Goal: Transaction & Acquisition: Purchase product/service

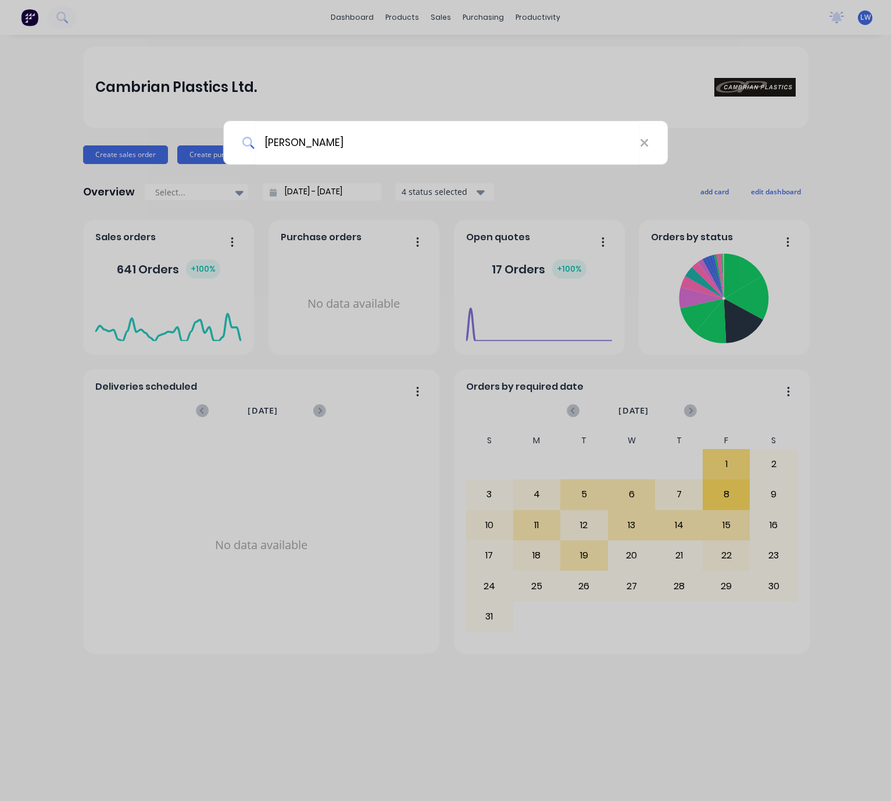
type input "carl newman"
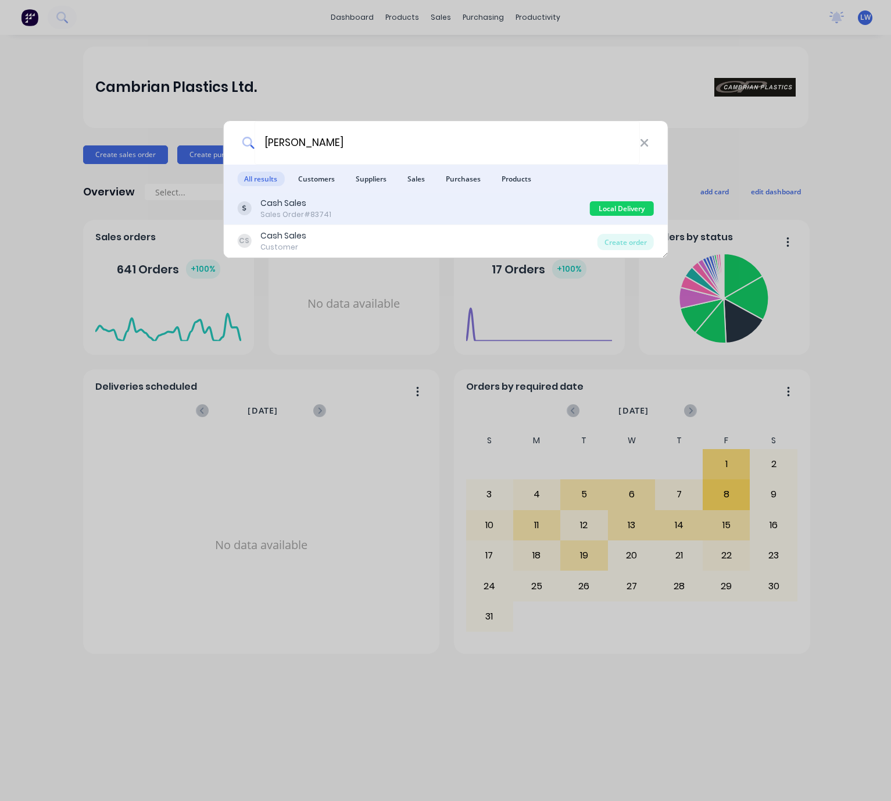
click at [431, 203] on div "Cash Sales Sales Order #83741" at bounding box center [413, 208] width 353 height 23
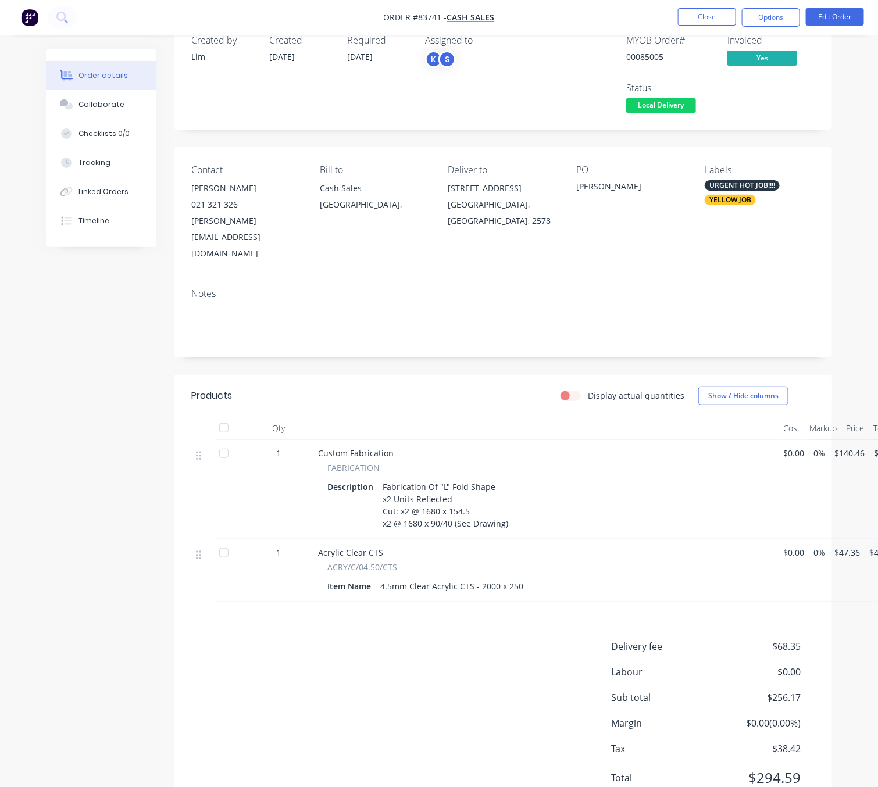
scroll to position [44, 0]
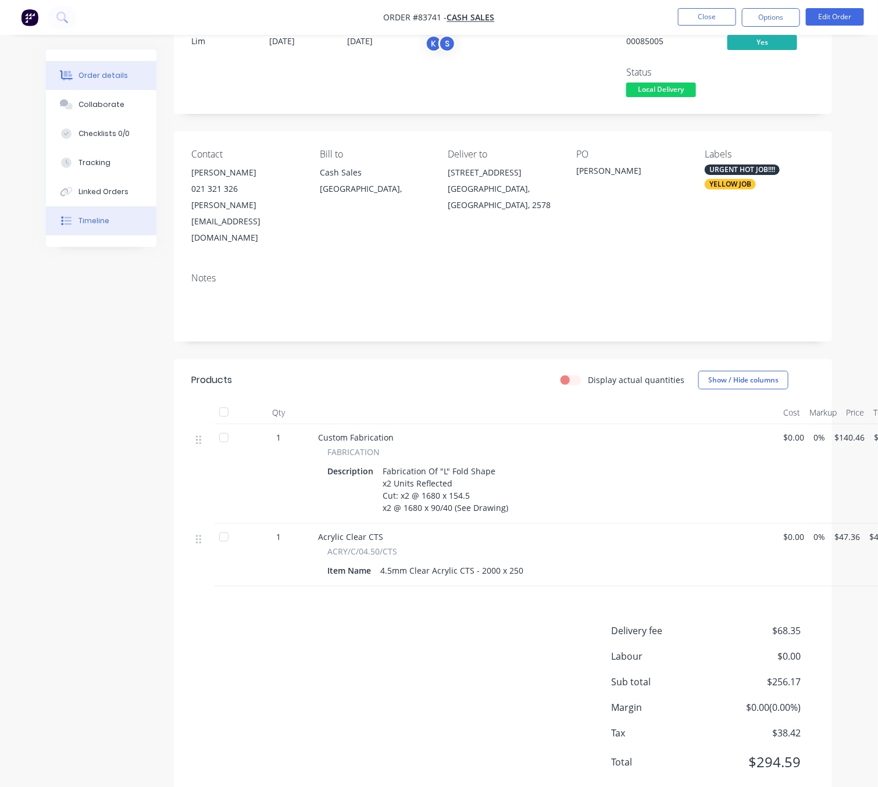
click at [95, 213] on button "Timeline" at bounding box center [101, 220] width 110 height 29
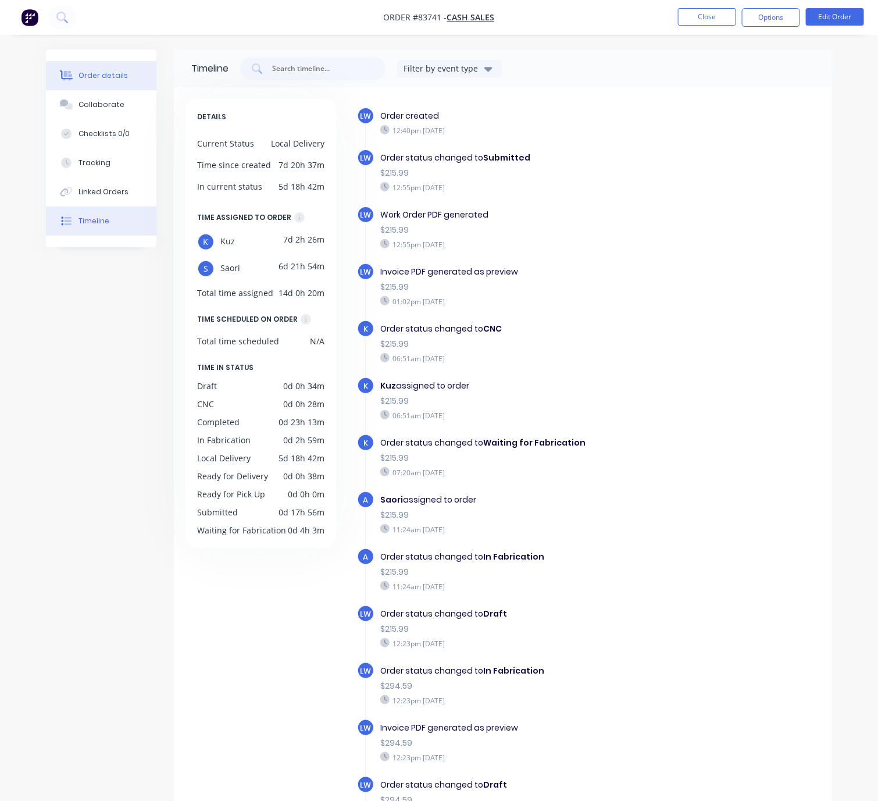
click at [98, 65] on button "Order details" at bounding box center [101, 75] width 110 height 29
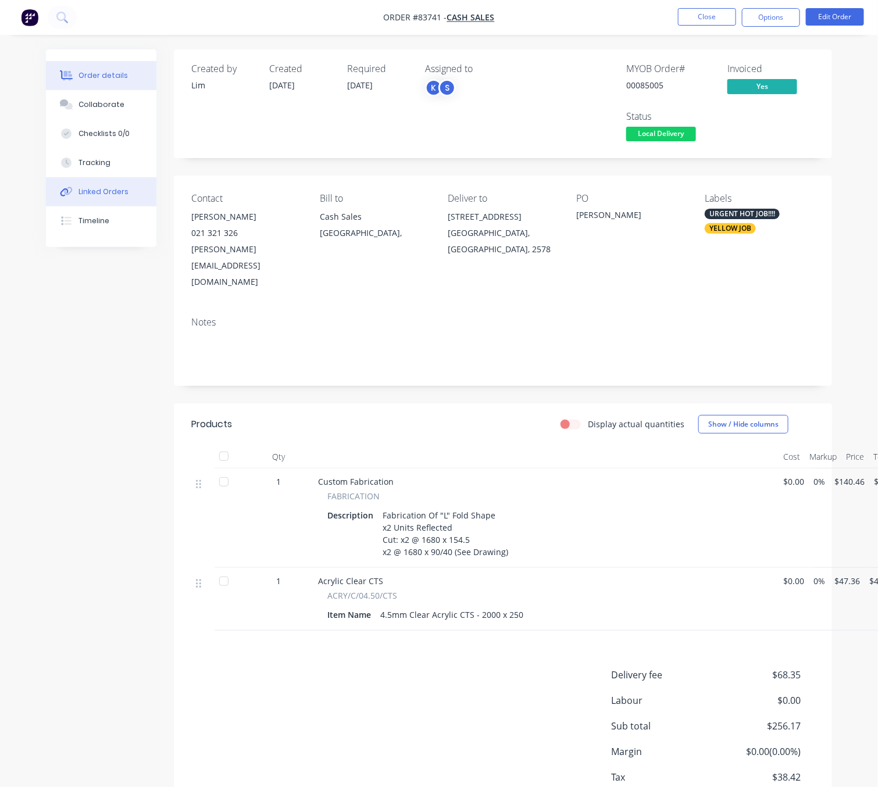
click at [62, 202] on button "Linked Orders" at bounding box center [101, 191] width 110 height 29
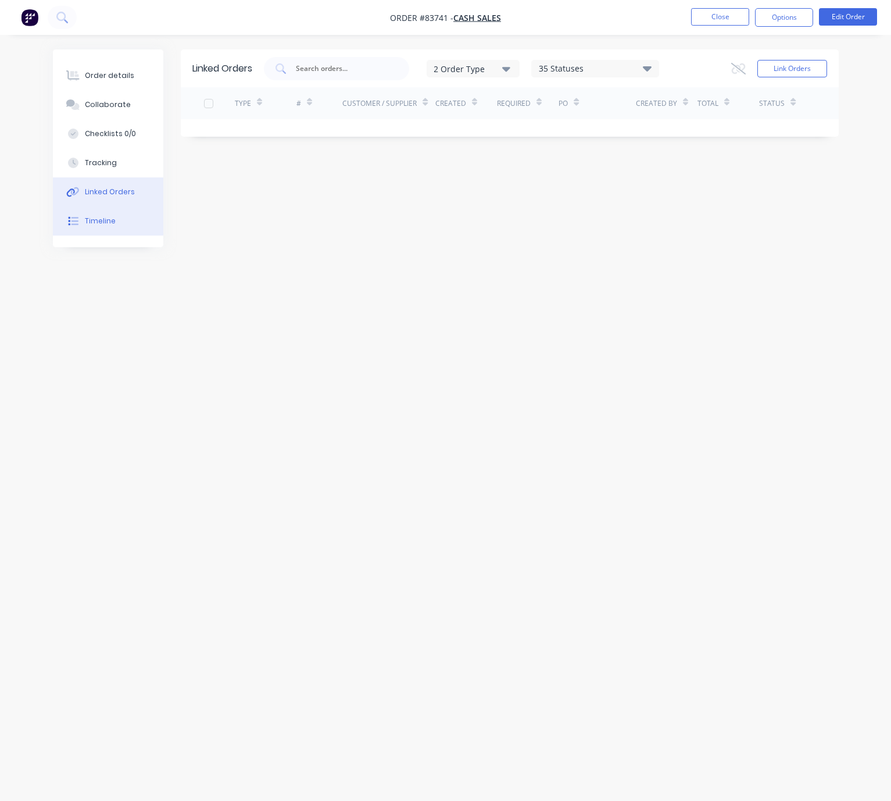
click at [78, 222] on div at bounding box center [73, 221] width 17 height 10
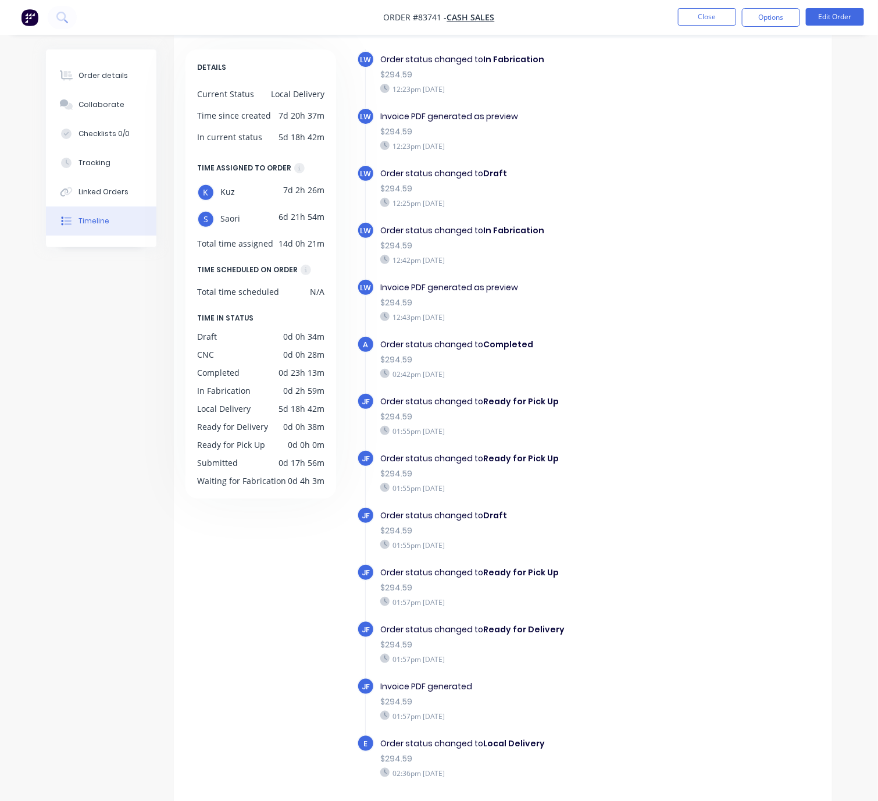
scroll to position [76, 0]
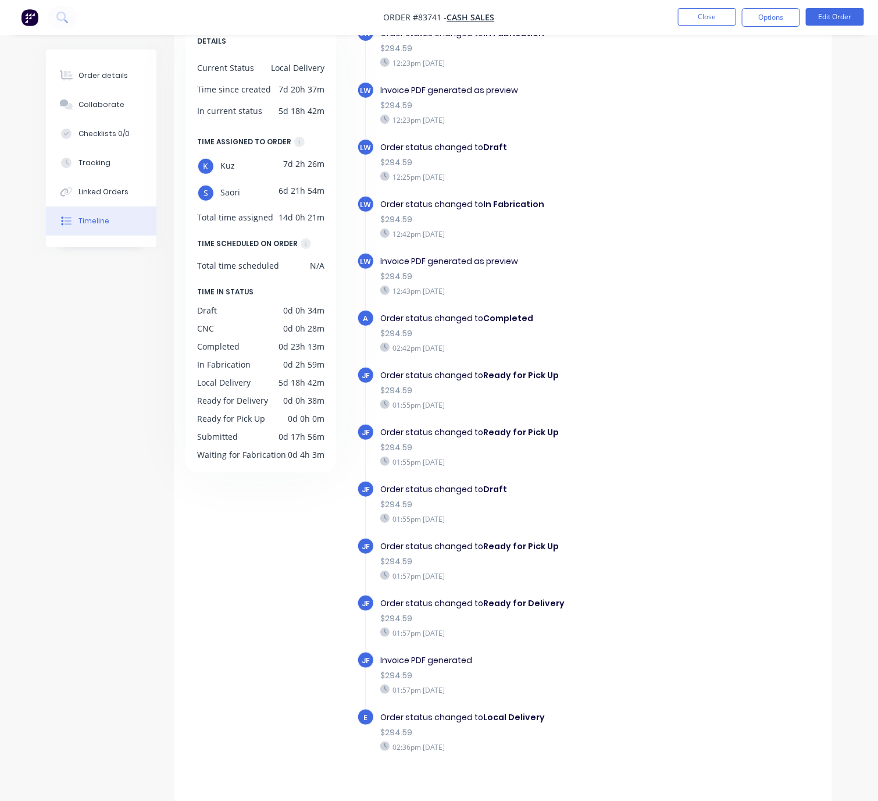
drag, startPoint x: 475, startPoint y: 732, endPoint x: 408, endPoint y: 733, distance: 66.9
click at [408, 741] on div "02:36pm Friday 08/08/25" at bounding box center [522, 746] width 284 height 10
click at [426, 741] on div "02:36pm Friday 08/08/25" at bounding box center [522, 746] width 284 height 10
click at [490, 741] on div "02:36pm Friday 08/08/25" at bounding box center [522, 746] width 284 height 10
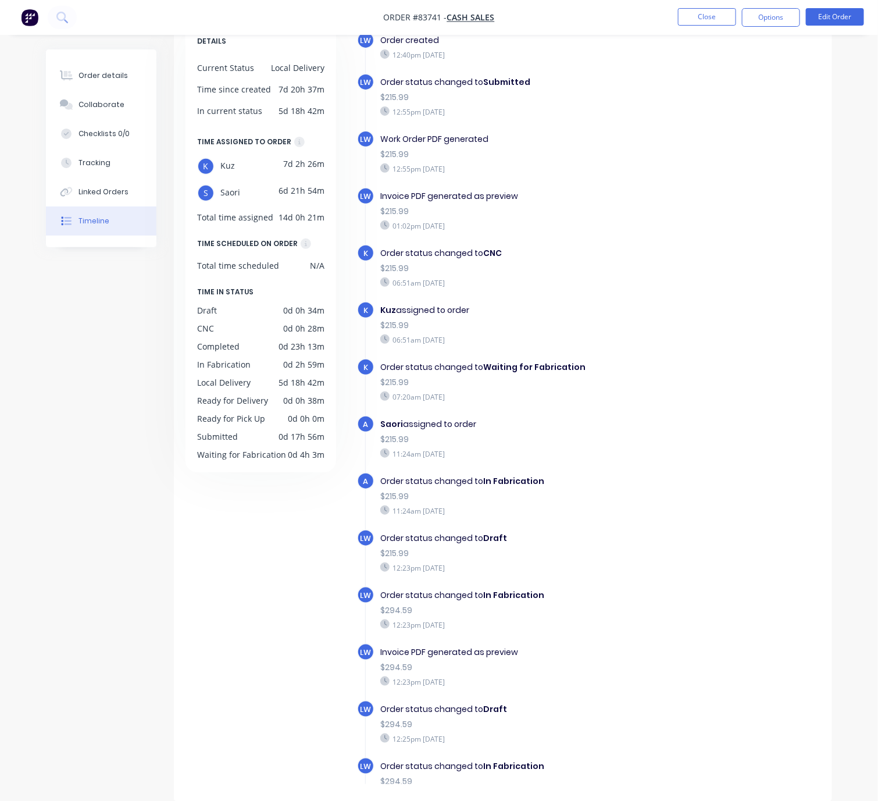
scroll to position [523, 0]
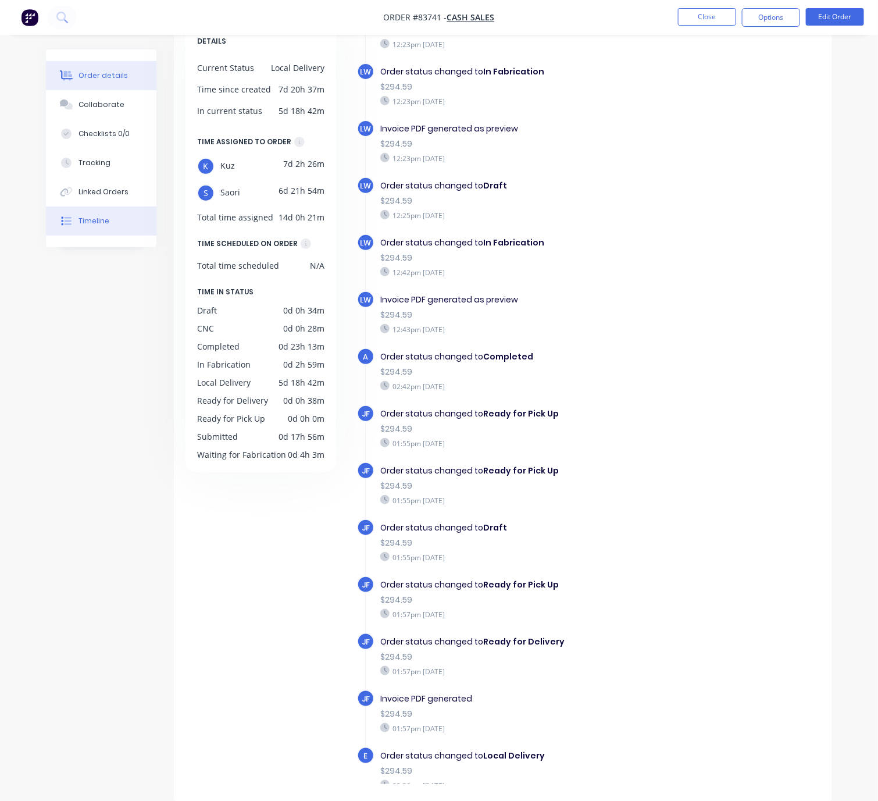
drag, startPoint x: 120, startPoint y: 70, endPoint x: 120, endPoint y: 77, distance: 6.4
click at [119, 70] on div "Order details" at bounding box center [102, 75] width 49 height 10
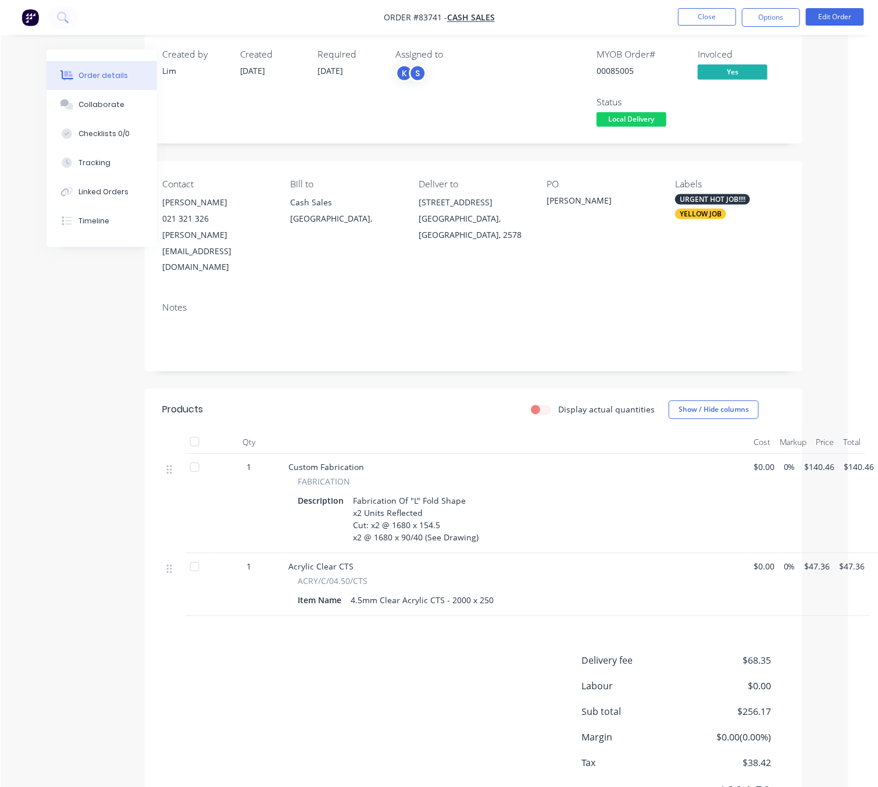
scroll to position [0, 30]
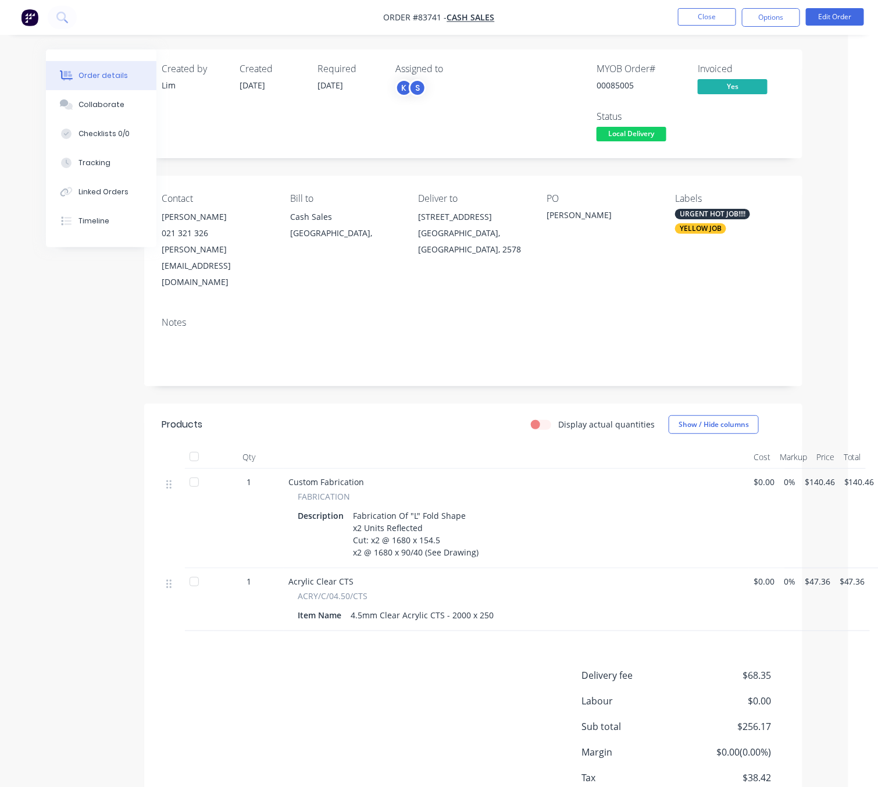
click at [822, 575] on span "$47.36" at bounding box center [818, 581] width 26 height 12
drag, startPoint x: 418, startPoint y: 220, endPoint x: 515, endPoint y: 233, distance: 98.5
click at [515, 233] on div "39 Manuwai lane Karaka, Auckland, 2578" at bounding box center [474, 233] width 110 height 49
copy div "39 Manuwai lane Karaka, Auckland, 2578"
click at [448, 255] on div "Deliver to 39 Manuwai lane Karaka, Auckland, 2578" at bounding box center [474, 241] width 110 height 97
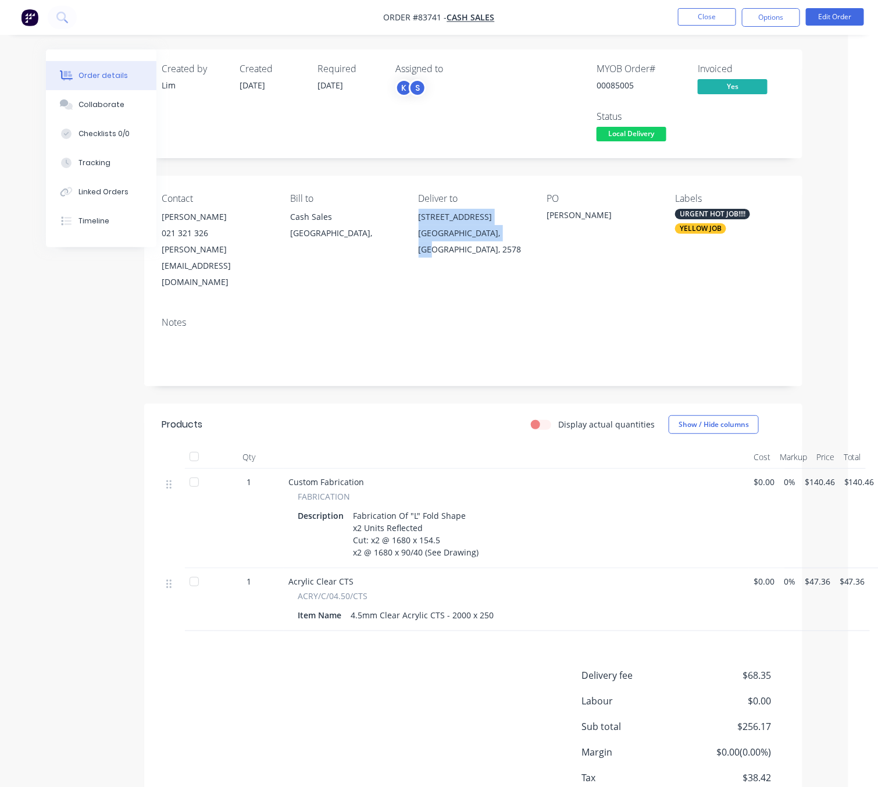
click at [478, 233] on div "Karaka, Auckland, 2578" at bounding box center [474, 241] width 110 height 33
drag, startPoint x: 416, startPoint y: 215, endPoint x: 482, endPoint y: 220, distance: 66.5
click at [482, 220] on div "Contact Carl Newman 021 321 326 carl.j.newman26@gmail.com Bill to Cash Sales Au…" at bounding box center [473, 242] width 658 height 132
copy div "39 Manuwai lane"
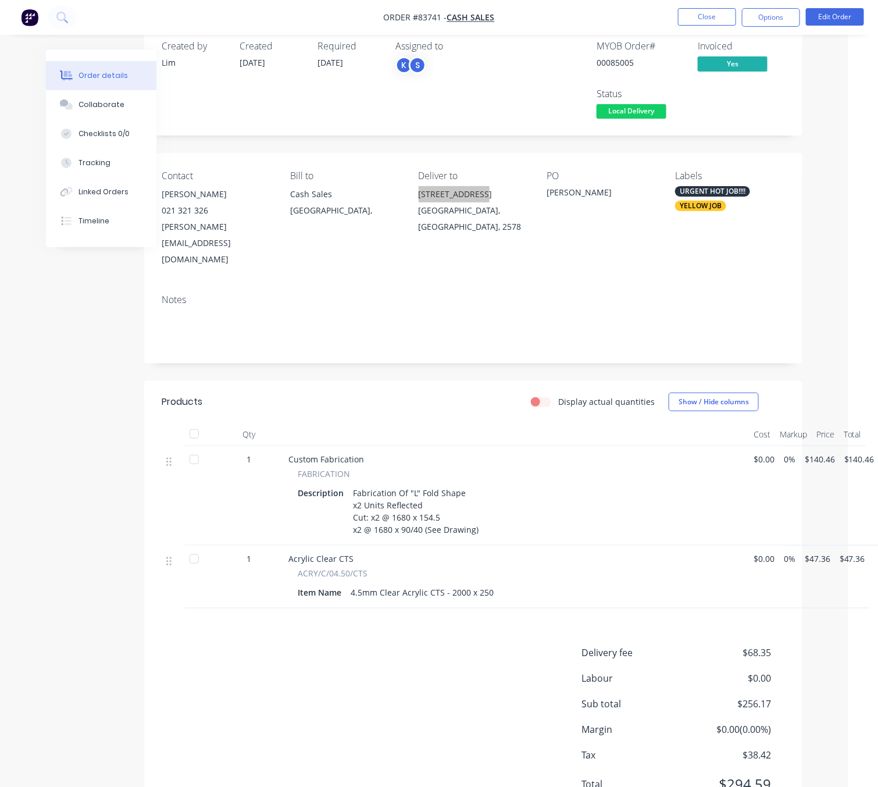
scroll to position [45, 30]
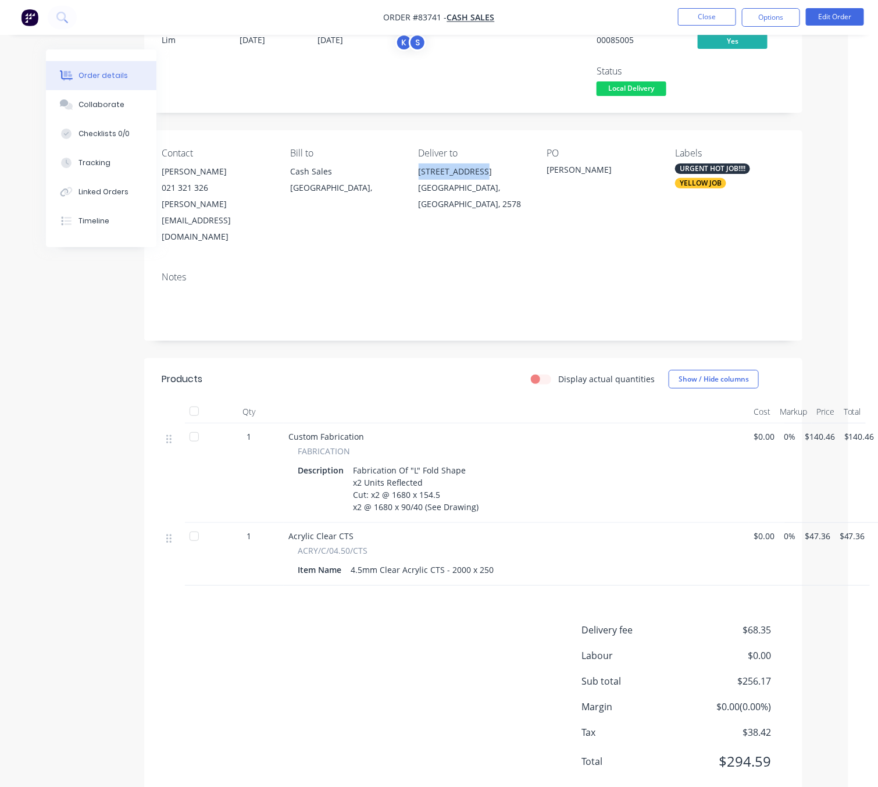
click at [423, 588] on div "Products Display actual quantities Show / Hide columns Qty Cost Markup Price To…" at bounding box center [473, 579] width 658 height 443
click at [784, 18] on button "Options" at bounding box center [771, 17] width 58 height 19
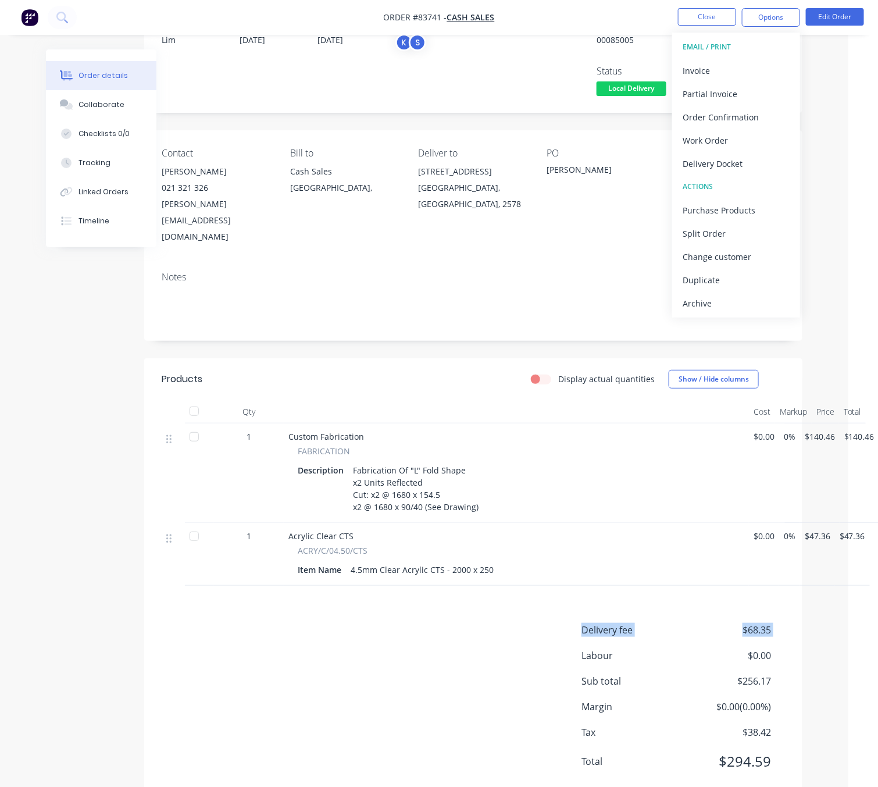
click at [348, 623] on div "Delivery fee $68.35 Labour $0.00 Sub total $256.17 Margin $0.00 ( 0.00 %) Tax $…" at bounding box center [473, 703] width 623 height 160
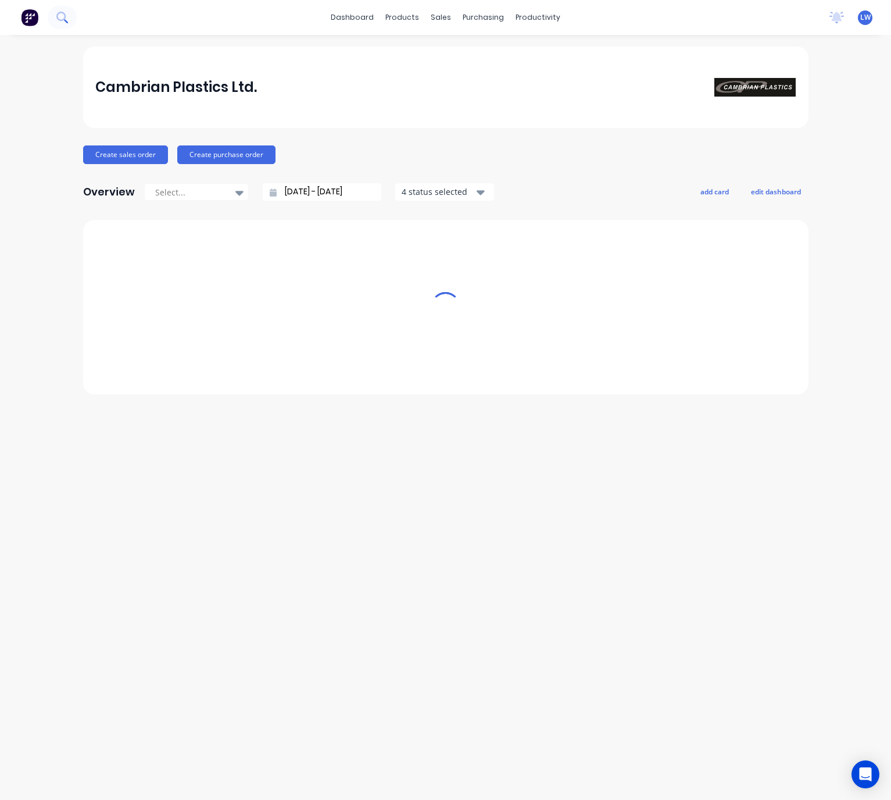
click at [65, 21] on icon at bounding box center [61, 17] width 11 height 11
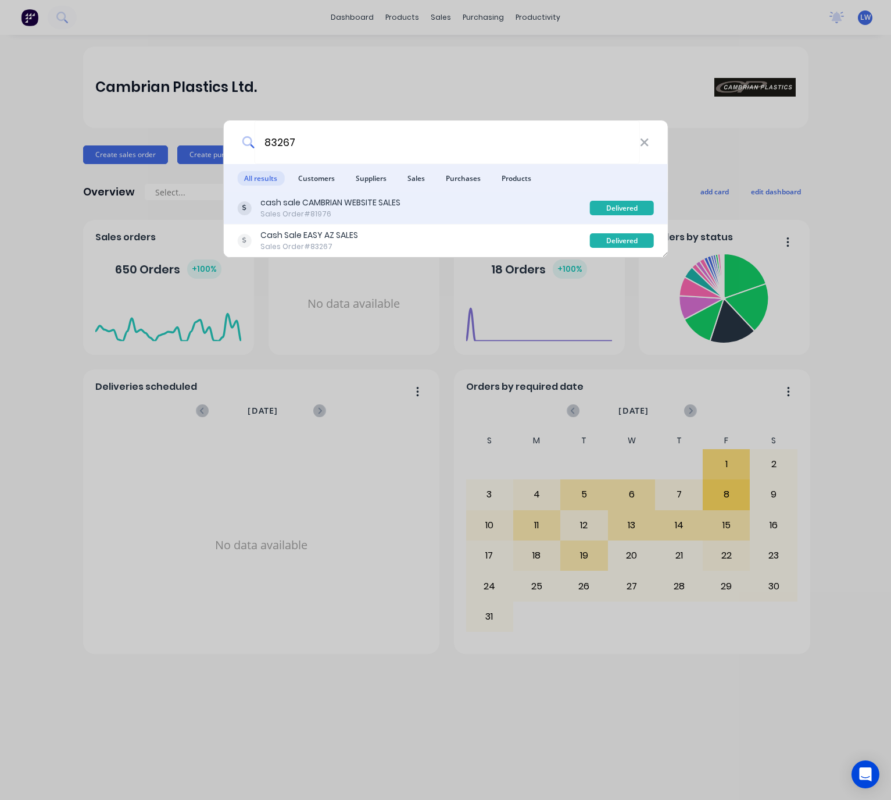
type input "83267"
click at [426, 206] on div "cash sale CAMBRIAN WEBSITE SALES Sales Order #81976" at bounding box center [413, 208] width 353 height 23
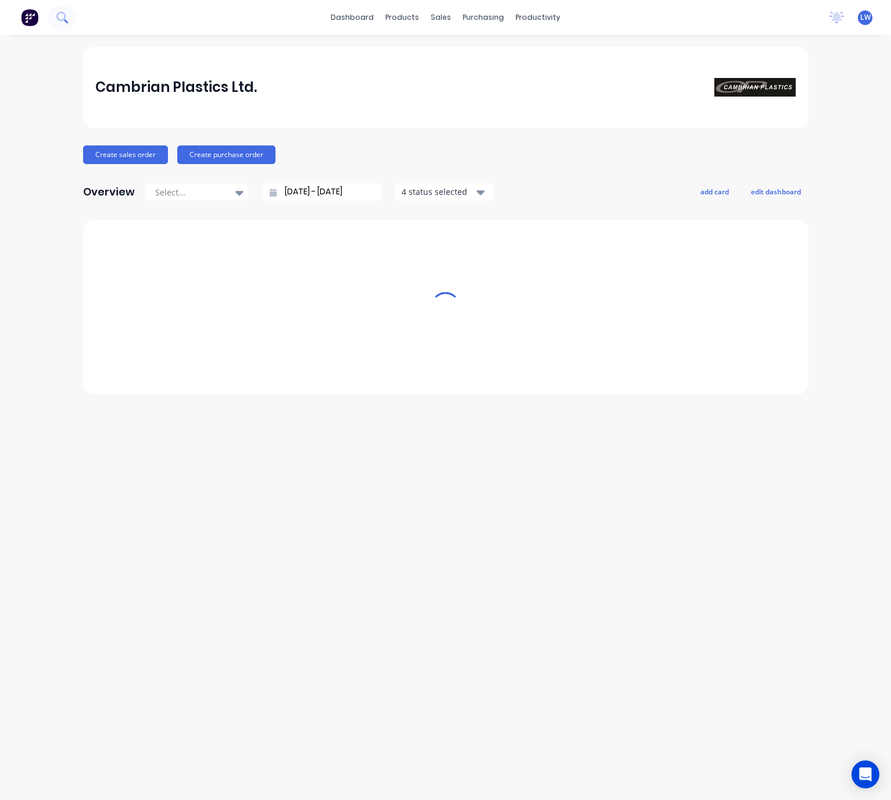
click at [70, 15] on button at bounding box center [62, 17] width 29 height 23
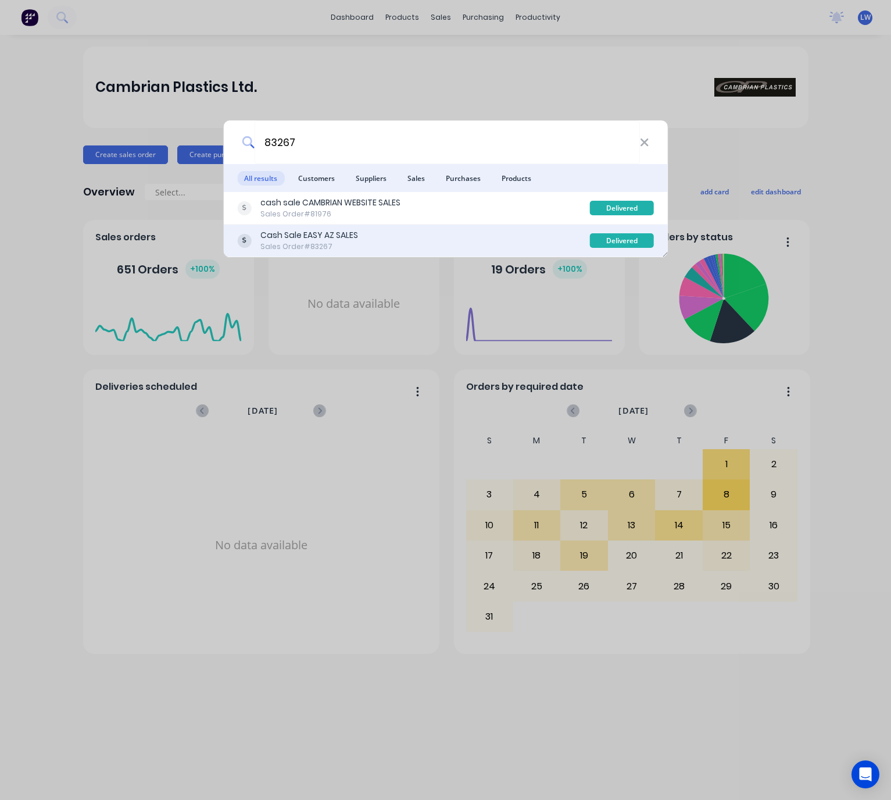
type input "83267"
click at [391, 234] on div "Cash Sale EASY AZ SALES Sales Order #83267" at bounding box center [413, 240] width 353 height 23
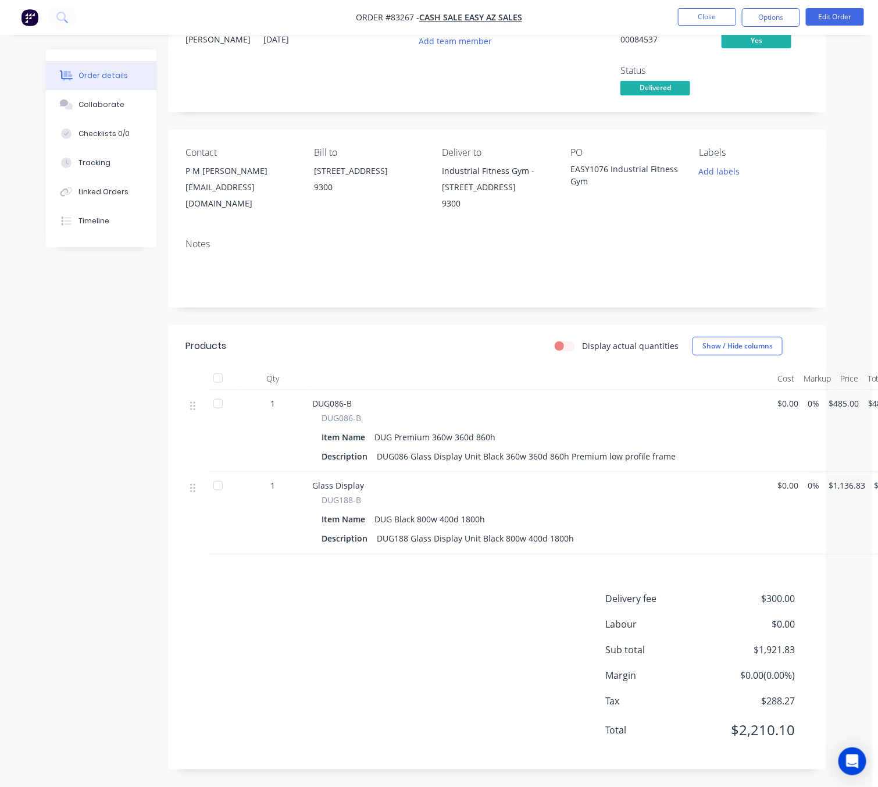
scroll to position [63, 0]
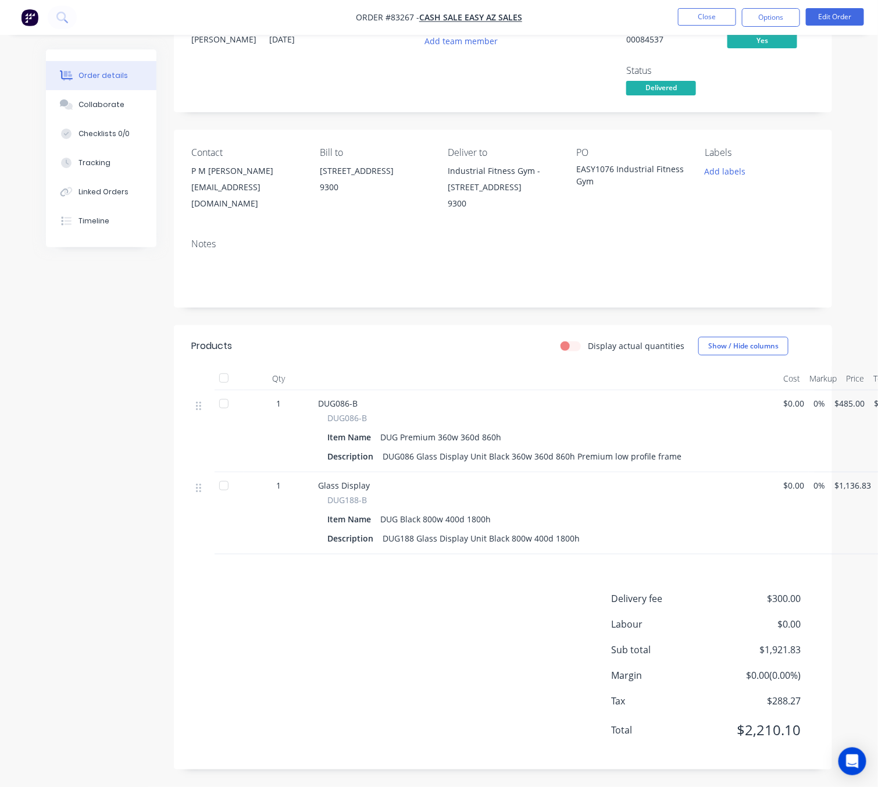
click at [98, 443] on div "Created by Jess Created 14/07/25 Required Assigned to Add team member MYOB Orde…" at bounding box center [439, 394] width 786 height 783
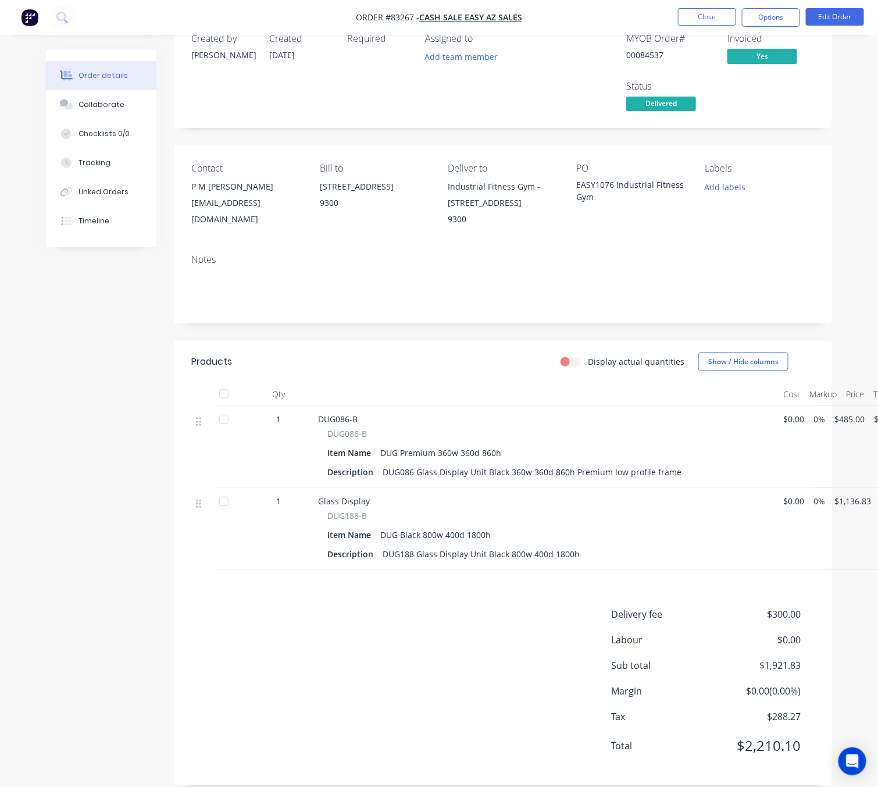
scroll to position [0, 0]
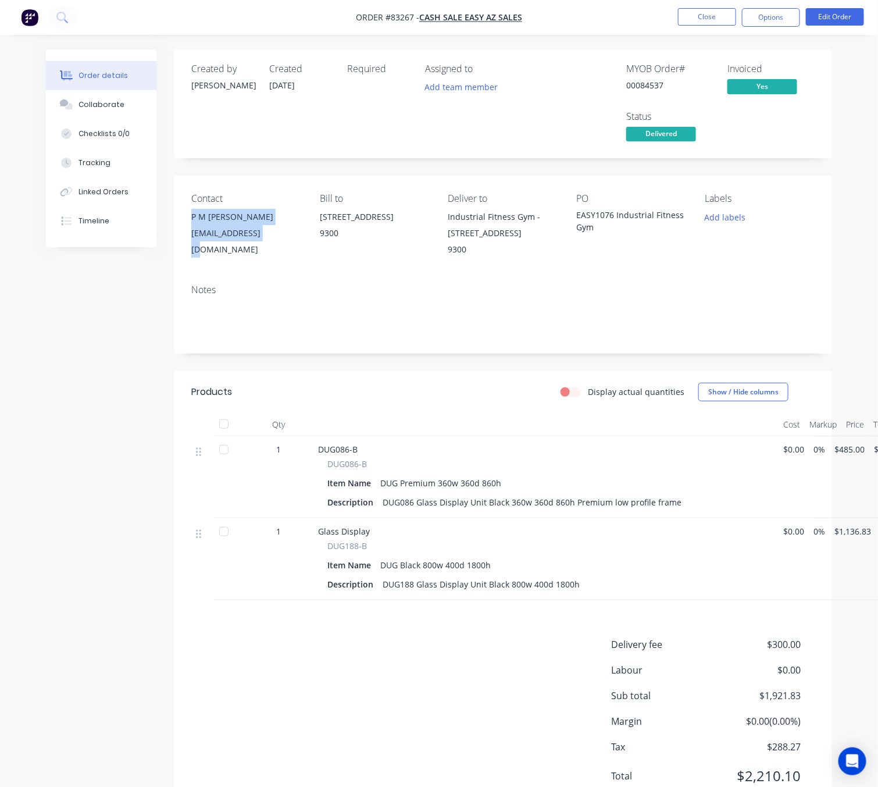
drag, startPoint x: 240, startPoint y: 222, endPoint x: 270, endPoint y: 239, distance: 35.4
click at [270, 239] on div "Contact P M [PERSON_NAME] [EMAIL_ADDRESS][DOMAIN_NAME] Bill to [STREET_ADDRESS]…" at bounding box center [503, 225] width 658 height 99
copy div "P M [PERSON_NAME] [EMAIL_ADDRESS][DOMAIN_NAME]"
click at [83, 372] on div "Created by Jess Created 14/07/25 Required Assigned to Add team member MYOB Orde…" at bounding box center [439, 440] width 786 height 783
drag, startPoint x: 628, startPoint y: 217, endPoint x: 652, endPoint y: 242, distance: 35.4
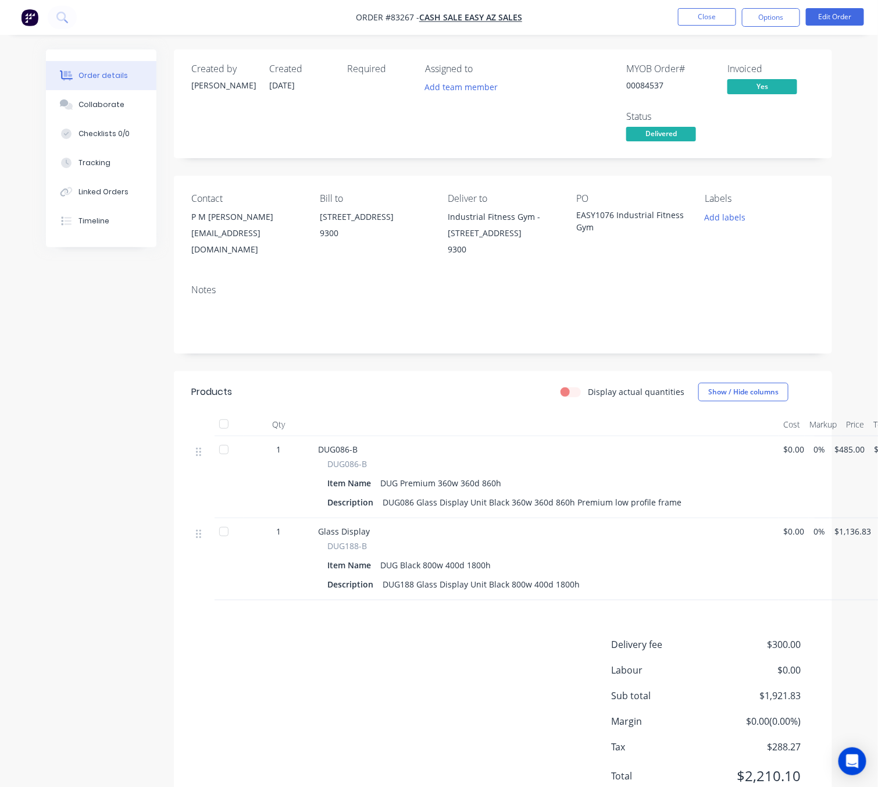
click at [652, 242] on div "PO EASY1076 Industrial Fitness Gym" at bounding box center [631, 225] width 110 height 65
copy div "Industrial Fitness Gym"
drag, startPoint x: 447, startPoint y: 208, endPoint x: 533, endPoint y: 267, distance: 103.7
click at [536, 258] on div "Deliver to Industrial Fitness Gym - 17 Repco Boulevard Queenstown 9300" at bounding box center [503, 225] width 110 height 65
copy div "Industrial Fitness Gym - 17 Repco Boulevard Queenstown 9300"
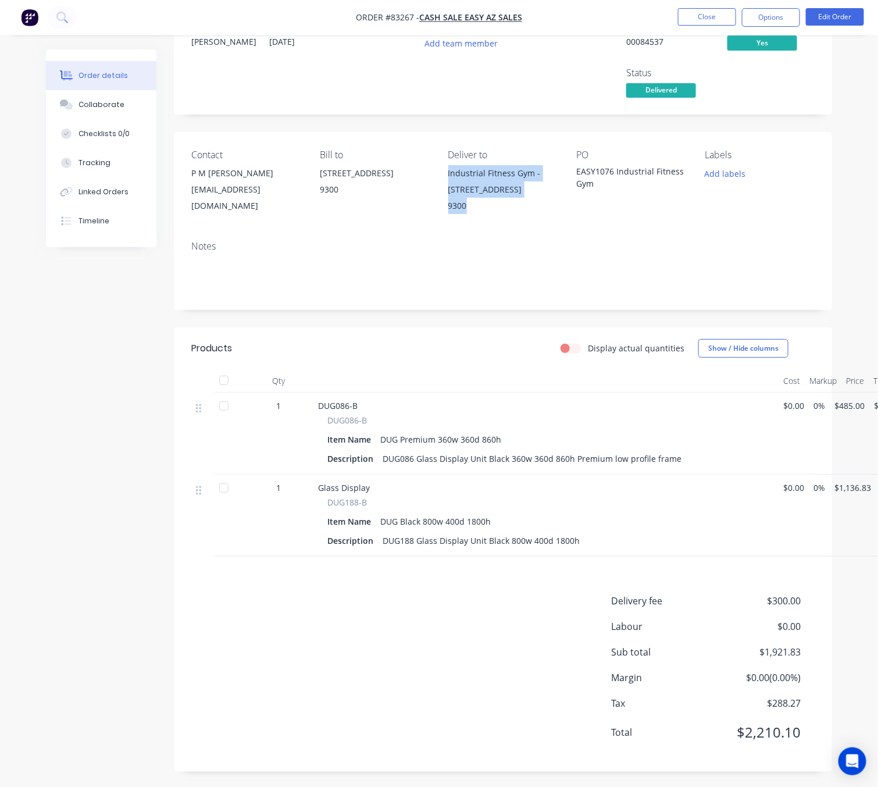
scroll to position [63, 0]
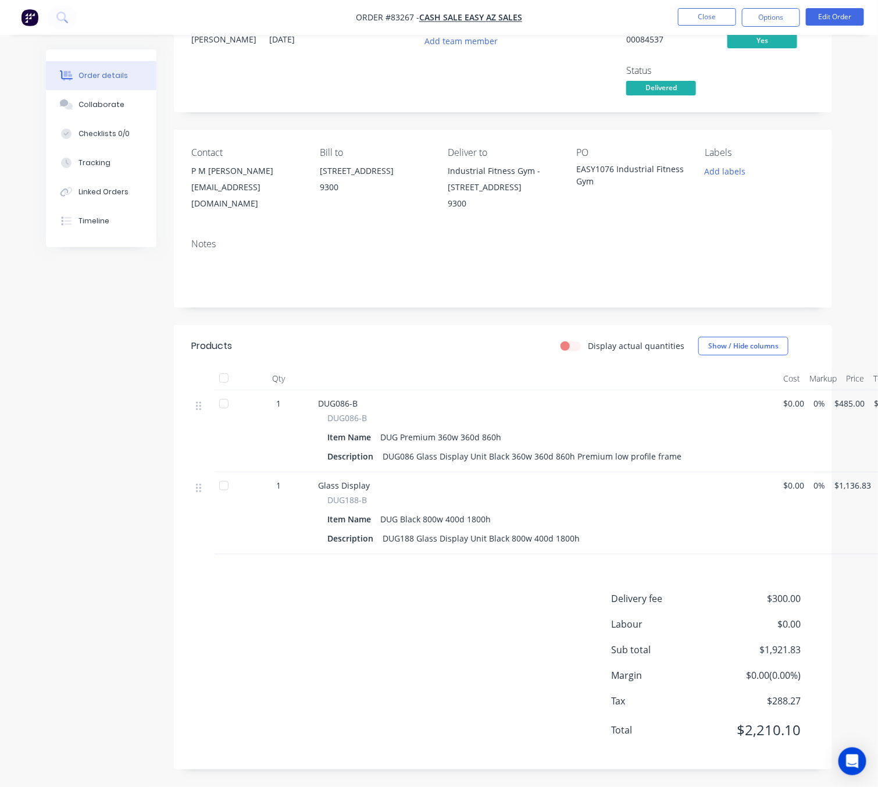
click at [787, 597] on span "$300.00" at bounding box center [758, 598] width 86 height 14
click at [477, 618] on div "Delivery fee $300.00 Labour $0.00 Sub total $1,921.83 Margin $0.00 ( 0.00 %) Ta…" at bounding box center [502, 671] width 623 height 160
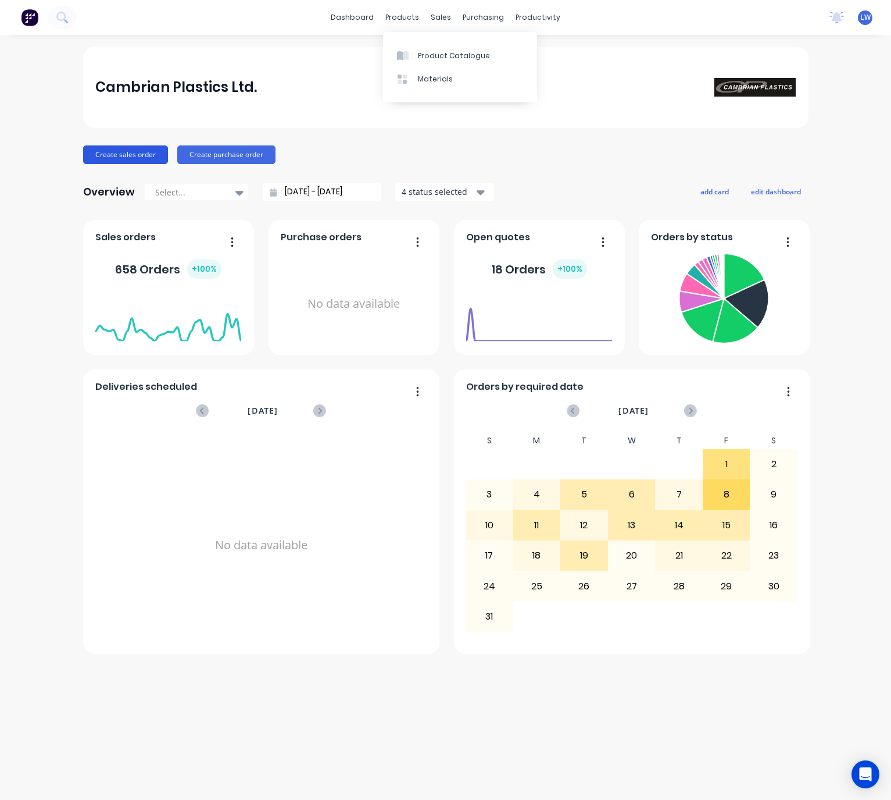
click at [145, 150] on button "Create sales order" at bounding box center [125, 154] width 85 height 19
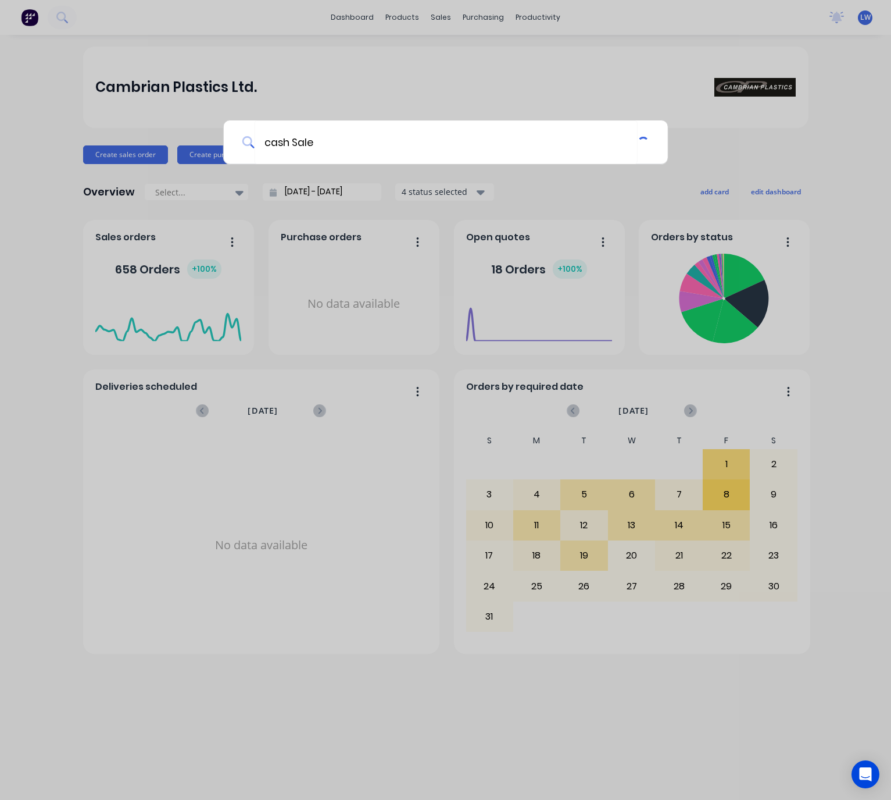
type input "cash Sale"
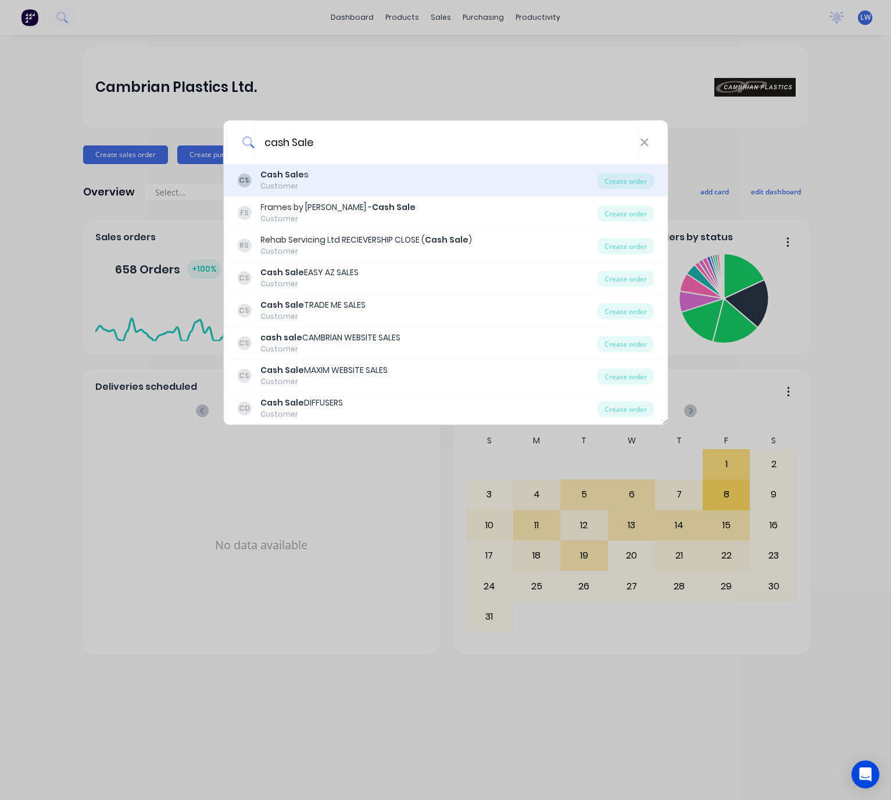
click at [355, 179] on div "CS Cash Sale s Customer" at bounding box center [417, 180] width 361 height 23
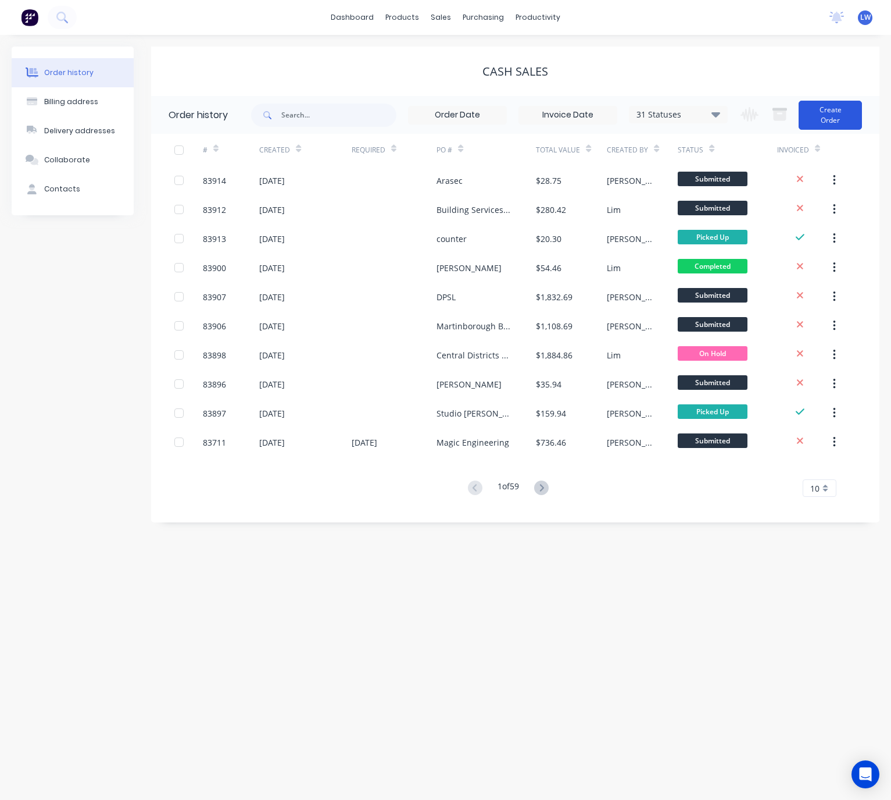
click at [846, 114] on button "Create Order" at bounding box center [830, 115] width 63 height 29
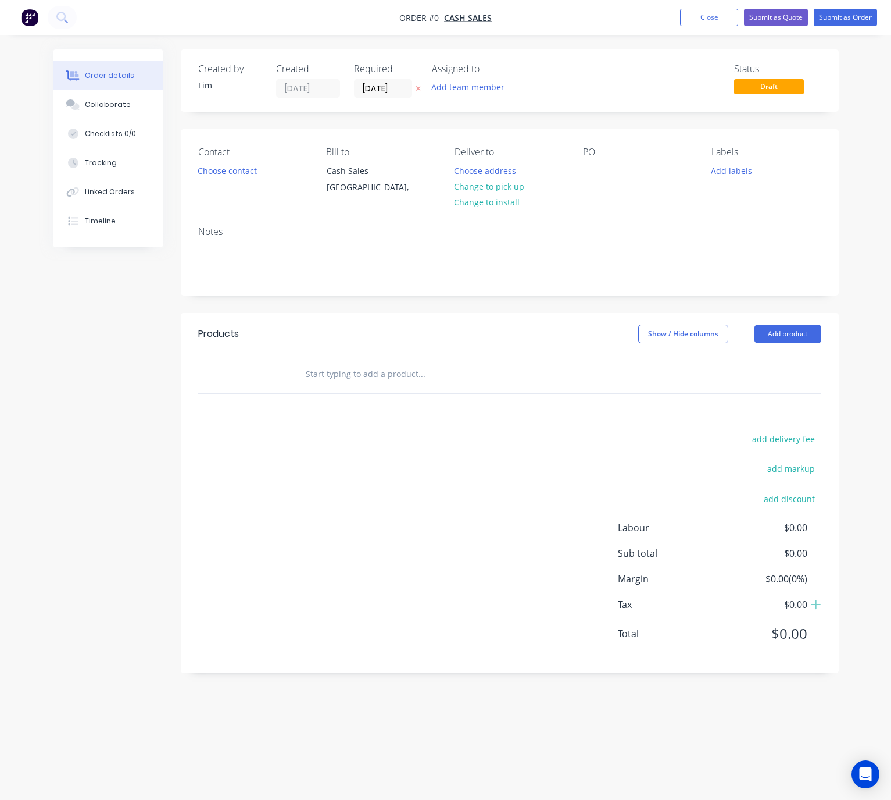
click at [419, 86] on icon at bounding box center [418, 88] width 5 height 7
click at [229, 173] on button "Choose contact" at bounding box center [227, 170] width 72 height 16
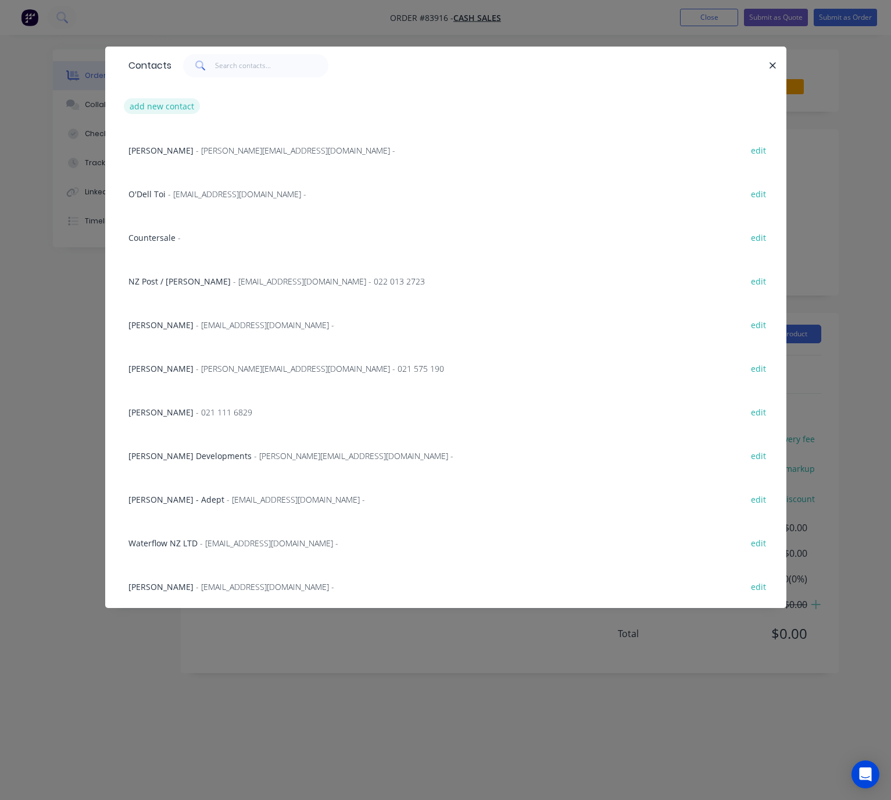
click at [176, 110] on button "add new contact" at bounding box center [162, 106] width 77 height 16
select select "NZ"
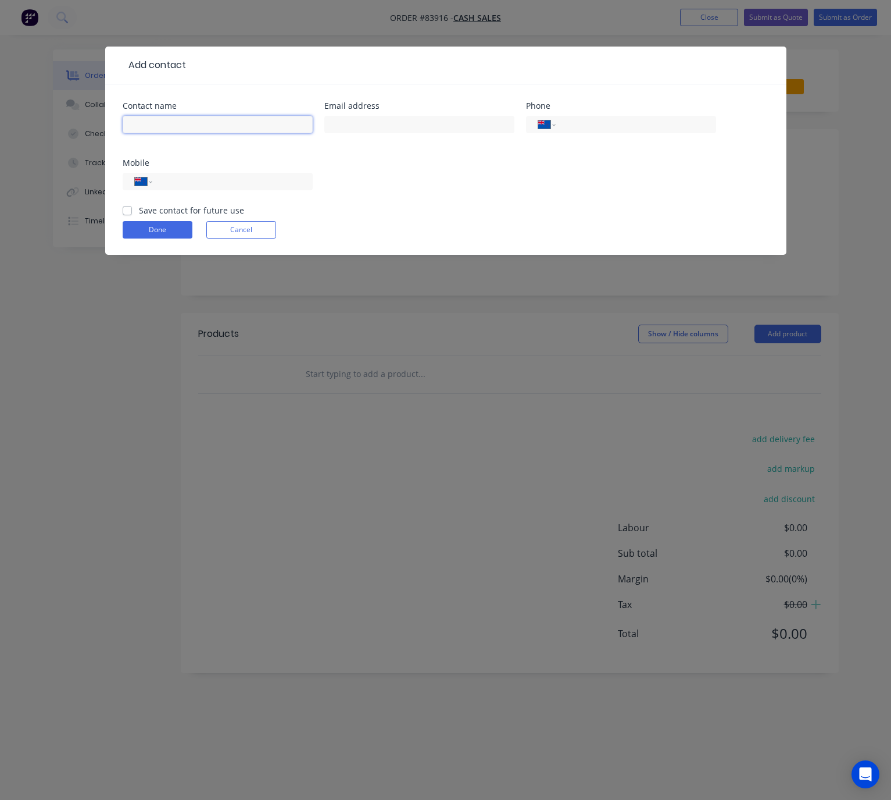
drag, startPoint x: 187, startPoint y: 119, endPoint x: 194, endPoint y: 124, distance: 8.7
click at [188, 119] on input "text" at bounding box center [218, 124] width 190 height 17
click at [240, 230] on button "Cancel" at bounding box center [241, 229] width 70 height 17
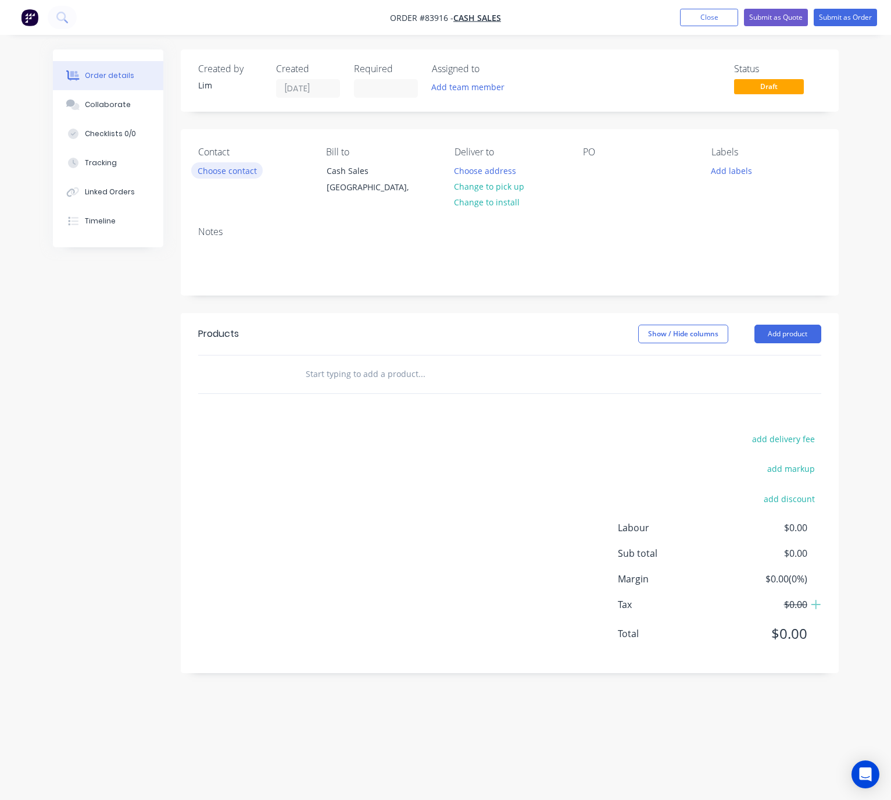
click at [246, 169] on button "Choose contact" at bounding box center [227, 170] width 72 height 16
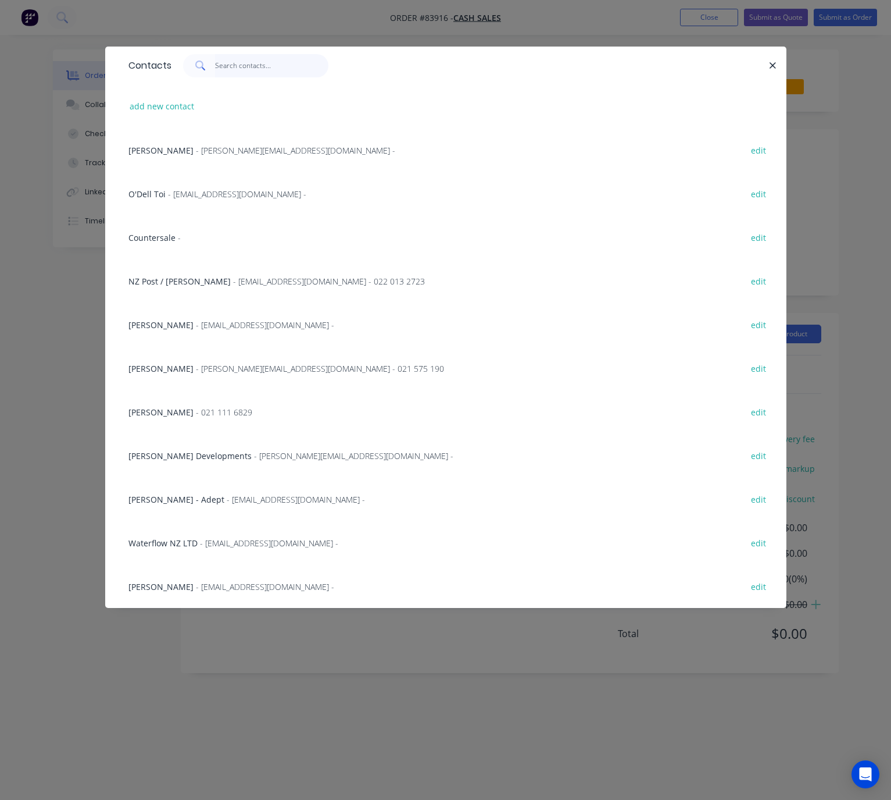
click at [243, 62] on input "text" at bounding box center [271, 65] width 113 height 23
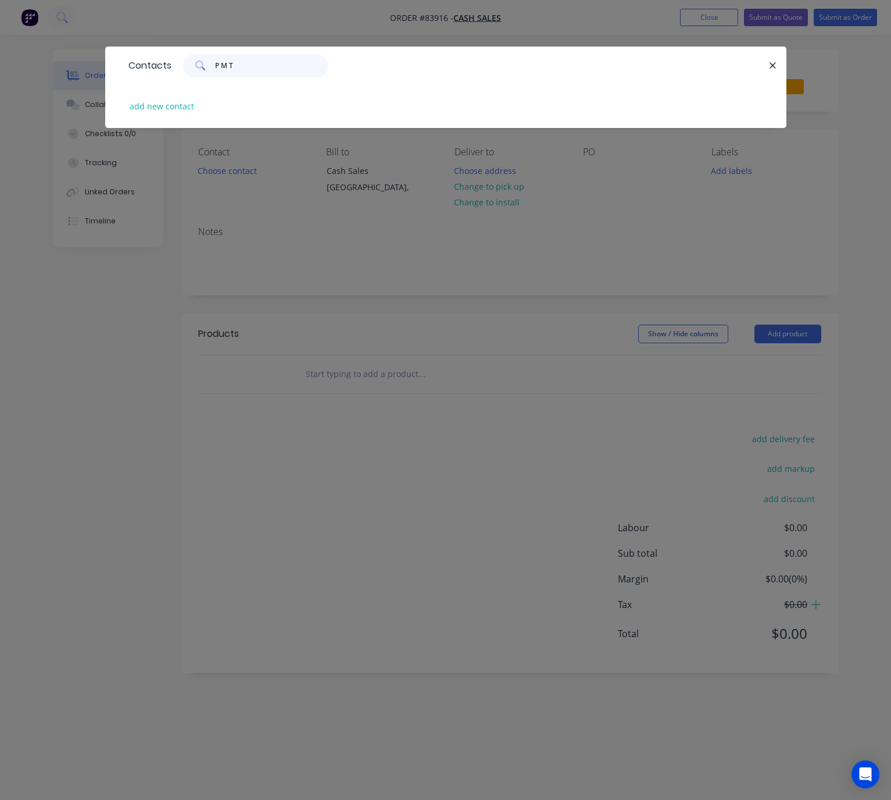
type input "P M TE"
click at [776, 65] on icon "button" at bounding box center [773, 65] width 8 height 10
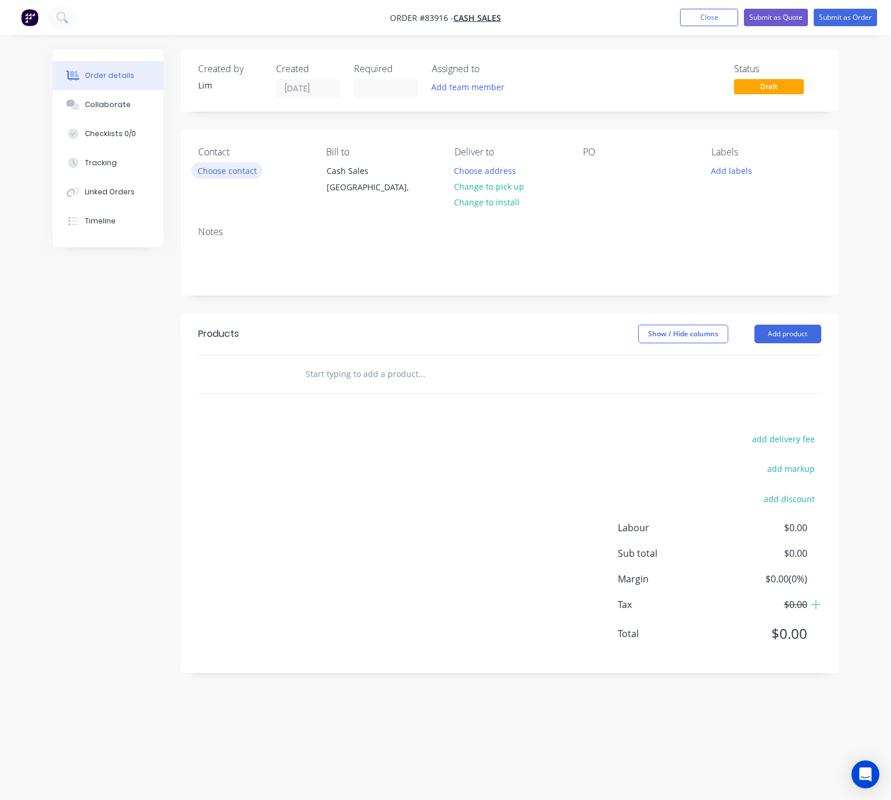
click at [239, 170] on button "Choose contact" at bounding box center [227, 170] width 72 height 16
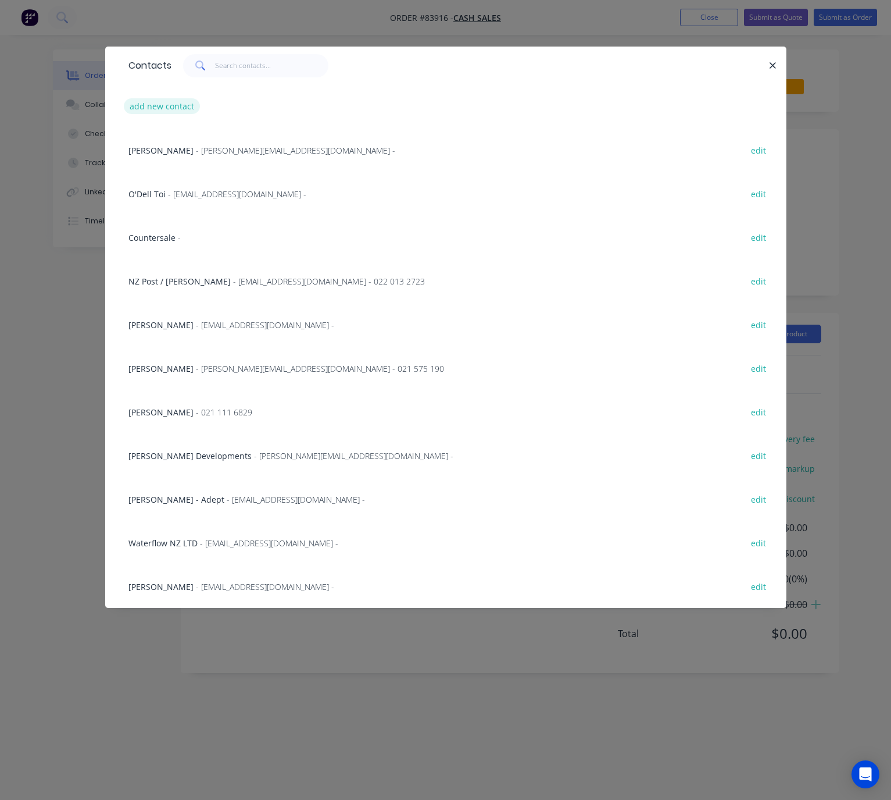
click at [178, 105] on button "add new contact" at bounding box center [162, 106] width 77 height 16
select select "NZ"
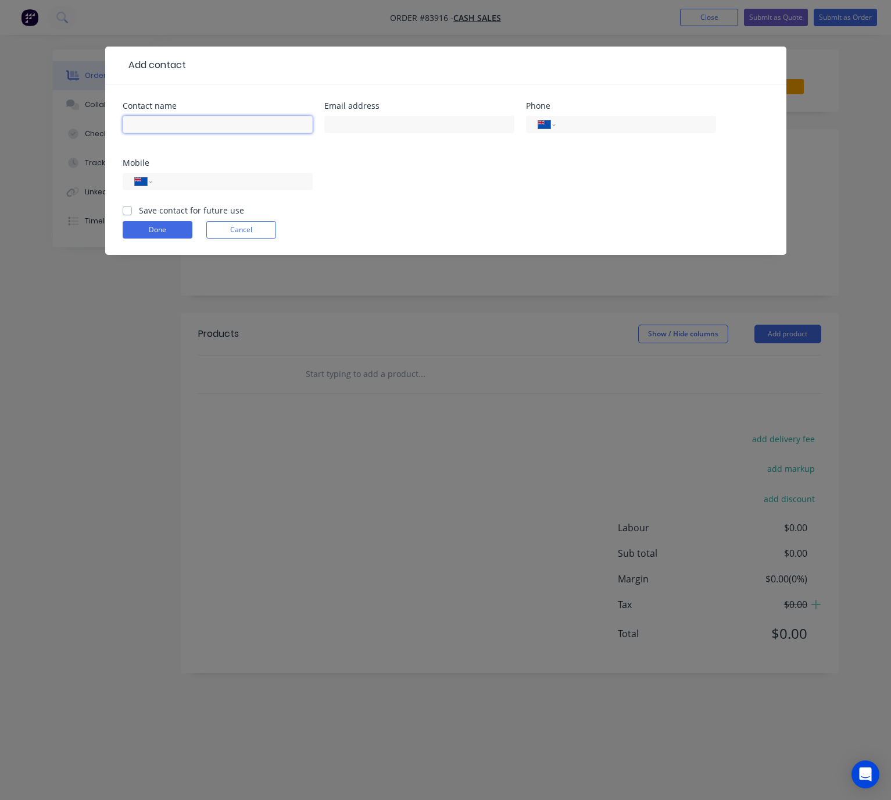
click at [191, 124] on input "text" at bounding box center [218, 124] width 190 height 17
paste input "P M TE Kawa ptekawa@gmail.com"
drag, startPoint x: 259, startPoint y: 123, endPoint x: 181, endPoint y: 124, distance: 77.4
click at [181, 124] on input "P M TE Kawa ptekawa@gmail.com" at bounding box center [218, 124] width 190 height 17
type input "P M TE Kawa"
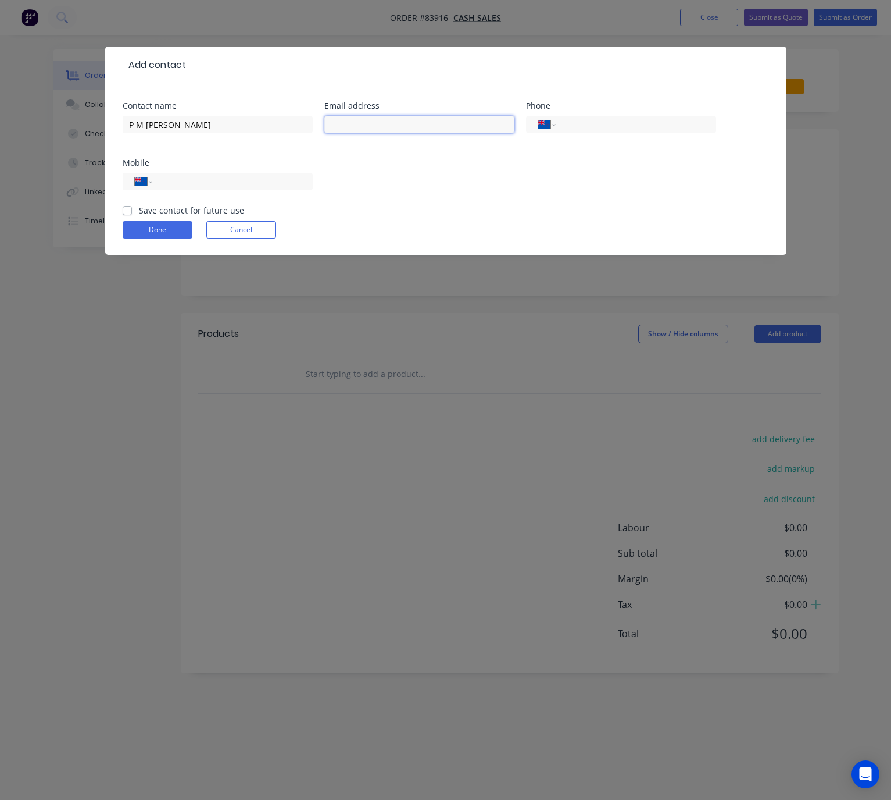
click at [397, 124] on input "text" at bounding box center [419, 124] width 190 height 17
paste input "ptekawa@gmail.com"
type input "ptekawa@gmail.com"
click at [129, 120] on input "P M TE Kawa" at bounding box center [218, 124] width 190 height 17
paste input "Industrial Fitness Gym"
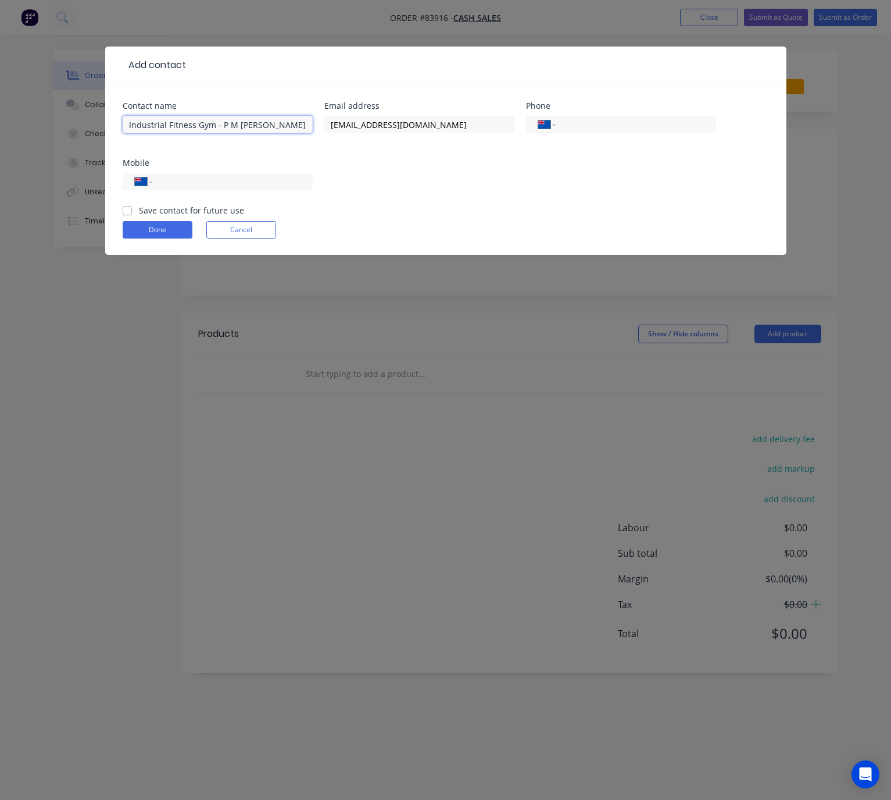
type input "Industrial Fitness Gym - P M TE Kawa"
click at [267, 180] on input "tel" at bounding box center [230, 181] width 140 height 13
type input "021 471 229"
click at [139, 211] on label "Save contact for future use" at bounding box center [191, 210] width 105 height 12
click at [127, 211] on input "Save contact for future use" at bounding box center [127, 209] width 9 height 11
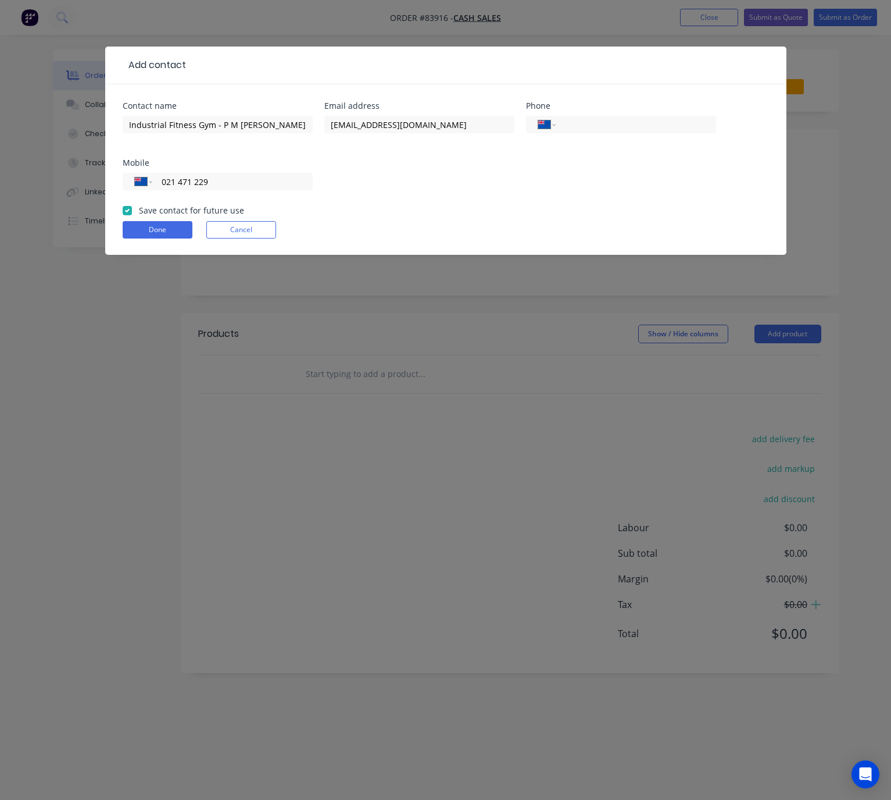
checkbox input "true"
click at [147, 238] on button "Done" at bounding box center [158, 229] width 70 height 17
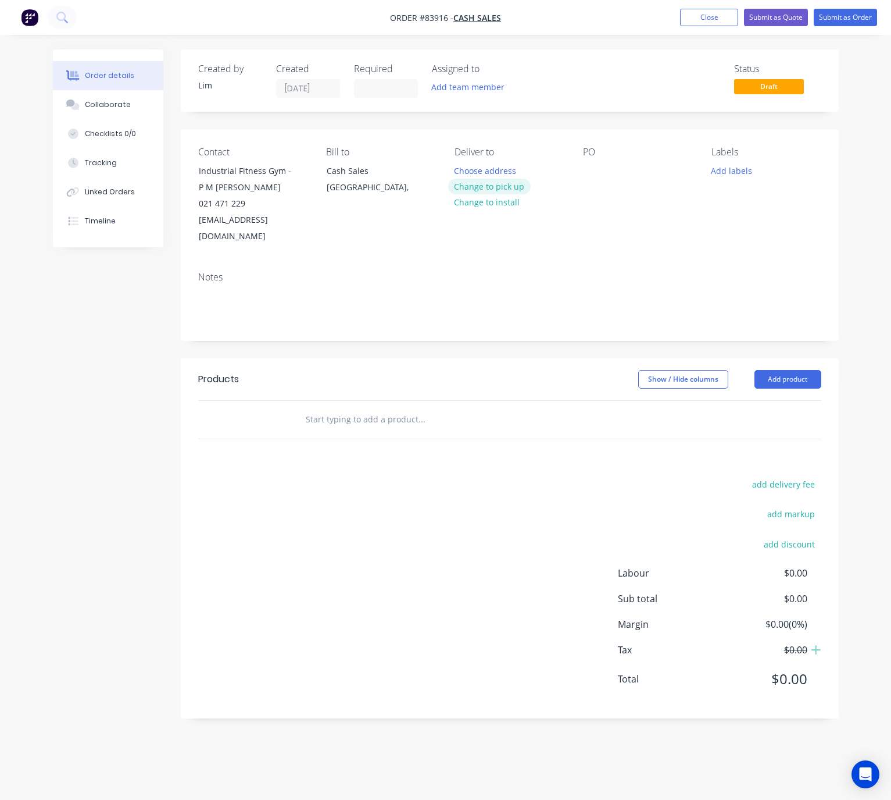
click at [506, 189] on button "Change to pick up" at bounding box center [489, 187] width 83 height 16
click at [595, 168] on div at bounding box center [592, 170] width 19 height 17
click at [503, 188] on button "Change to delivery" at bounding box center [490, 187] width 85 height 16
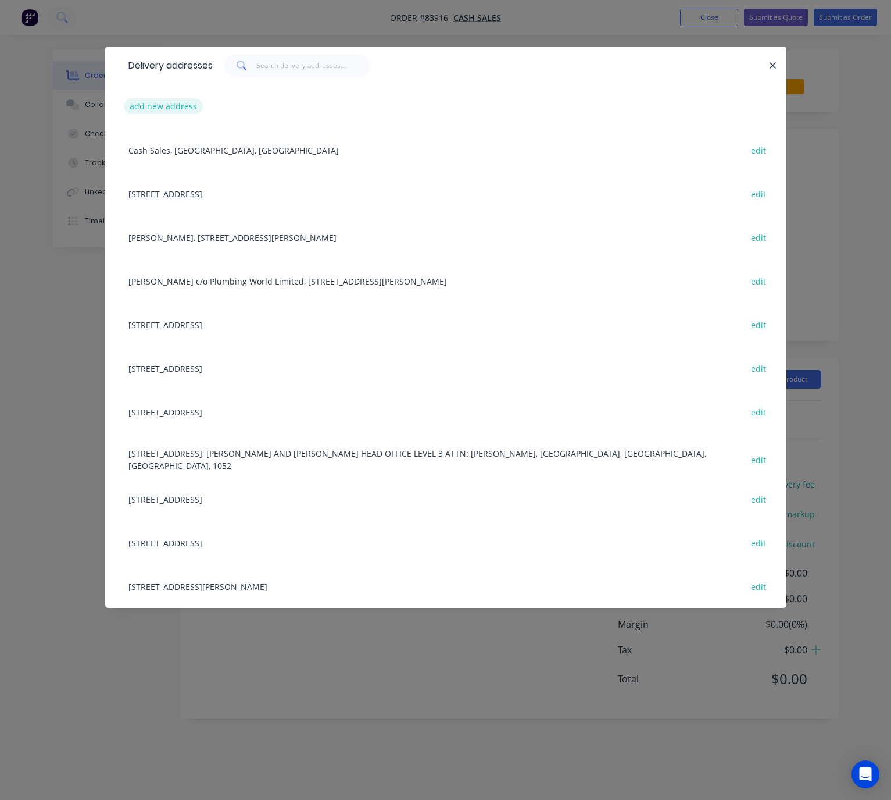
click at [171, 109] on button "add new address" at bounding box center [164, 106] width 80 height 16
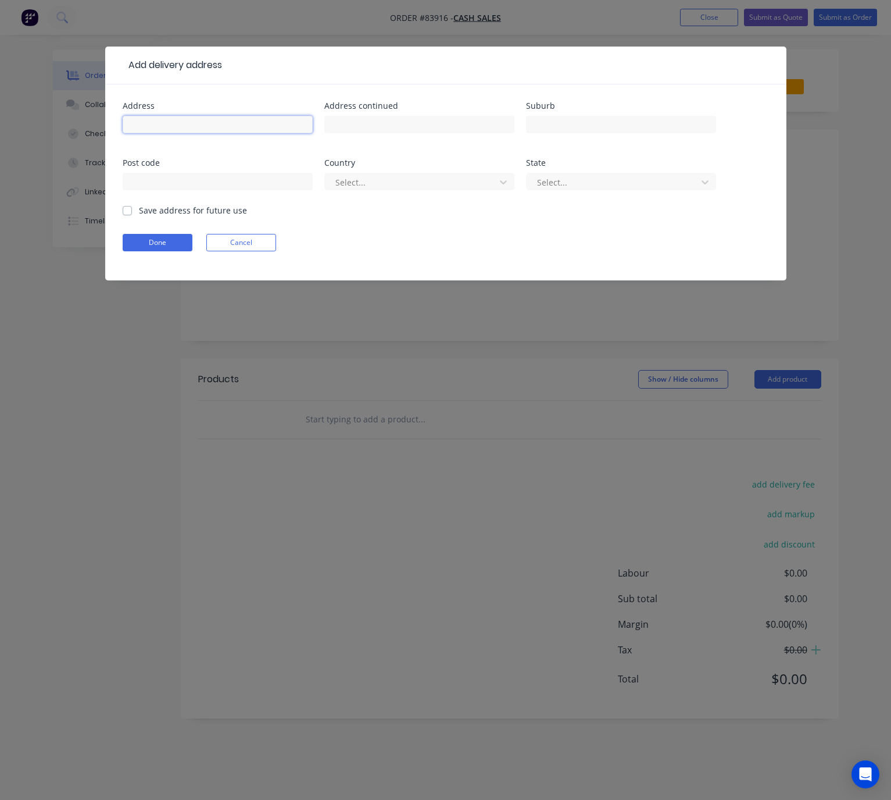
click at [187, 123] on input "text" at bounding box center [218, 124] width 190 height 17
paste input "Industrial Fitness Gym - 17 Repco Boulevard Queenstown 9300"
drag, startPoint x: 288, startPoint y: 121, endPoint x: 320, endPoint y: 128, distance: 32.7
click at [320, 128] on div "Address Industrial Fitness Gym - 17 Repco Boulevard Queenstown 9300 Address con…" at bounding box center [446, 153] width 647 height 102
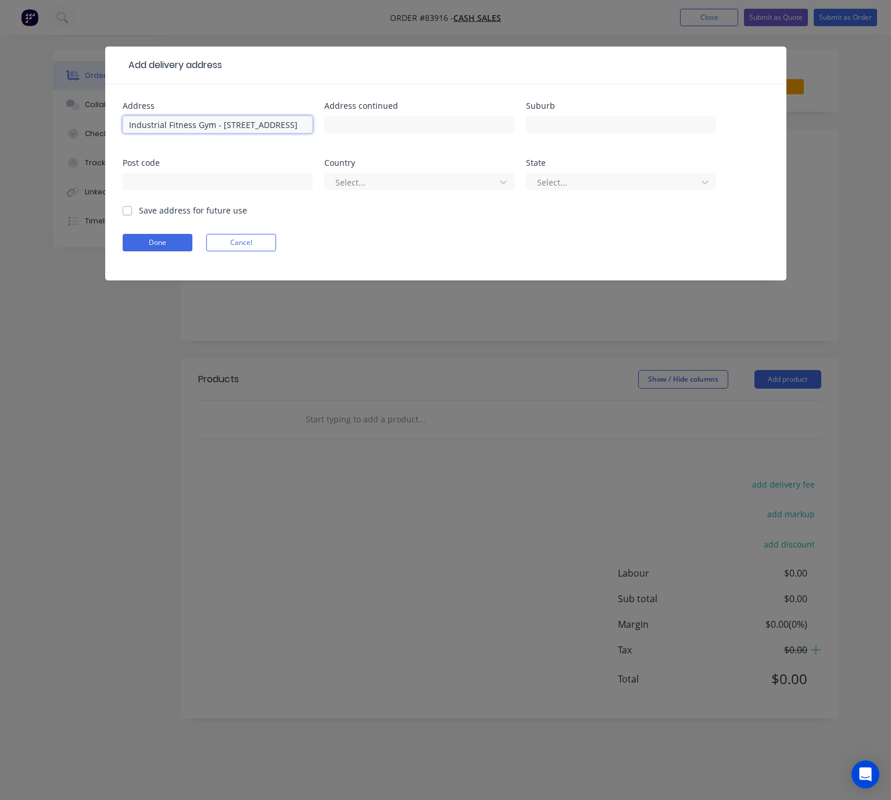
scroll to position [0, 42]
type input "Industrial Fitness Gym - 17 Repco Boulevard Queenstown"
click at [257, 179] on input "text" at bounding box center [218, 181] width 190 height 17
paste input "9300"
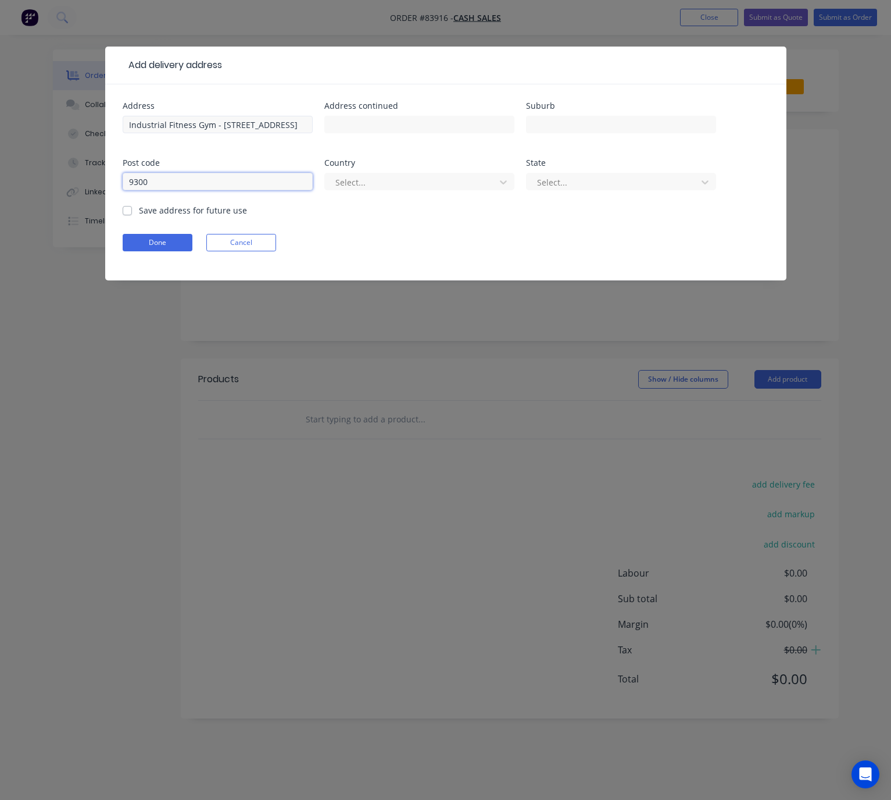
type input "9300"
drag, startPoint x: 222, startPoint y: 122, endPoint x: 138, endPoint y: 124, distance: 83.8
click at [103, 126] on div "Add delivery address Address Industrial Fitness Gym - 17 Repco Boulevard Queens…" at bounding box center [445, 400] width 891 height 800
type input "17 Repco Boulevard Queenstown"
click at [386, 120] on input "text" at bounding box center [419, 124] width 190 height 17
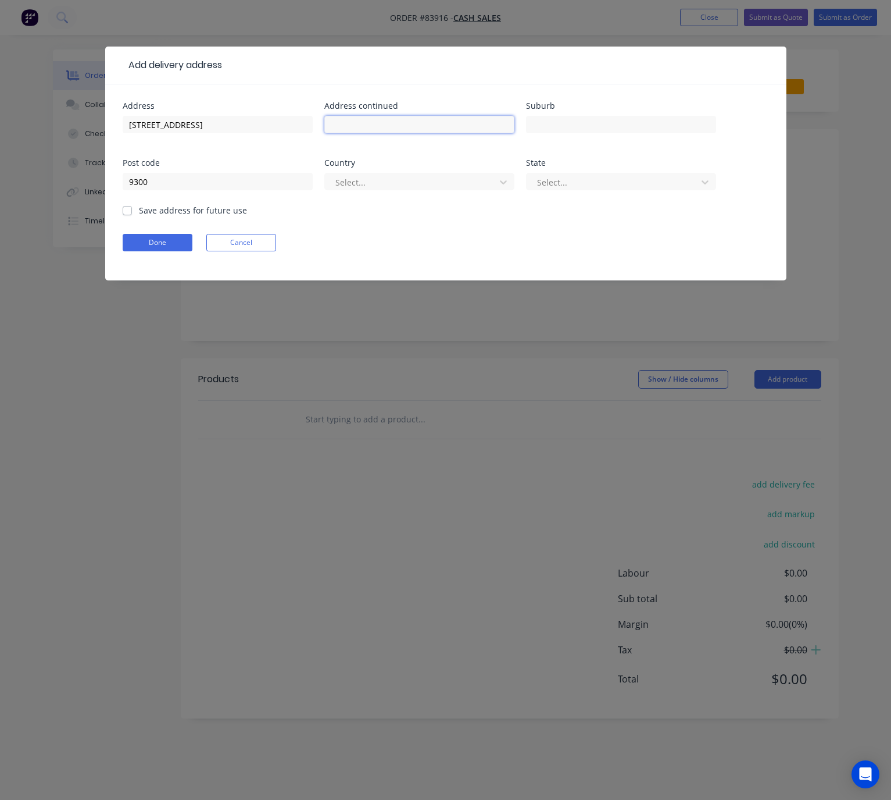
paste input "Industrial Fitness Gym -"
type input "Industrial Fitness Gym -"
drag, startPoint x: 260, startPoint y: 126, endPoint x: 209, endPoint y: 124, distance: 50.6
click at [209, 124] on input "17 Repco Boulevard Queenstown" at bounding box center [218, 124] width 190 height 17
type input "17 Repco Boulevard"
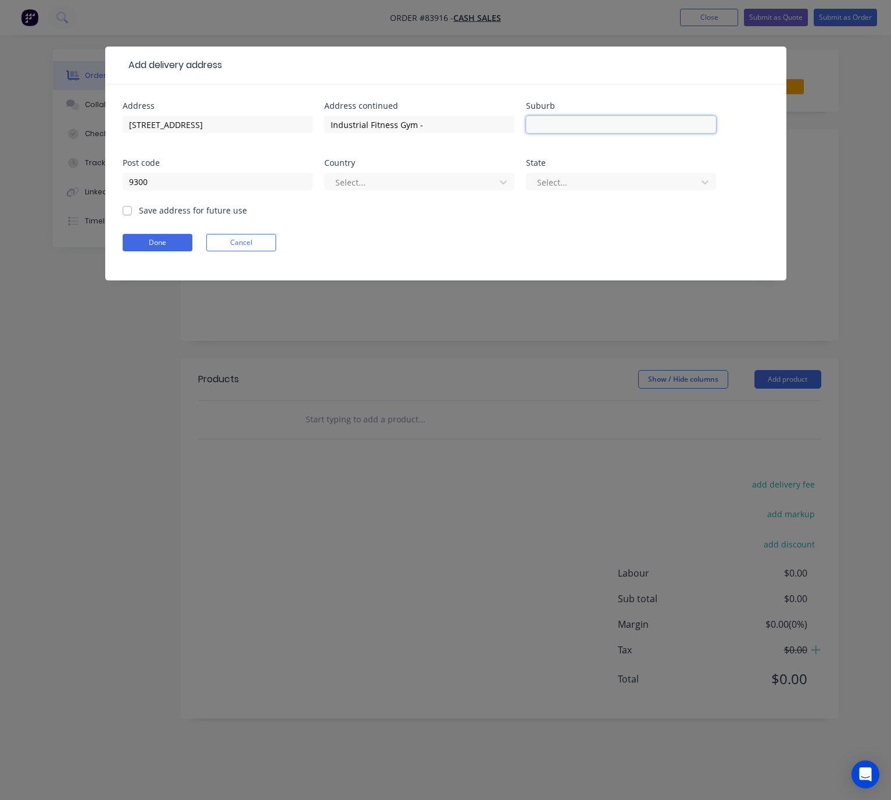
click at [550, 128] on input "text" at bounding box center [621, 124] width 190 height 17
paste input "Queenstown"
type input "Queenstown"
click at [465, 176] on div at bounding box center [411, 182] width 155 height 15
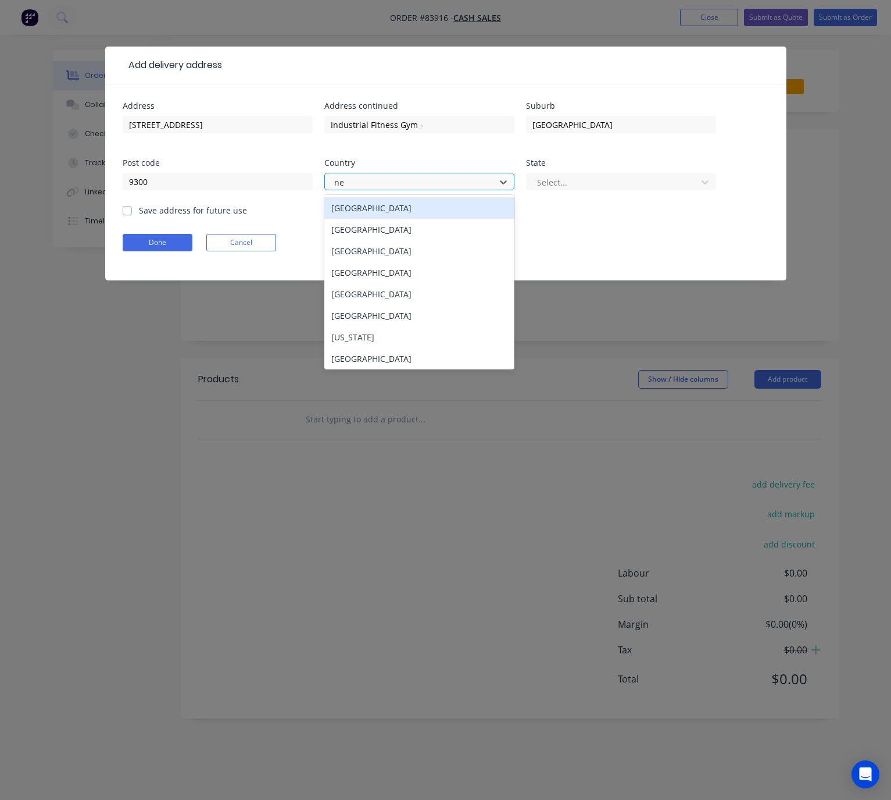
type input "new"
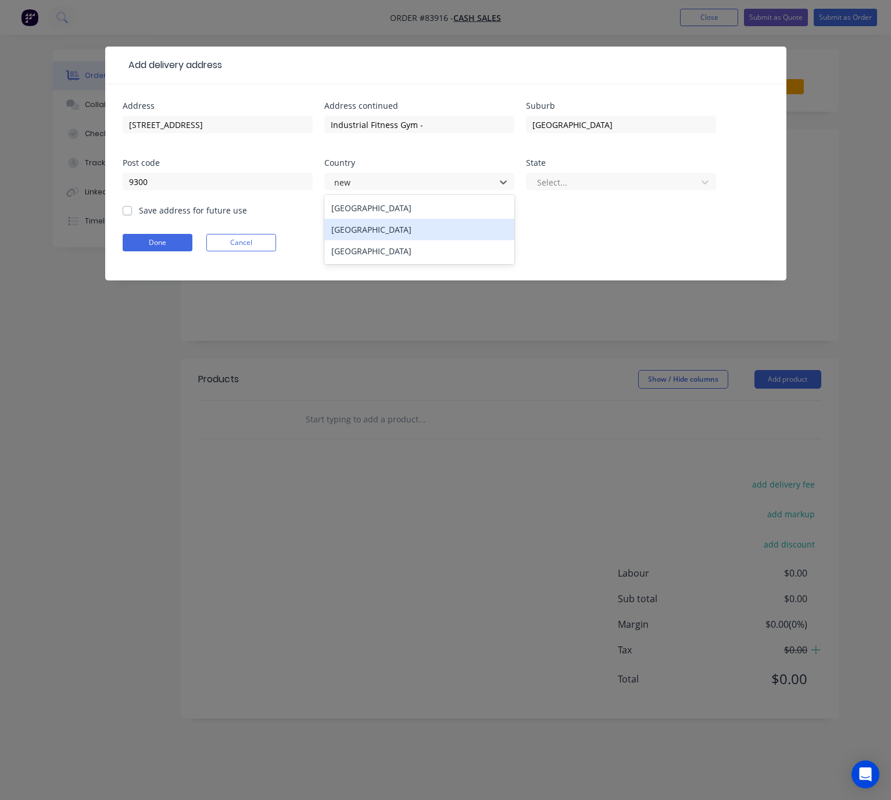
drag, startPoint x: 463, startPoint y: 232, endPoint x: 569, endPoint y: 204, distance: 110.0
click at [463, 233] on div "[GEOGRAPHIC_DATA]" at bounding box center [419, 230] width 190 height 22
click at [625, 189] on div at bounding box center [613, 182] width 155 height 15
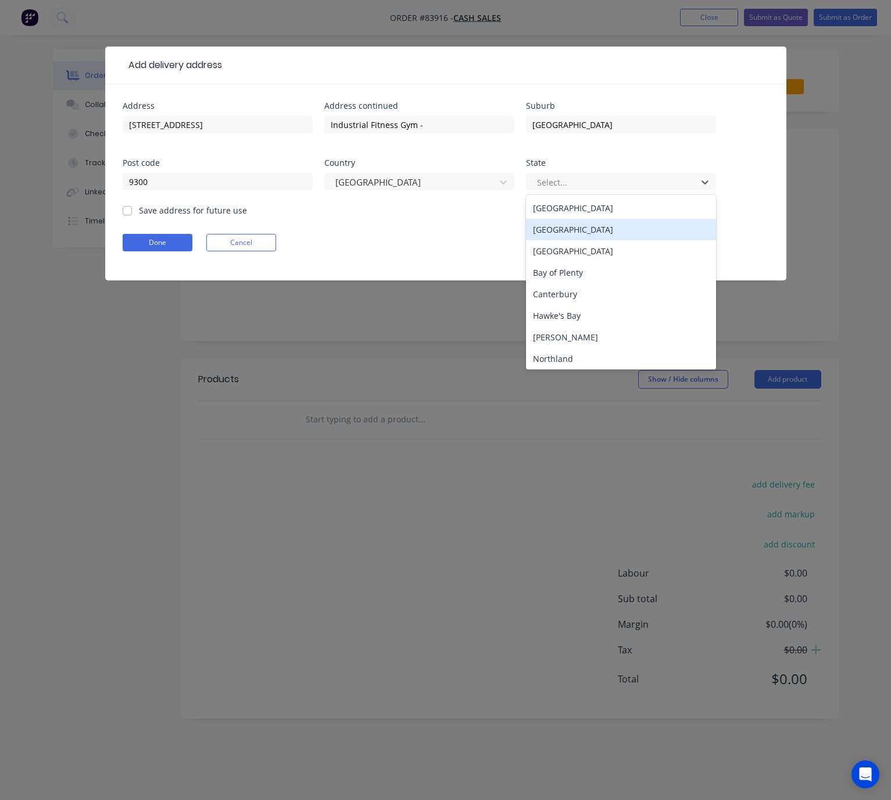
click at [608, 232] on div "South Island" at bounding box center [621, 230] width 190 height 22
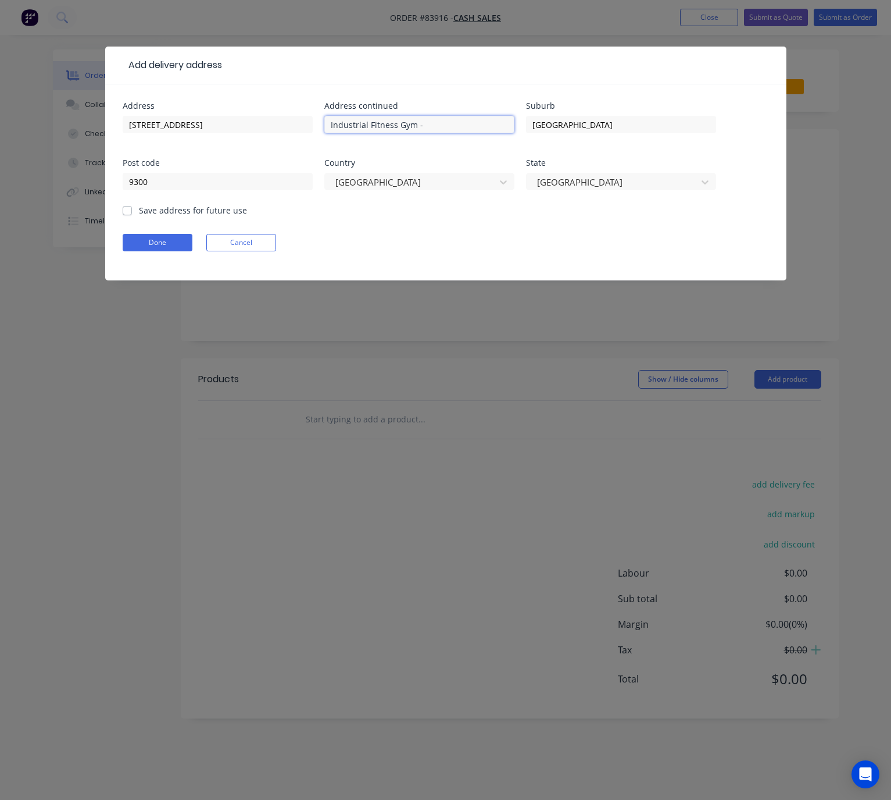
click at [449, 124] on input "Industrial Fitness Gym -" at bounding box center [419, 124] width 190 height 17
type input "Industrial Fitness Gym"
click at [139, 213] on label "Save address for future use" at bounding box center [193, 210] width 108 height 12
click at [126, 213] on input "Save address for future use" at bounding box center [127, 209] width 9 height 11
click at [139, 212] on label "Save address for future use" at bounding box center [193, 210] width 108 height 12
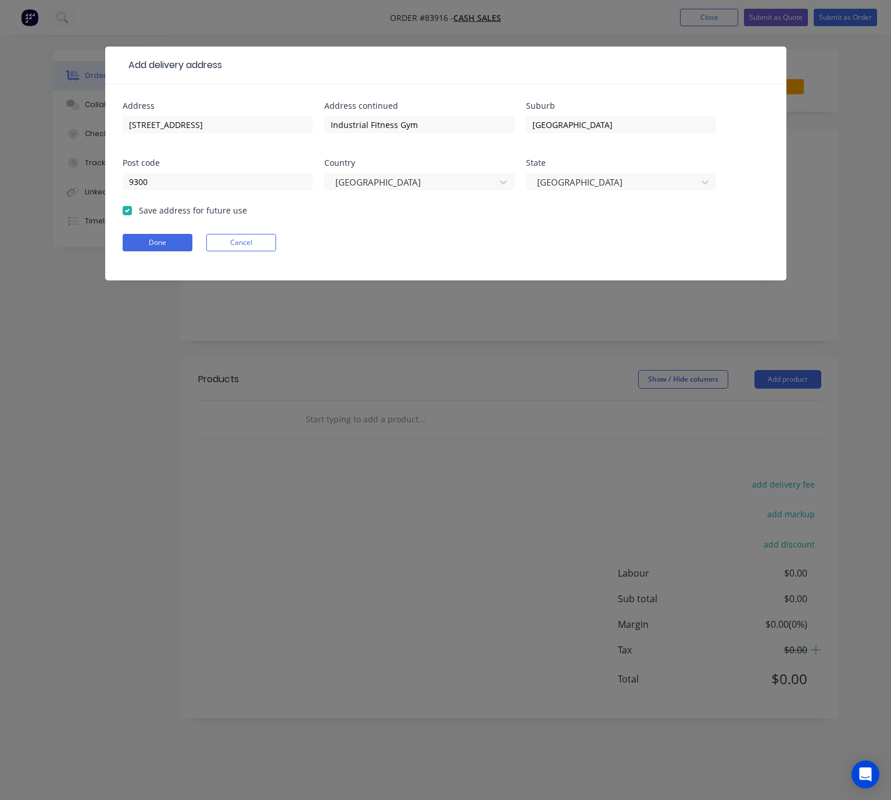
click at [129, 212] on input "Save address for future use" at bounding box center [127, 209] width 9 height 11
checkbox input "false"
click at [154, 245] on button "Done" at bounding box center [158, 242] width 70 height 17
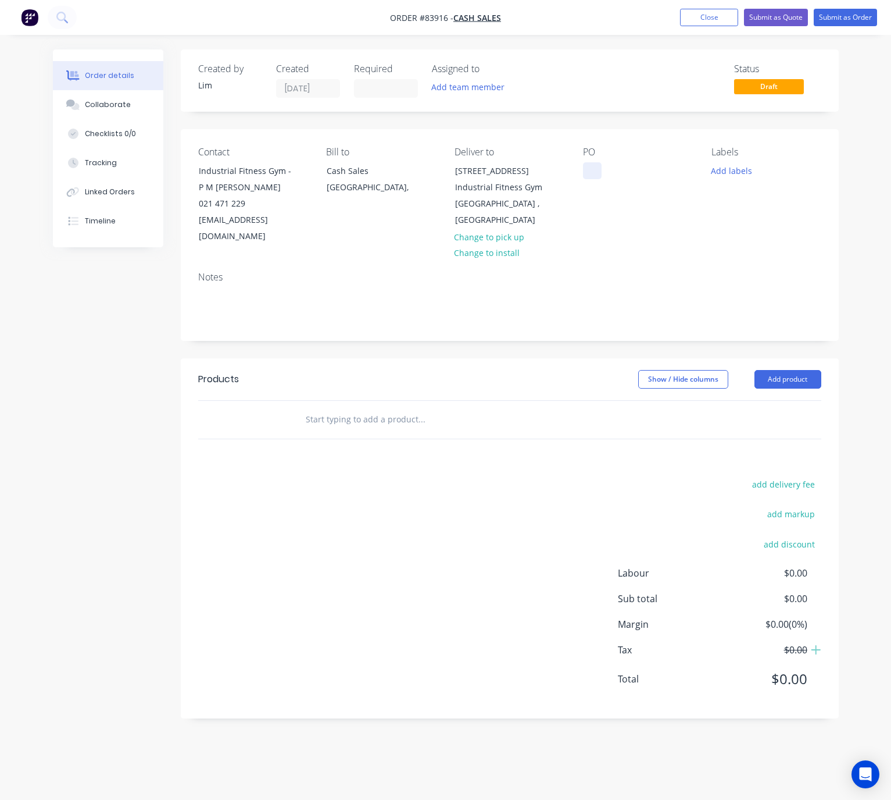
click at [592, 168] on div at bounding box center [592, 170] width 19 height 17
drag, startPoint x: 199, startPoint y: 169, endPoint x: 283, endPoint y: 178, distance: 84.8
click at [283, 178] on div "Industrial Fitness Gym - P M TE Kawa" at bounding box center [247, 179] width 97 height 33
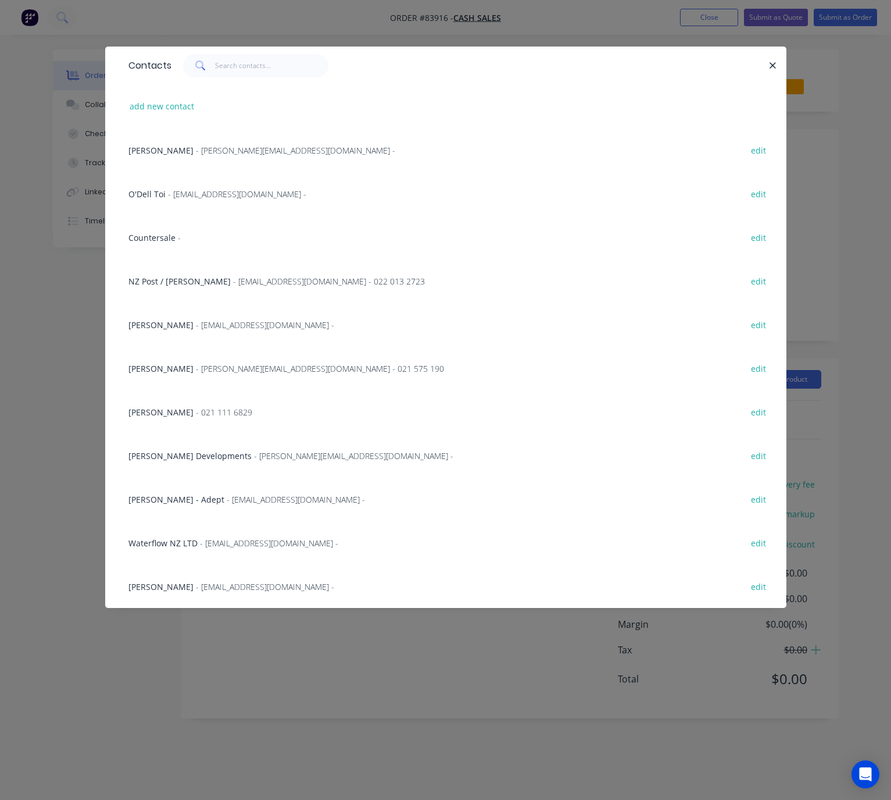
click at [775, 66] on icon "button" at bounding box center [773, 65] width 8 height 10
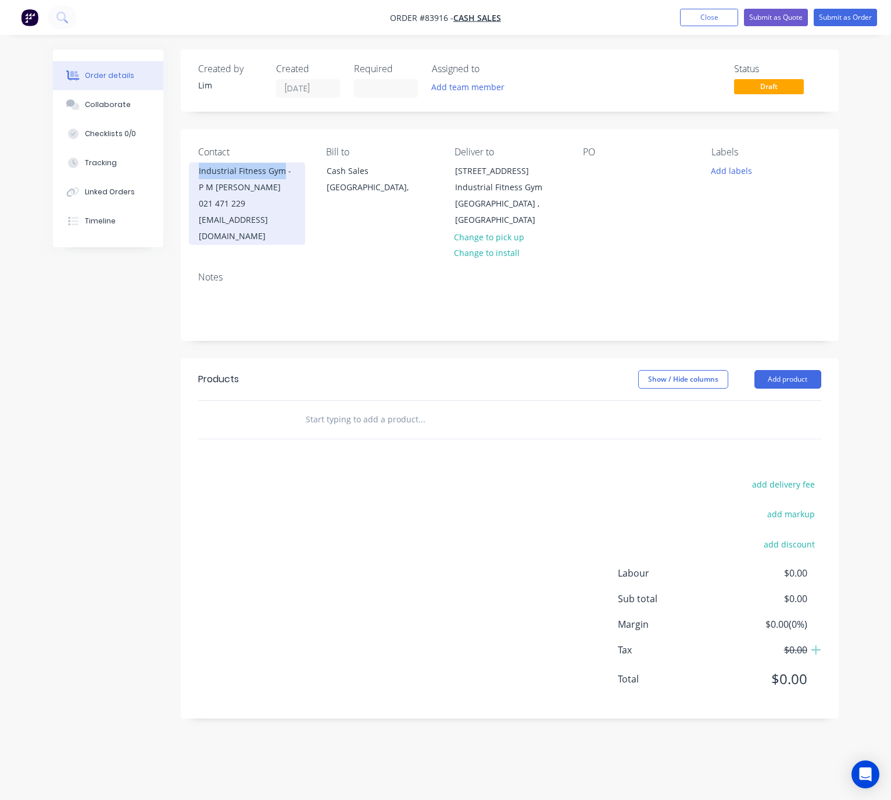
copy div "Industrial Fitness Gym"
drag, startPoint x: 587, startPoint y: 172, endPoint x: 599, endPoint y: 178, distance: 13.8
click at [587, 171] on div at bounding box center [592, 170] width 19 height 17
paste div
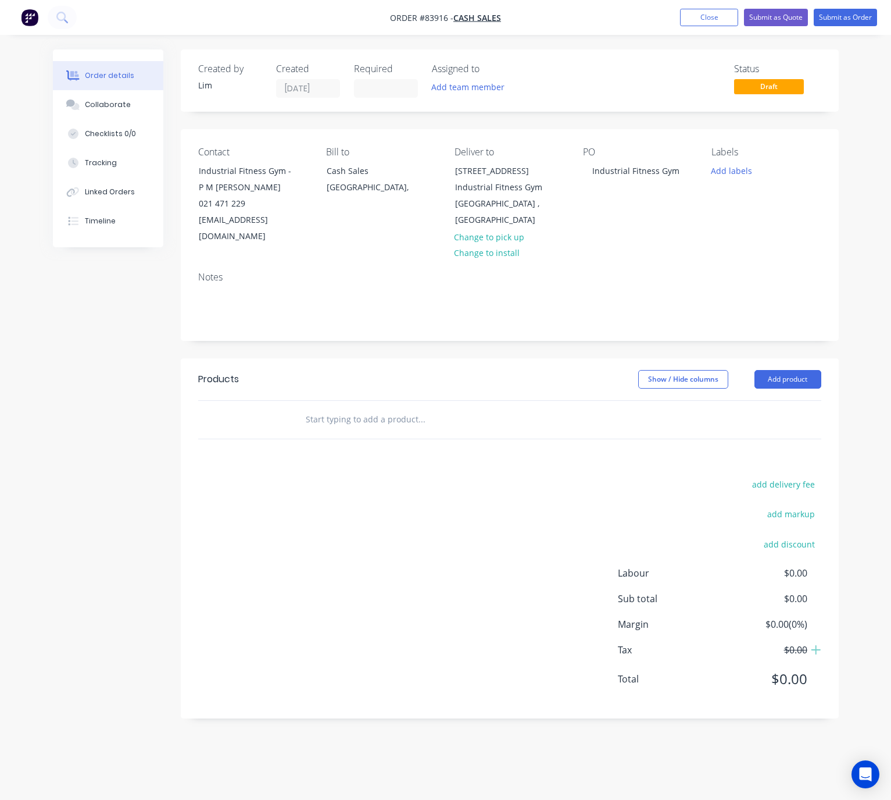
click at [128, 412] on div "Created by Lim Created 14/08/25 Required Assigned to Add team member Status Dra…" at bounding box center [446, 392] width 786 height 686
click at [721, 178] on button "Add labels" at bounding box center [731, 170] width 53 height 16
click at [763, 302] on div "STOCK" at bounding box center [759, 303] width 32 height 13
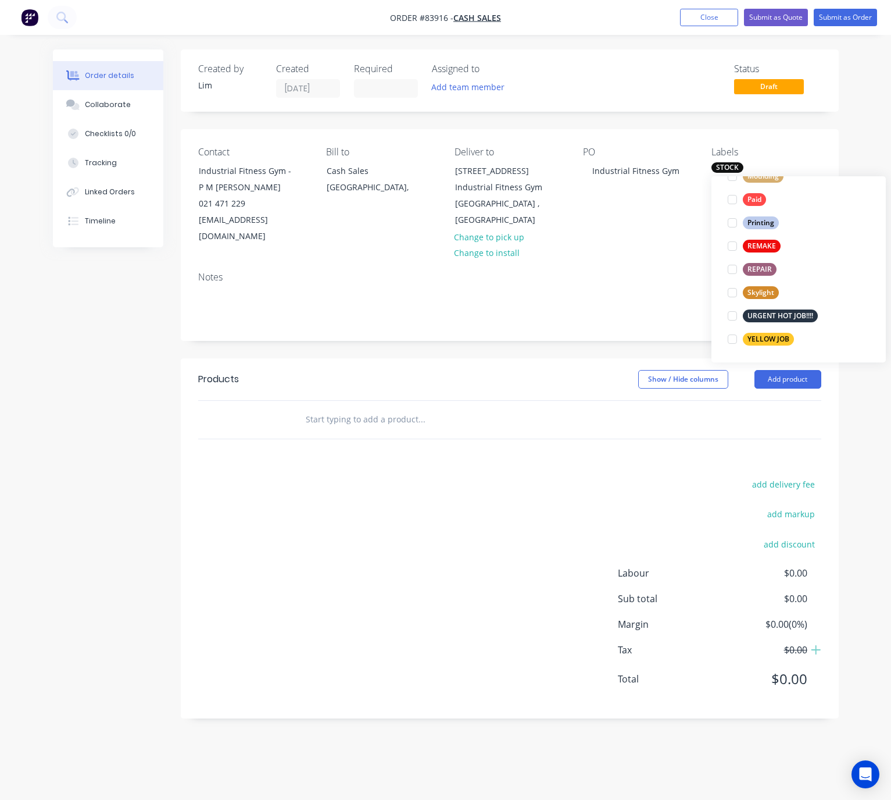
click at [100, 391] on div "Created by Lim Created 14/08/25 Required Assigned to Add team member Status Dra…" at bounding box center [446, 392] width 786 height 686
click at [341, 408] on input "text" at bounding box center [421, 419] width 233 height 23
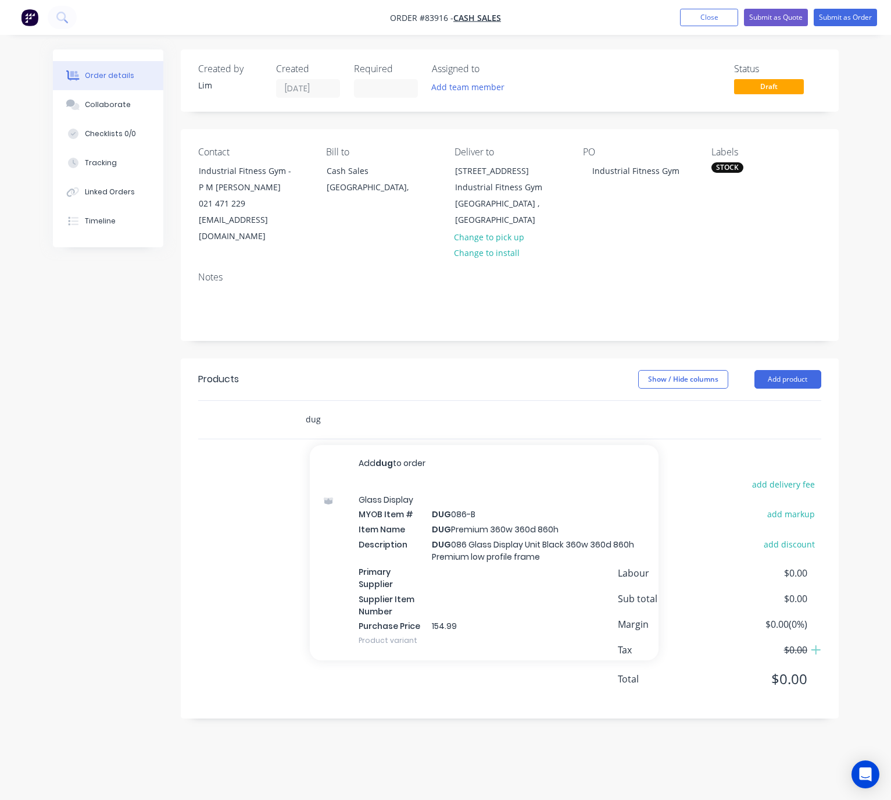
click at [344, 408] on input "dug" at bounding box center [421, 419] width 233 height 23
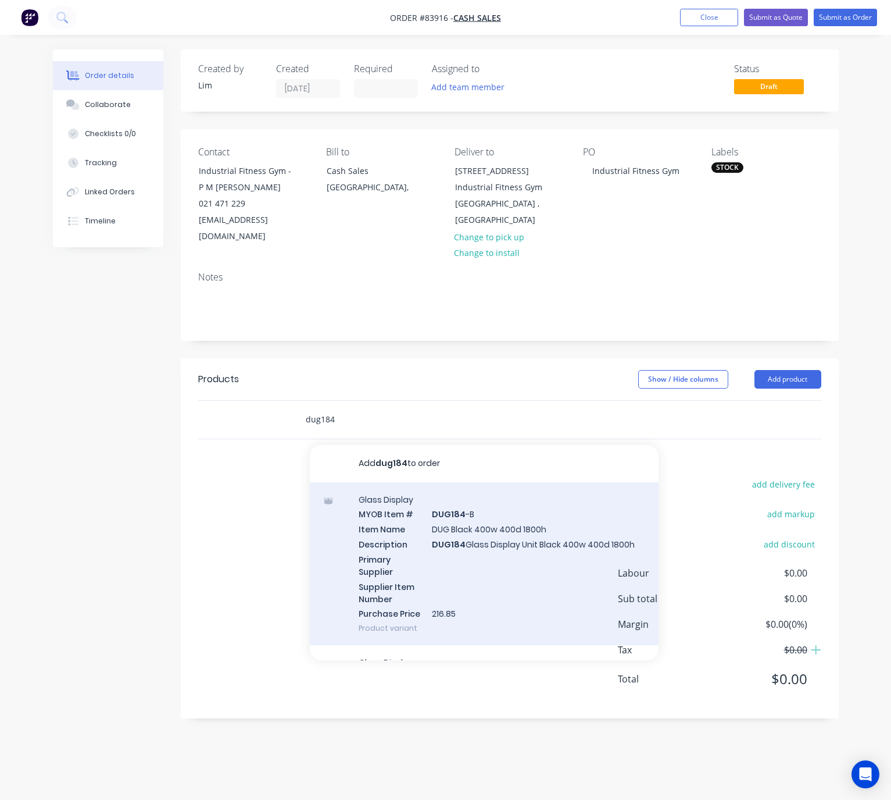
type input "dug184"
click at [525, 554] on div "Glass Display MYOB Item # DUG184 -B Item Name DUG Black 400w 400d 1800h Descrip…" at bounding box center [484, 563] width 349 height 163
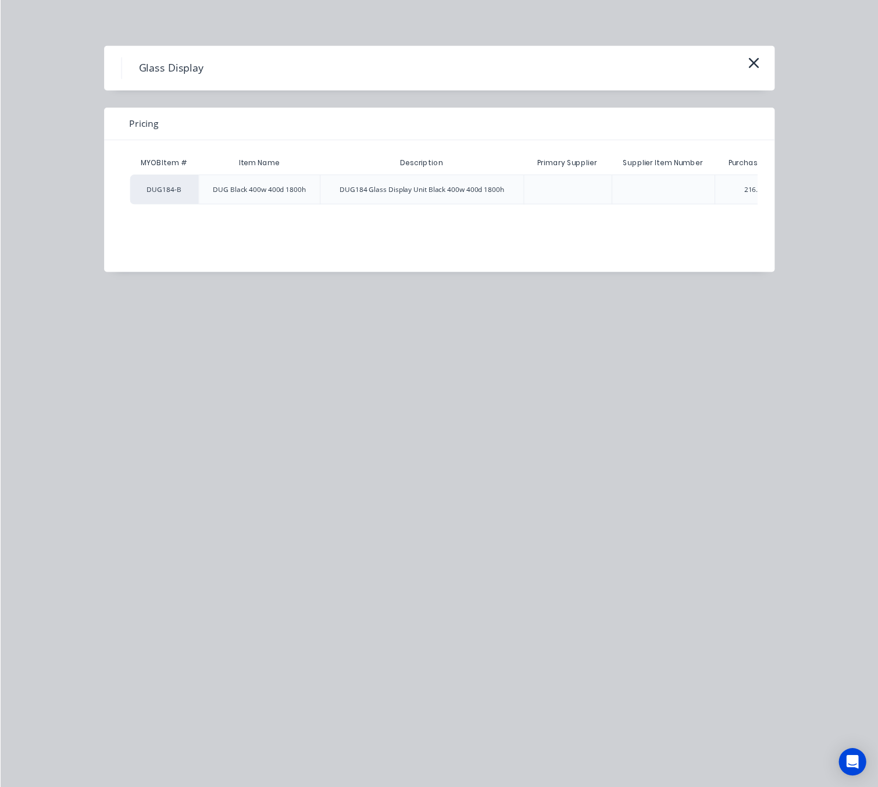
scroll to position [0, 105]
click at [750, 182] on div "$649.99" at bounding box center [737, 192] width 66 height 29
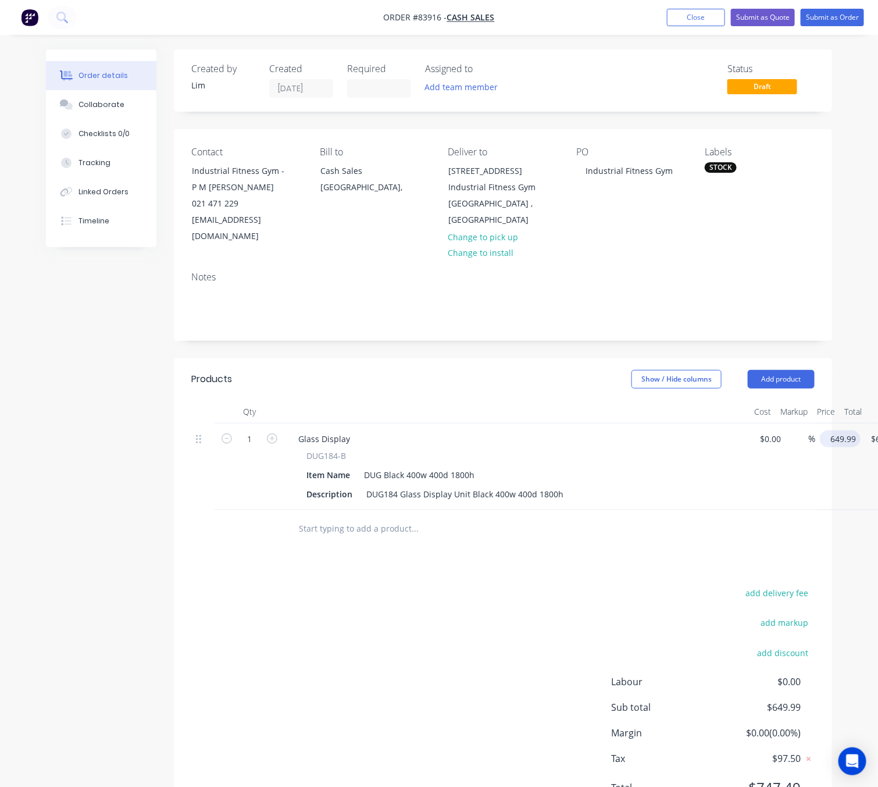
click at [844, 430] on input "649.99" at bounding box center [843, 438] width 36 height 17
type input "$813.68"
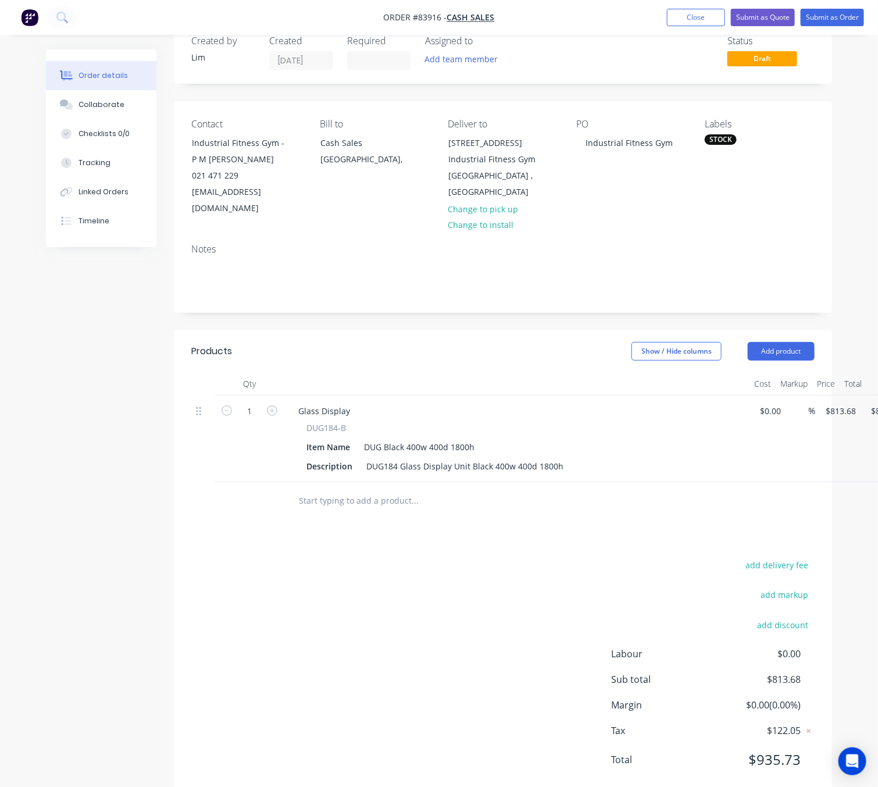
scroll to position [42, 0]
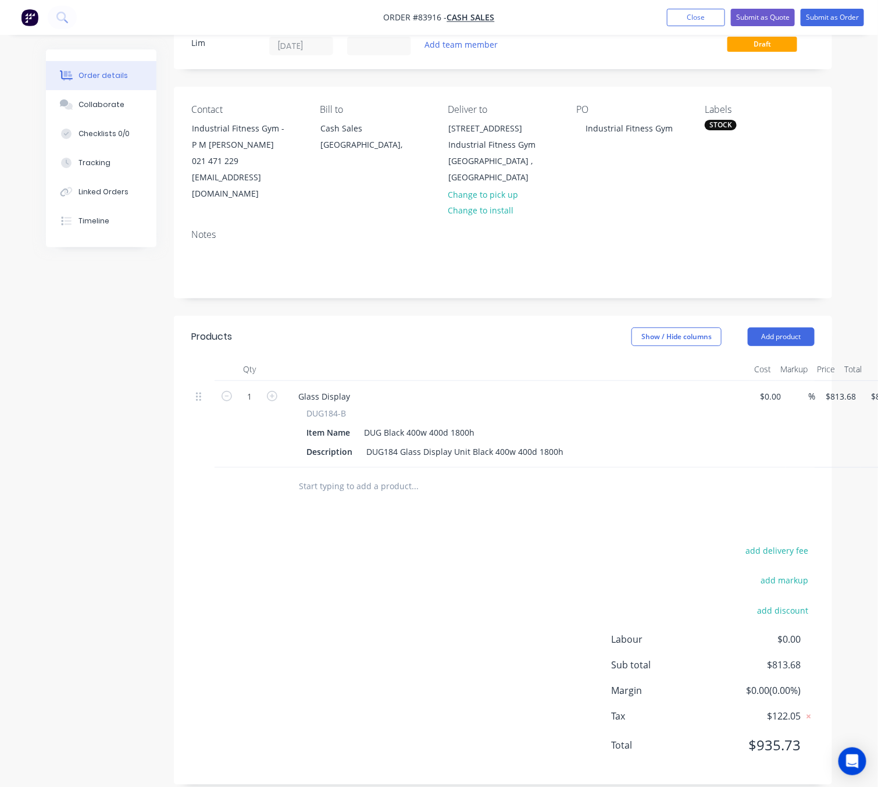
click at [431, 543] on div "add delivery fee add markup add discount Labour $0.00 Sub total $813.68 Margin …" at bounding box center [502, 655] width 623 height 224
click at [391, 662] on div "add delivery fee add markup add discount Labour $0.00 Sub total $813.68 Margin …" at bounding box center [502, 655] width 623 height 224
drag, startPoint x: 839, startPoint y: 377, endPoint x: 827, endPoint y: 403, distance: 28.6
click at [841, 388] on input "813.68" at bounding box center [843, 396] width 36 height 17
type input "$813.68"
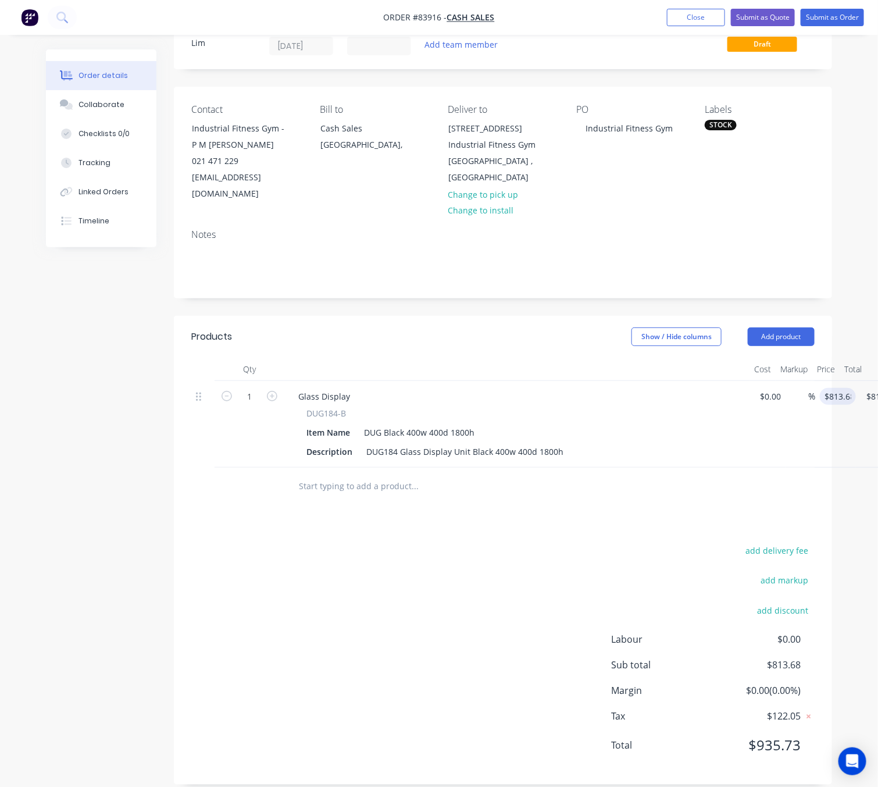
click at [540, 588] on div "add delivery fee add markup add discount Labour $0.00 Sub total $813.68 Margin …" at bounding box center [502, 655] width 623 height 224
click at [248, 580] on div "add delivery fee add markup add discount Labour $0.00 Sub total $813.68 Margin …" at bounding box center [502, 655] width 623 height 224
click at [377, 628] on div "add delivery fee add markup add discount Labour $0.00 Sub total $813.68 Margin …" at bounding box center [502, 655] width 623 height 224
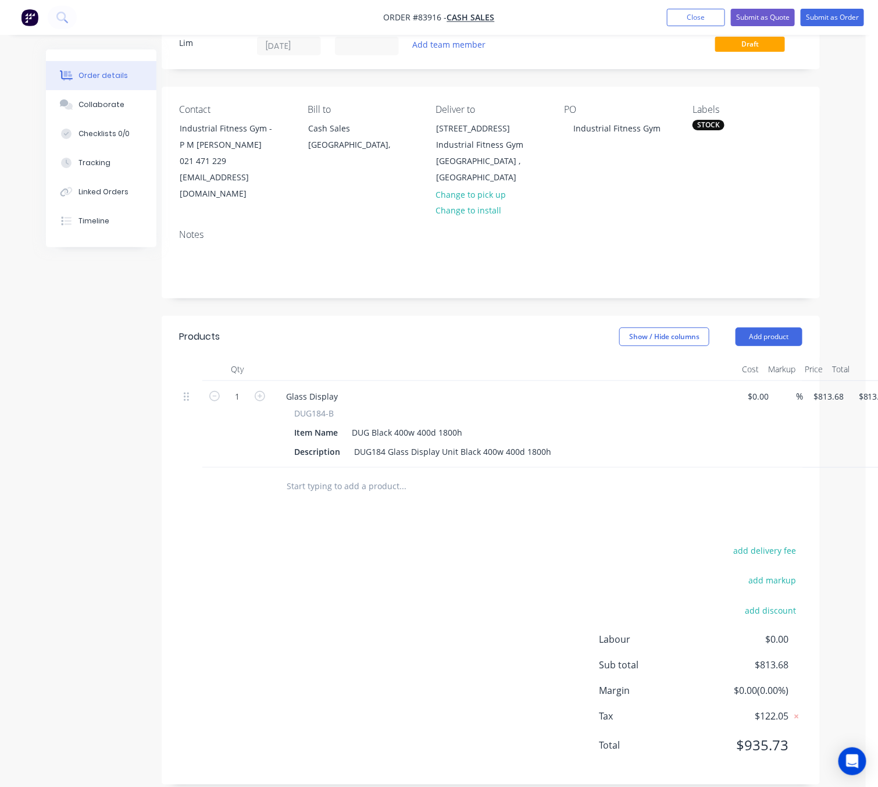
scroll to position [42, 11]
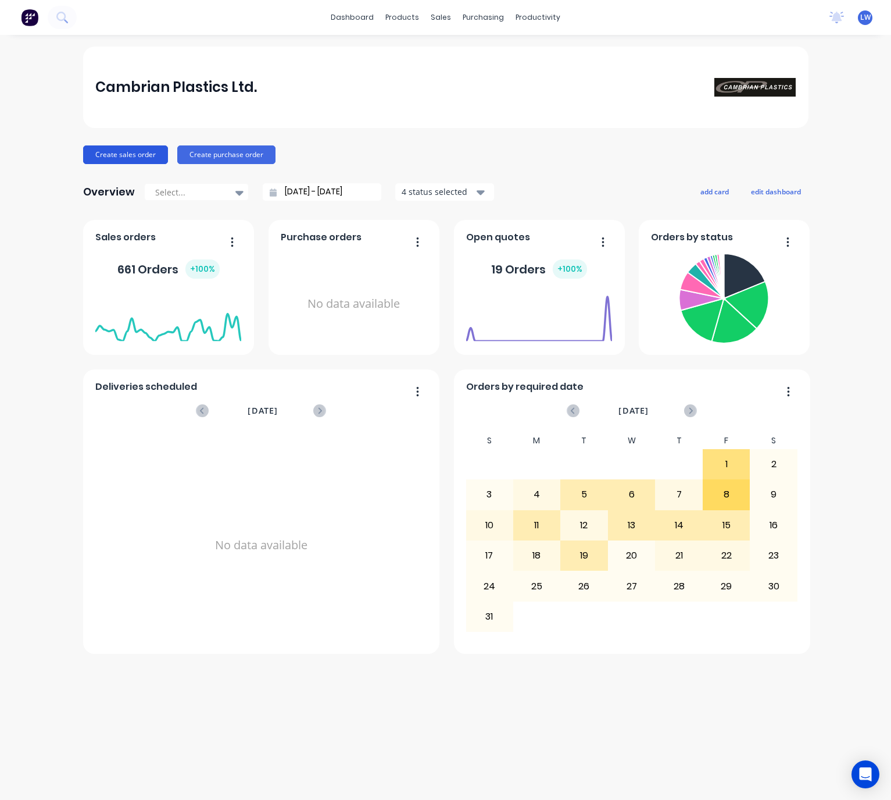
click at [117, 156] on button "Create sales order" at bounding box center [125, 154] width 85 height 19
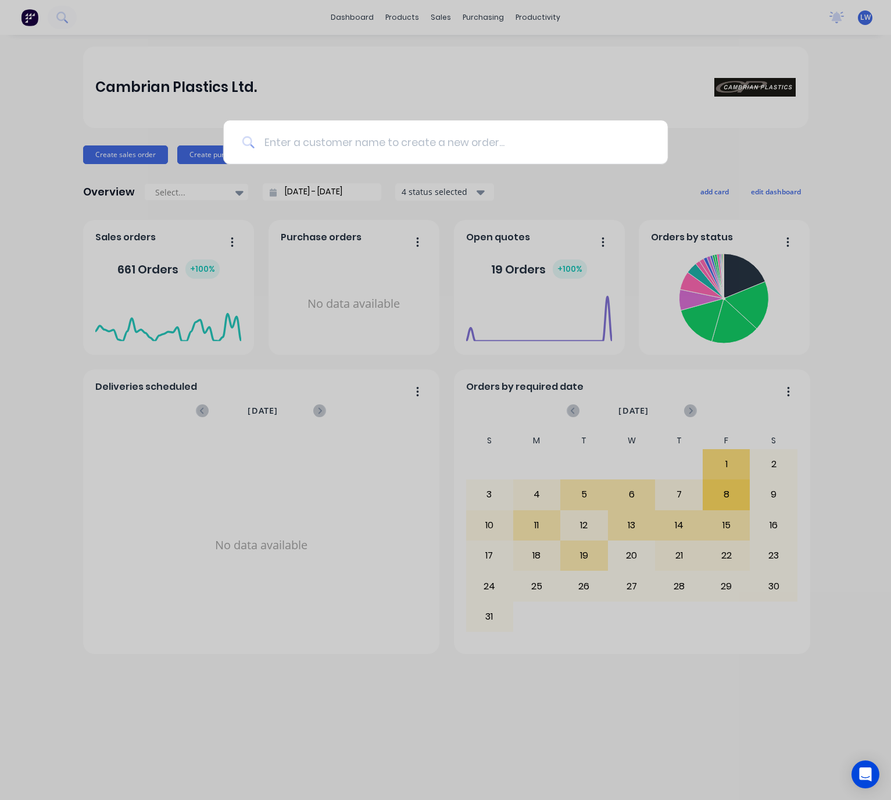
click at [334, 143] on input at bounding box center [452, 142] width 395 height 44
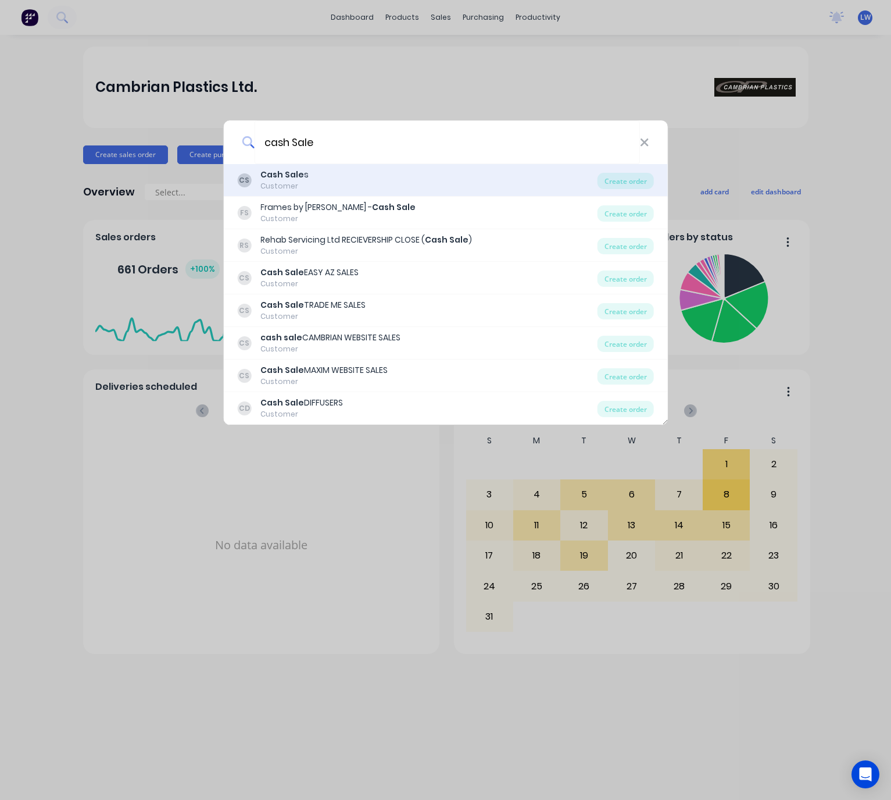
type input "cash Sale"
click at [376, 182] on div "CS Cash Sale s Customer" at bounding box center [417, 180] width 361 height 23
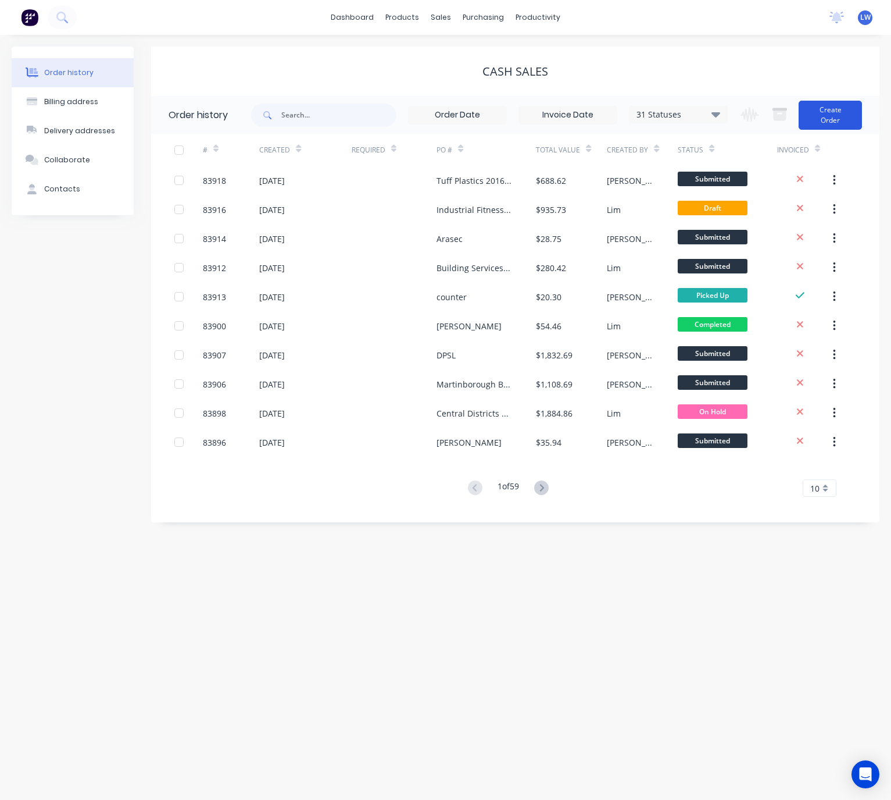
click at [827, 109] on button "Create Order" at bounding box center [830, 115] width 63 height 29
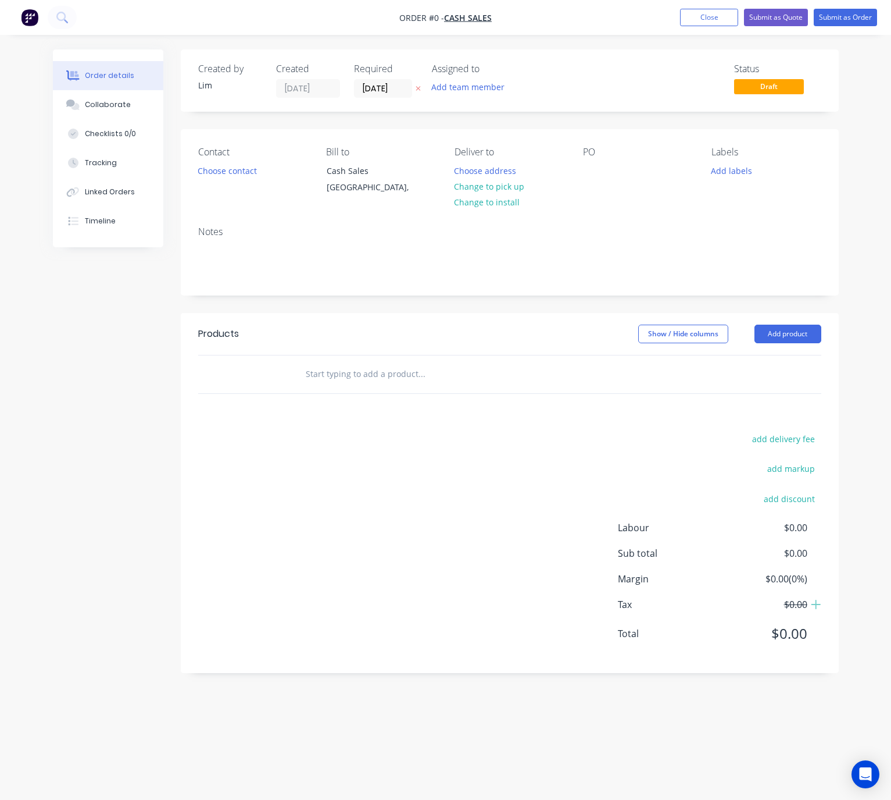
click at [419, 88] on icon at bounding box center [418, 88] width 5 height 7
click at [220, 168] on button "Choose contact" at bounding box center [227, 170] width 72 height 16
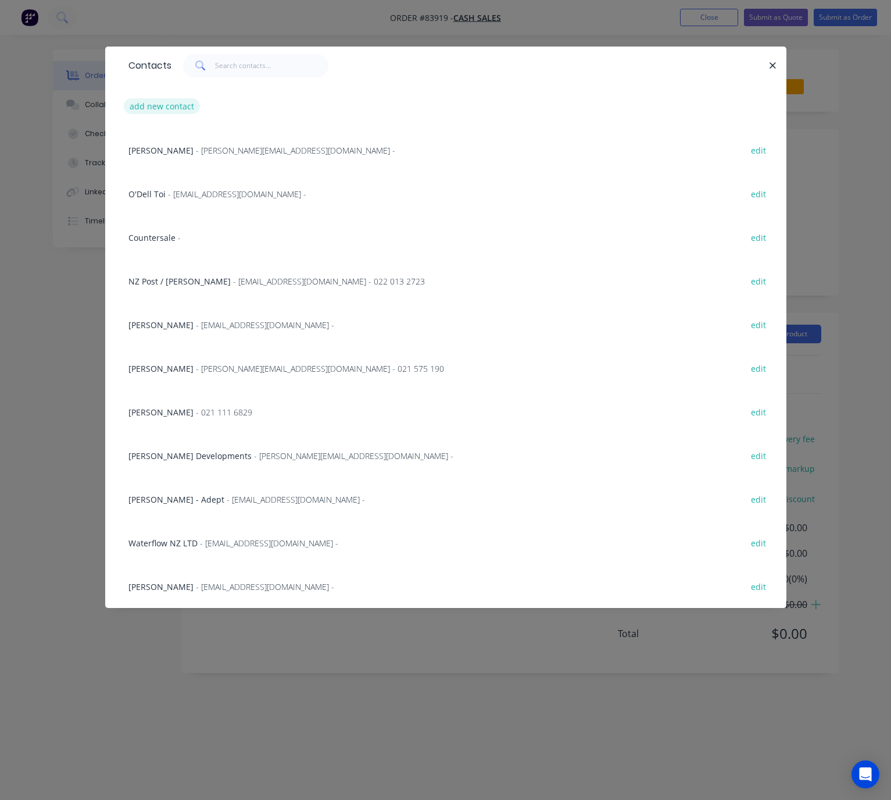
click at [173, 107] on button "add new contact" at bounding box center [162, 106] width 77 height 16
select select "NZ"
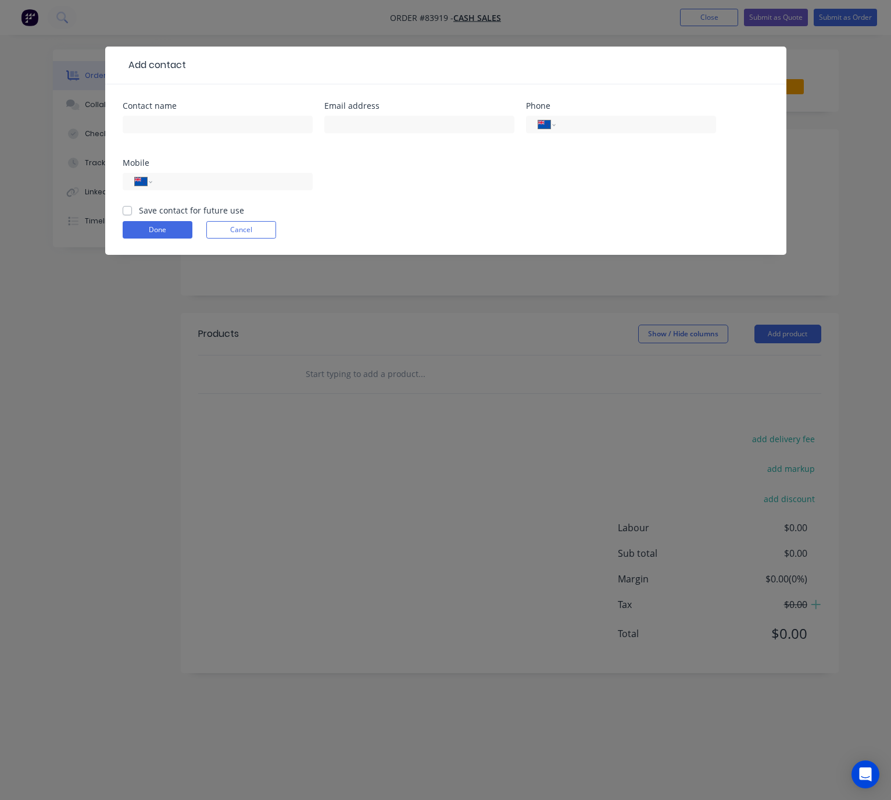
click at [199, 112] on div "Contact name" at bounding box center [218, 124] width 190 height 45
click at [205, 119] on input "text" at bounding box center [218, 124] width 190 height 17
type input "Cash Sale"
click at [172, 232] on button "Done" at bounding box center [158, 229] width 70 height 17
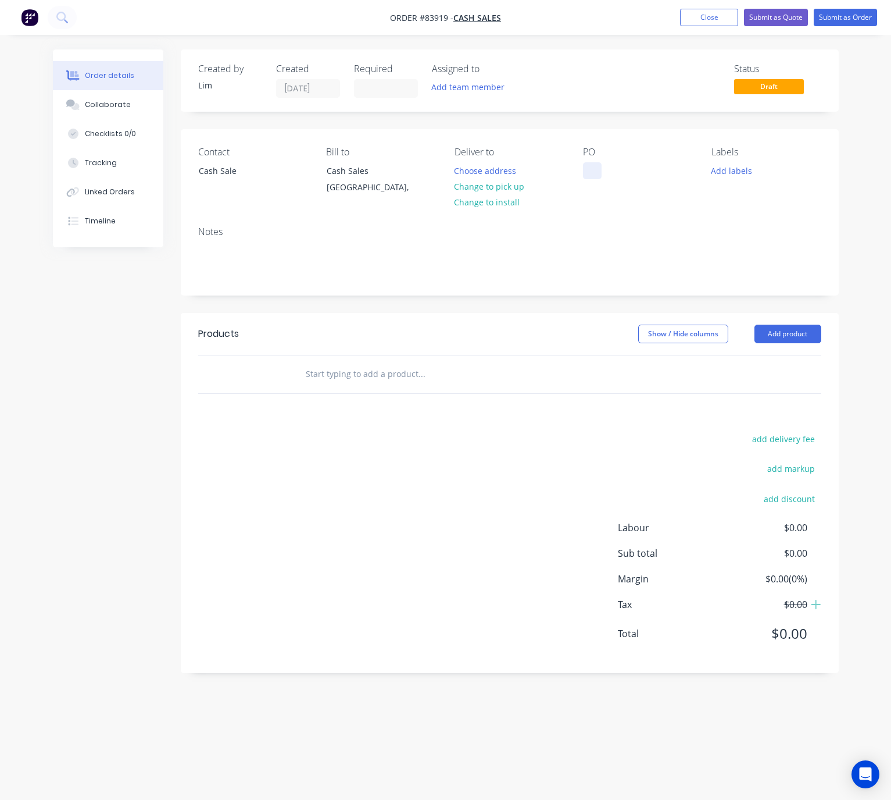
click at [592, 170] on div at bounding box center [592, 170] width 19 height 17
click at [508, 185] on button "Change to pick up" at bounding box center [489, 187] width 83 height 16
drag, startPoint x: 734, startPoint y: 166, endPoint x: 733, endPoint y: 175, distance: 8.8
click at [734, 166] on button "Add labels" at bounding box center [731, 170] width 53 height 16
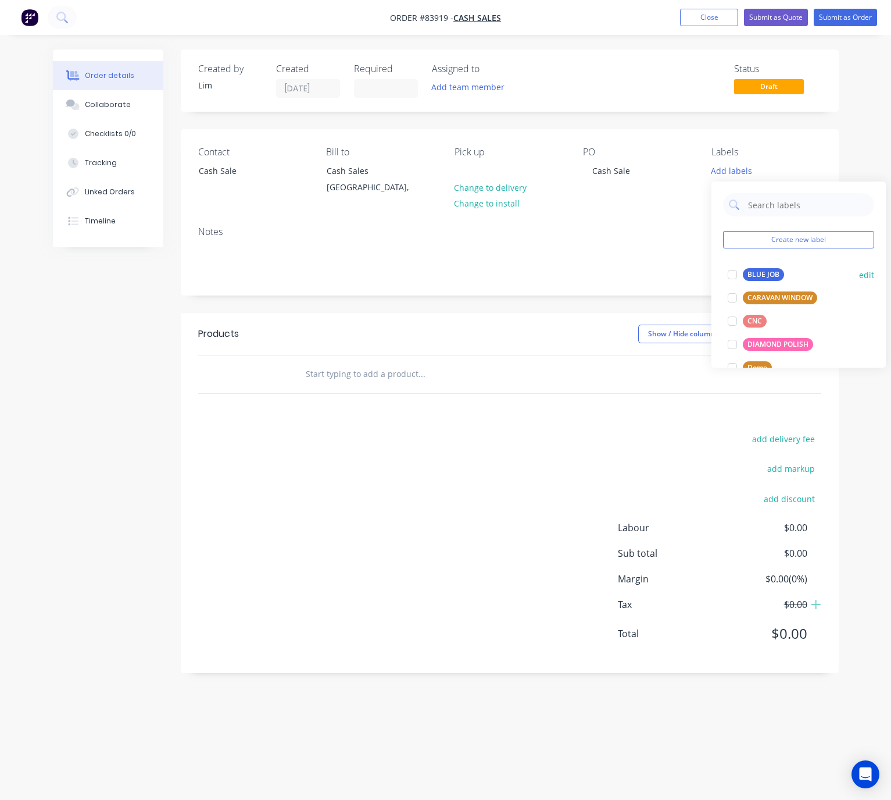
click at [751, 276] on div "BLUE JOB" at bounding box center [763, 274] width 41 height 13
click at [562, 325] on div "Show / Hide columns Add product" at bounding box center [575, 333] width 491 height 19
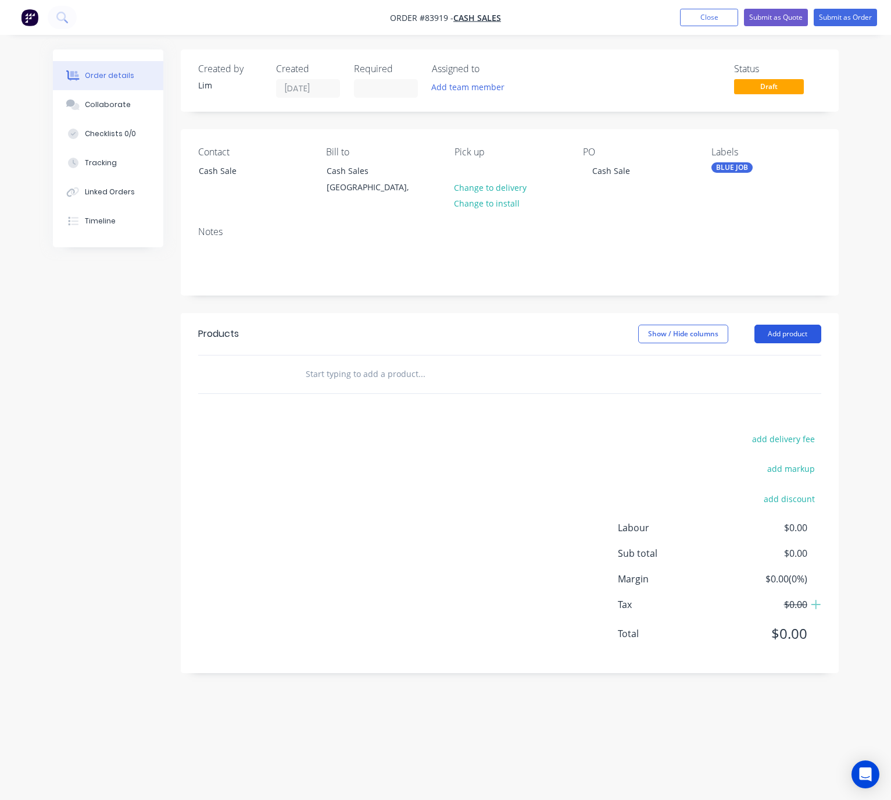
click at [802, 332] on button "Add product" at bounding box center [788, 333] width 67 height 19
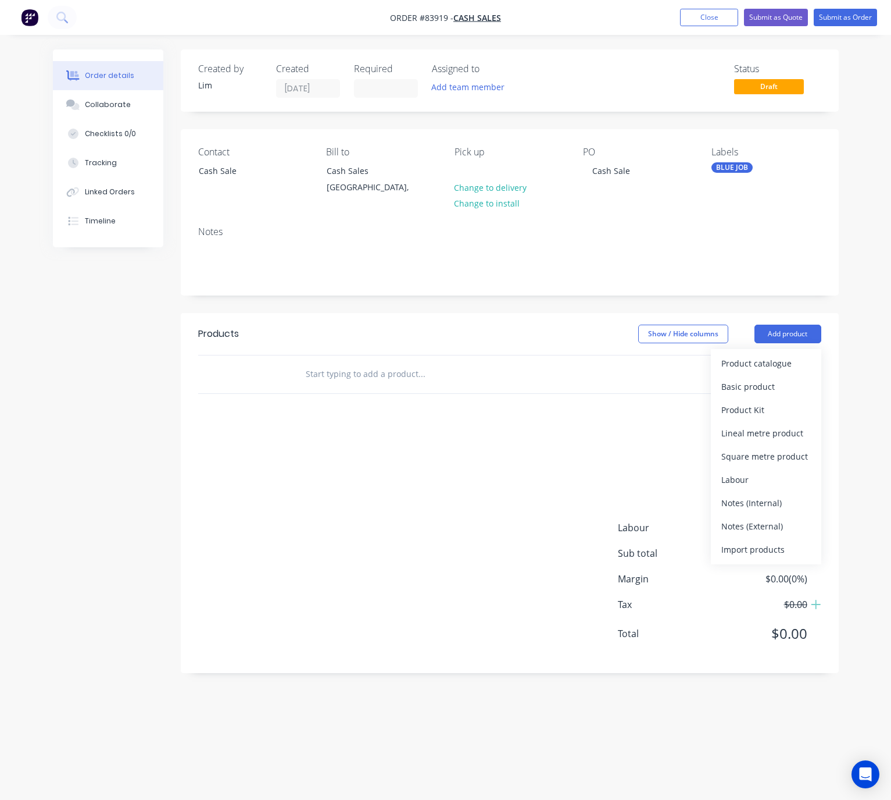
click at [534, 330] on div "Show / Hide columns Add product Product catalogue Basic product Product Kit Lin…" at bounding box center [575, 333] width 491 height 19
click at [331, 374] on input "text" at bounding box center [421, 373] width 233 height 23
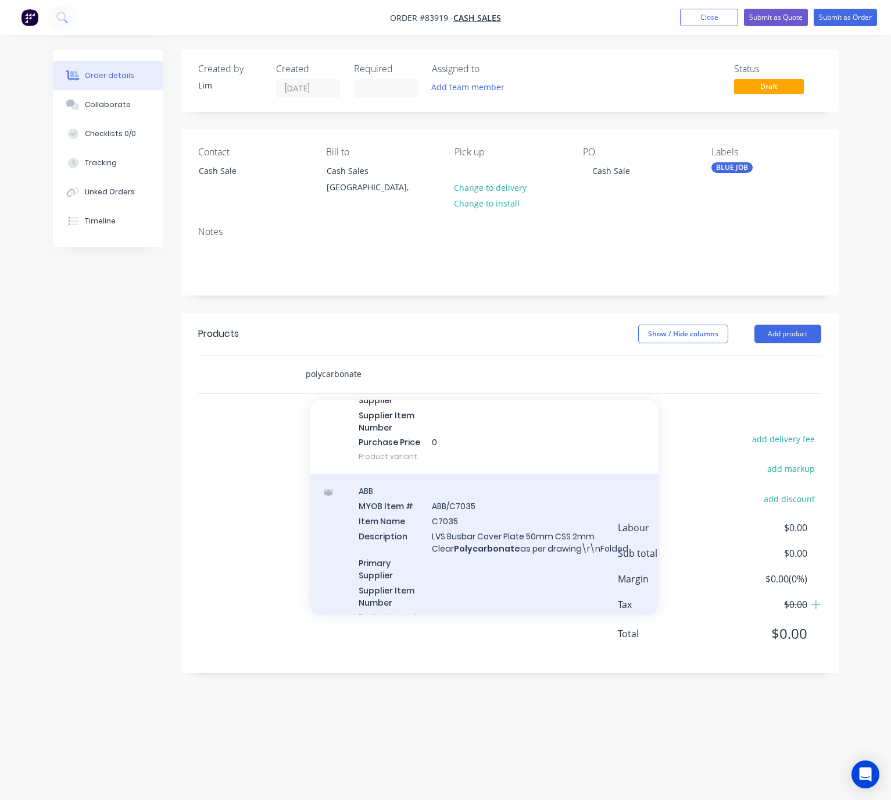
scroll to position [1047, 0]
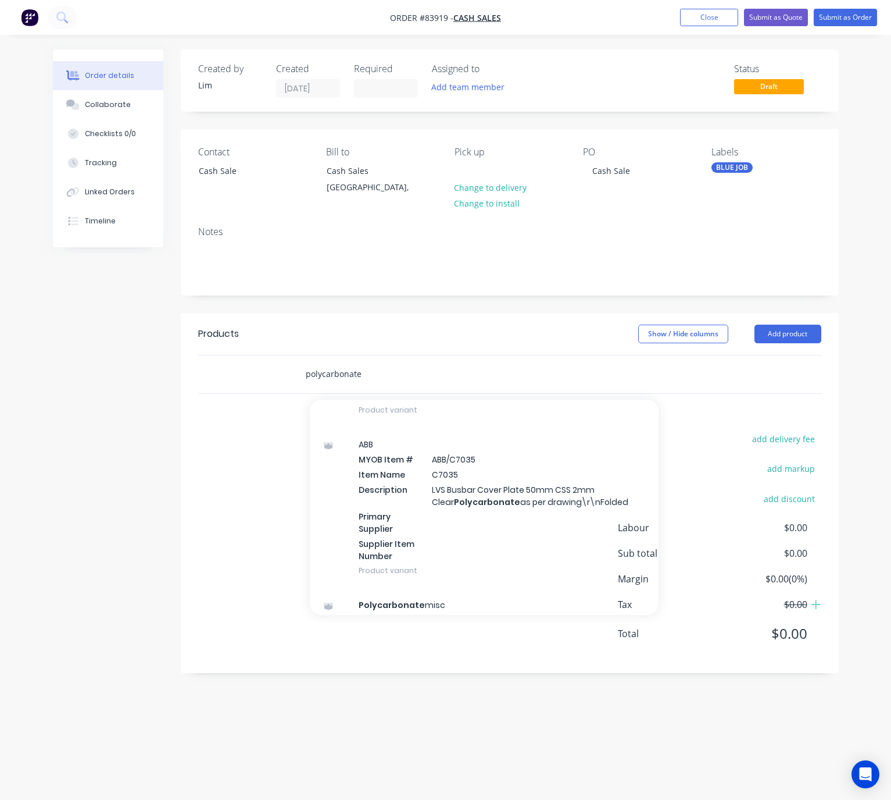
drag, startPoint x: 370, startPoint y: 377, endPoint x: 271, endPoint y: 369, distance: 99.8
click at [287, 369] on div "polycarbonate Add polycarbonate to order Polycarbonate Tube MYOB Item # 1010701…" at bounding box center [509, 374] width 623 height 38
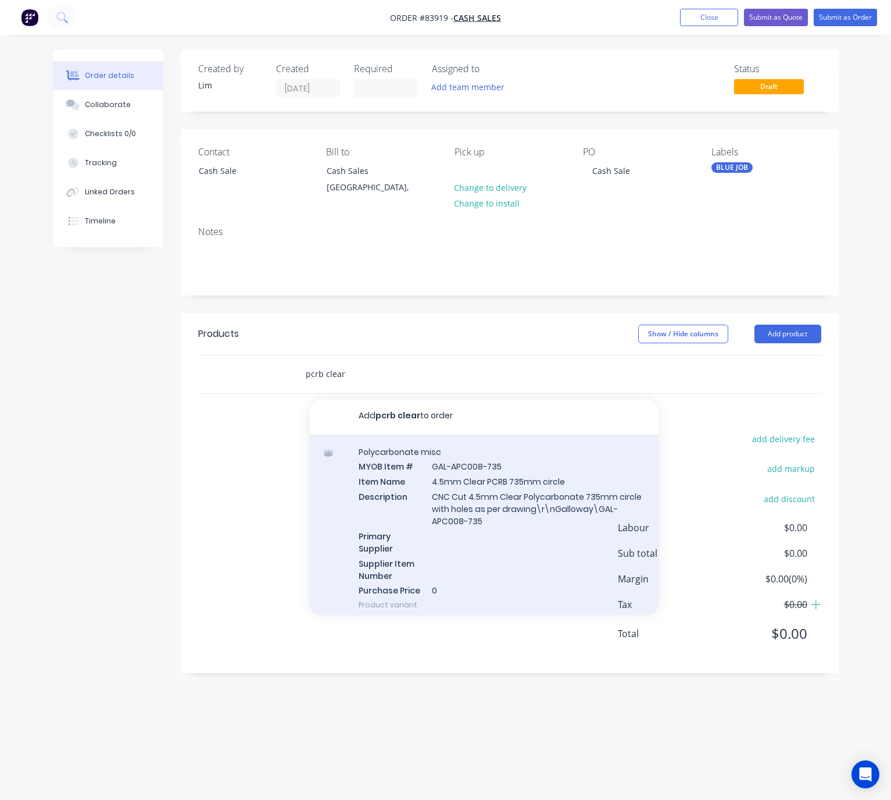
scroll to position [0, 0]
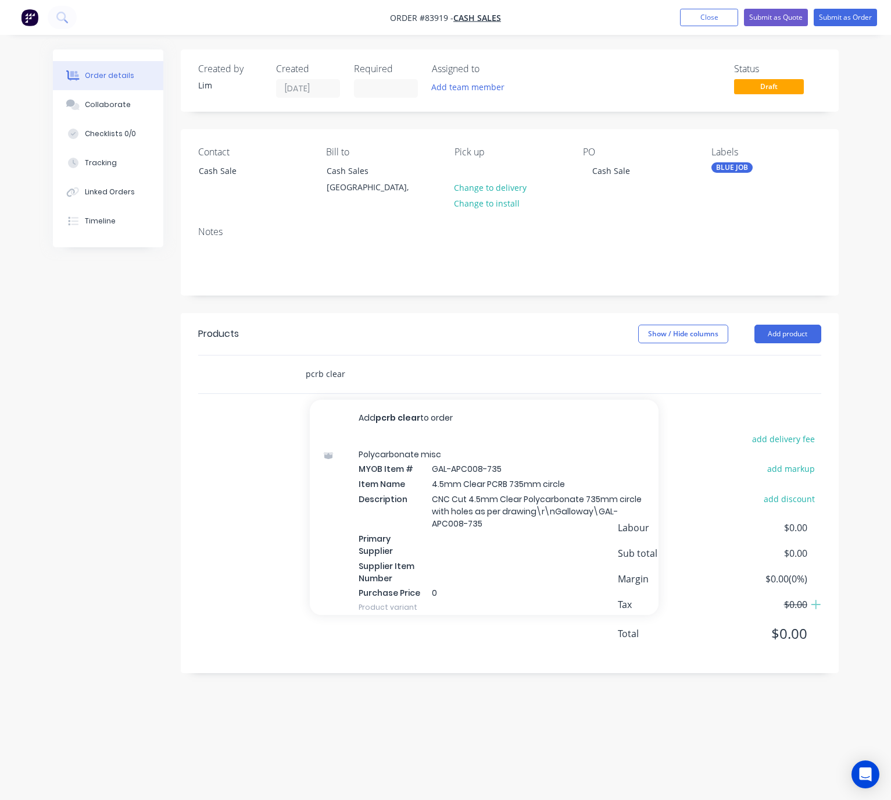
type input "pcrb clear"
drag, startPoint x: 248, startPoint y: 481, endPoint x: 344, endPoint y: 408, distance: 120.7
click at [248, 481] on div "add delivery fee add markup add discount Labour $0.00 Sub total $0.00 Margin $0…" at bounding box center [509, 543] width 623 height 224
drag, startPoint x: 305, startPoint y: 377, endPoint x: 286, endPoint y: 368, distance: 21.1
click at [293, 377] on div "pcrb clear Add pcrb clear to order Polycarbonate misc MYOB Item # GAL-APC008-73…" at bounding box center [500, 374] width 419 height 38
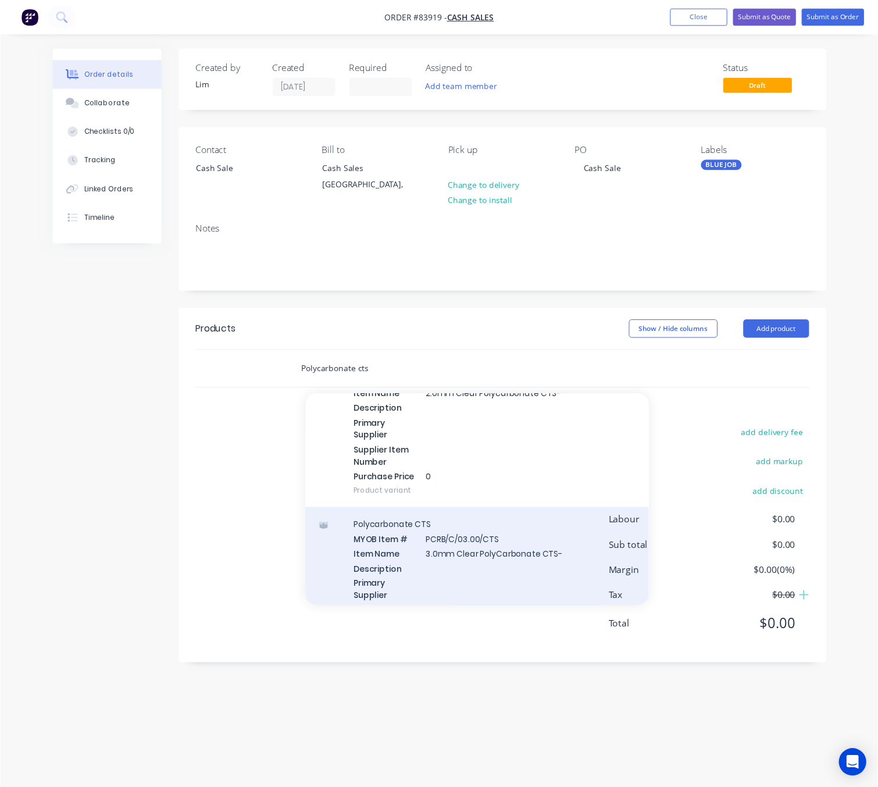
scroll to position [436, 0]
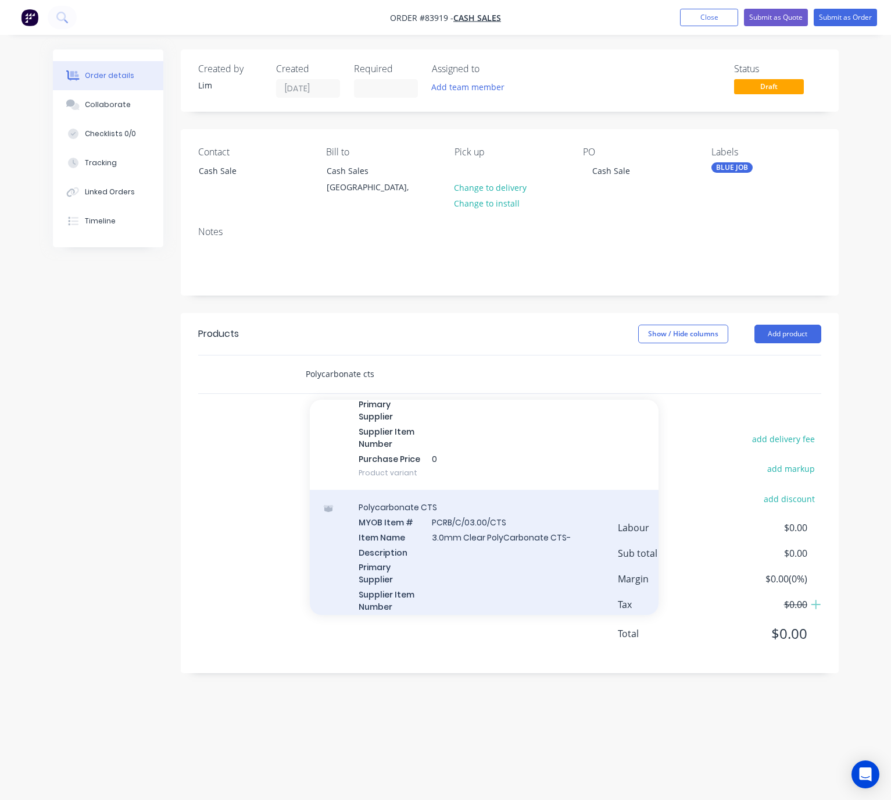
type input "Polycarbonate cts"
click at [555, 550] on div "Polycarbonate CTS MYOB Item # PCRB/C/03.00/CTS Item Name 3.0mm Clear PolyCarbon…" at bounding box center [484, 571] width 349 height 163
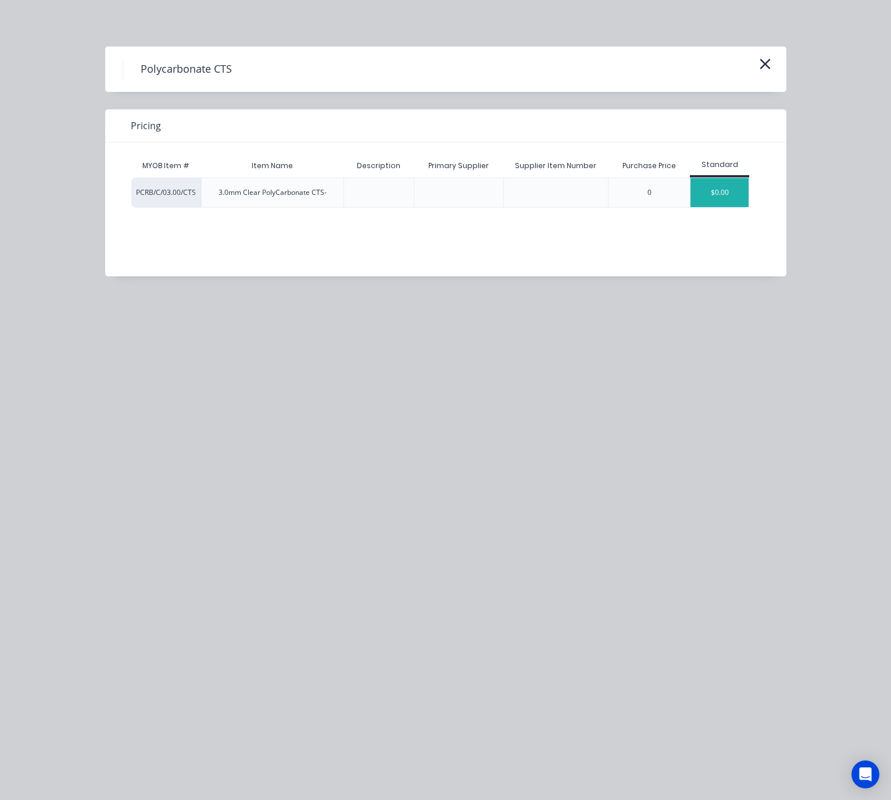
click at [693, 199] on div "$0.00" at bounding box center [720, 192] width 58 height 29
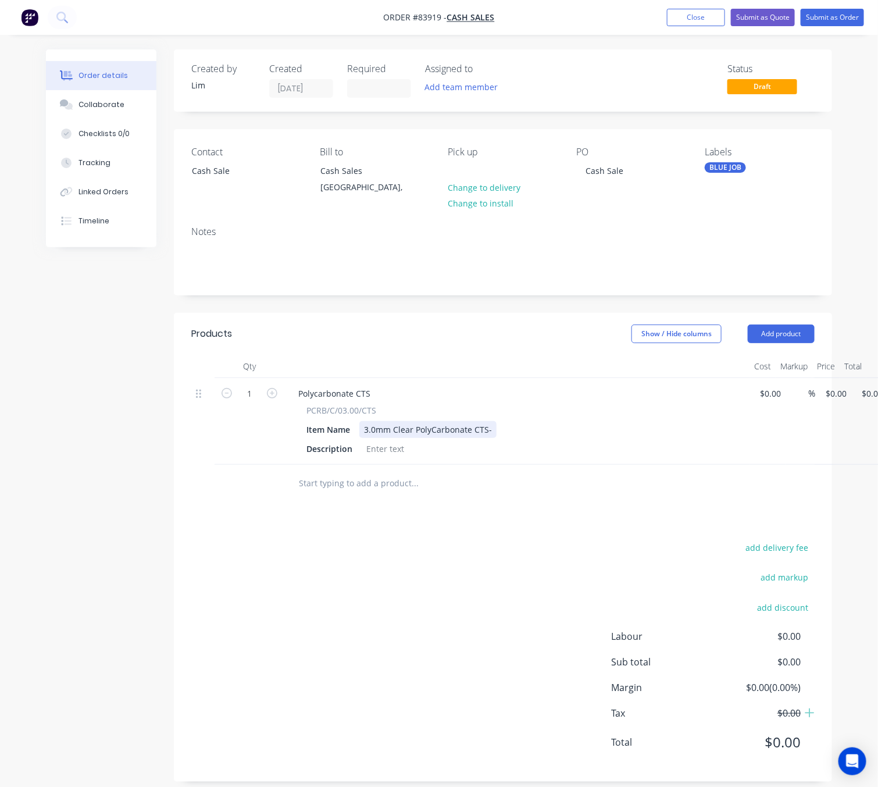
click at [487, 429] on div "3.0mm Clear PolyCarbonate CTS-" at bounding box center [427, 429] width 137 height 17
click at [494, 431] on div "3.0mm Clear PolyCarbonate CTS -" at bounding box center [429, 429] width 140 height 17
click at [815, 388] on div "1 Polycarbonate CTS PCRB/C/03.00/CTS Item Name 3.0mm Clear PolyCarbonate CTS - …" at bounding box center [502, 421] width 623 height 87
type input "$25.00"
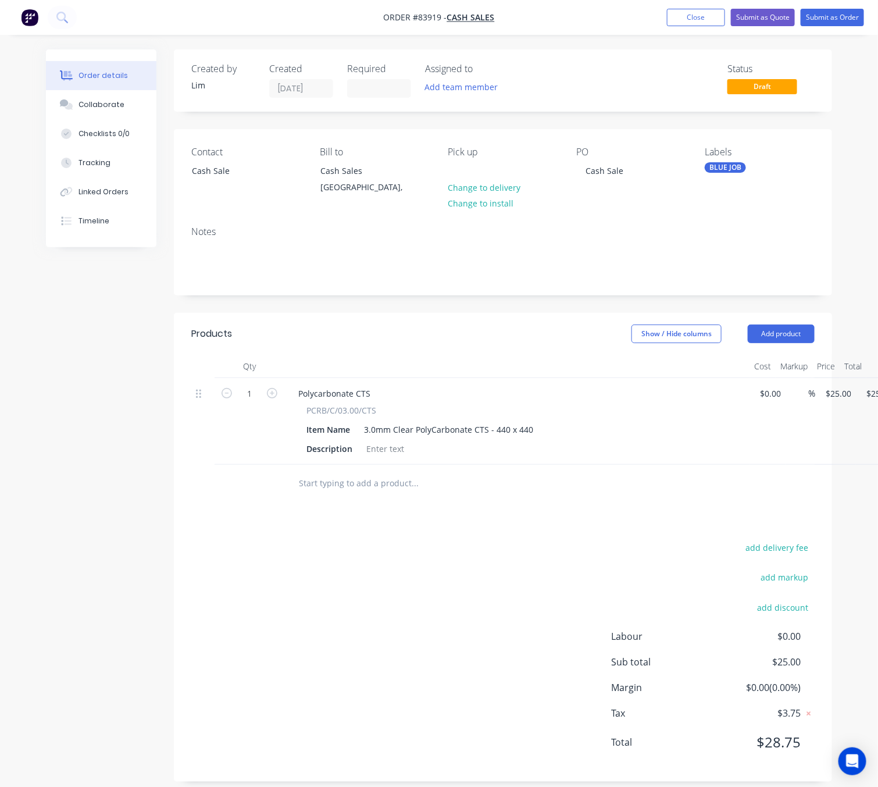
click at [530, 549] on div "add delivery fee add markup add discount Labour $0.00 Sub total $25.00 Margin $…" at bounding box center [502, 652] width 623 height 224
click at [841, 16] on button "Submit as Order" at bounding box center [832, 17] width 63 height 17
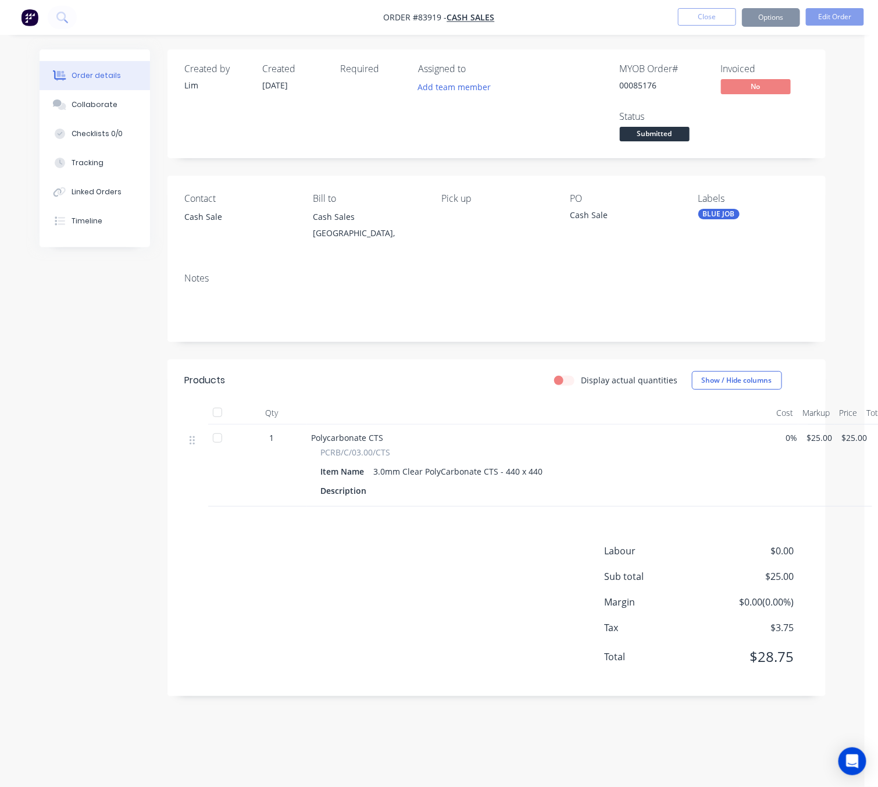
click at [779, 18] on button "Options" at bounding box center [771, 17] width 58 height 19
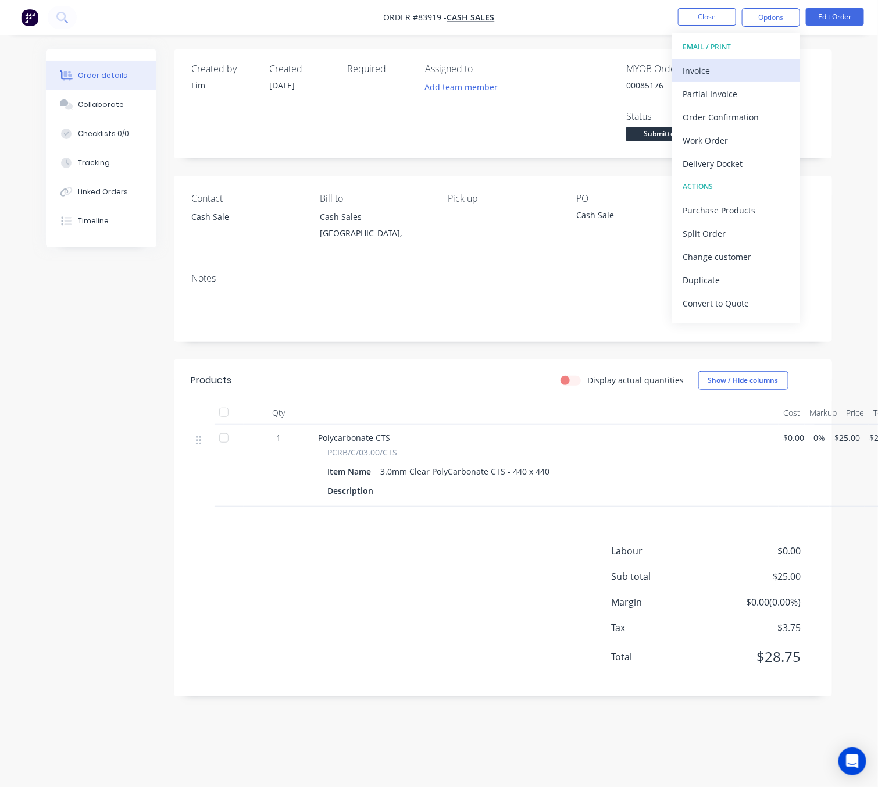
click at [758, 63] on div "Invoice" at bounding box center [736, 70] width 107 height 17
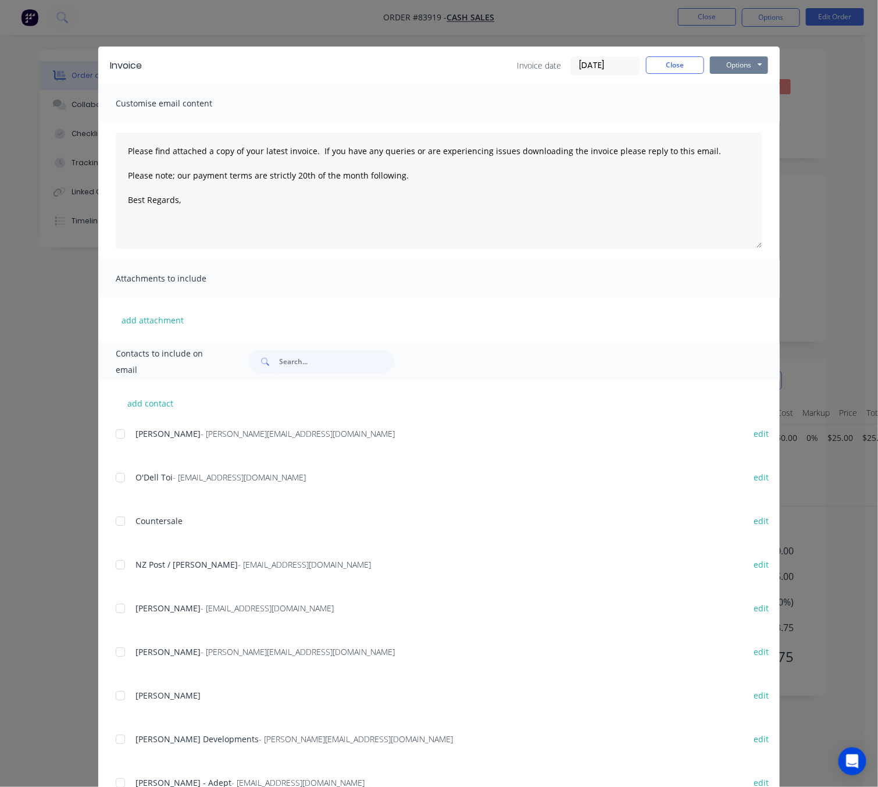
click at [749, 63] on button "Options" at bounding box center [739, 64] width 58 height 17
click at [754, 85] on button "Preview" at bounding box center [747, 85] width 74 height 19
